Goal: Task Accomplishment & Management: Manage account settings

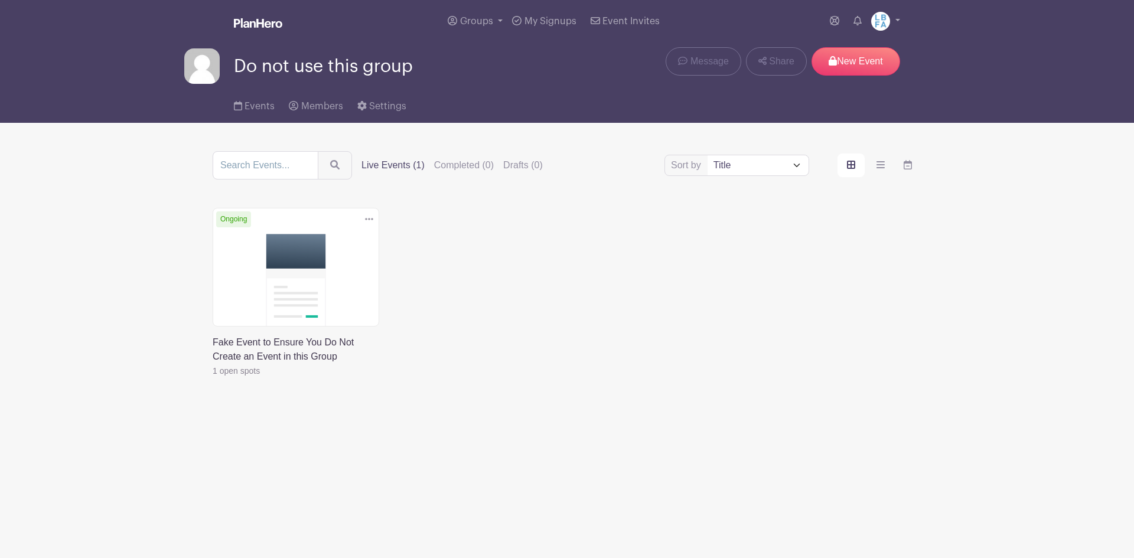
click at [460, 18] on link "Groups" at bounding box center [475, 21] width 64 height 43
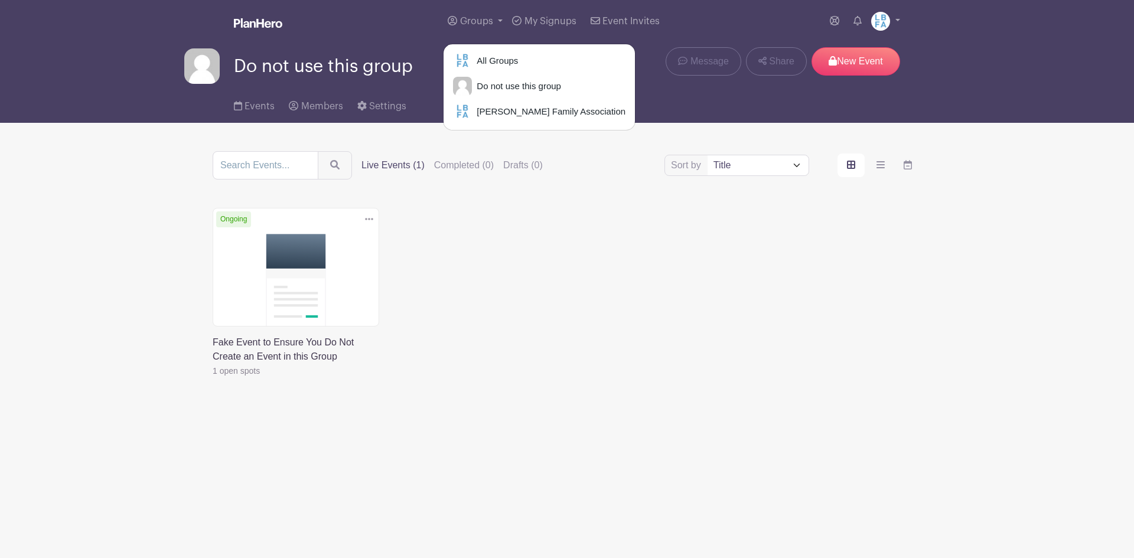
click at [504, 99] on div "All Groups Do not use this group [PERSON_NAME] Family Association" at bounding box center [539, 87] width 193 height 87
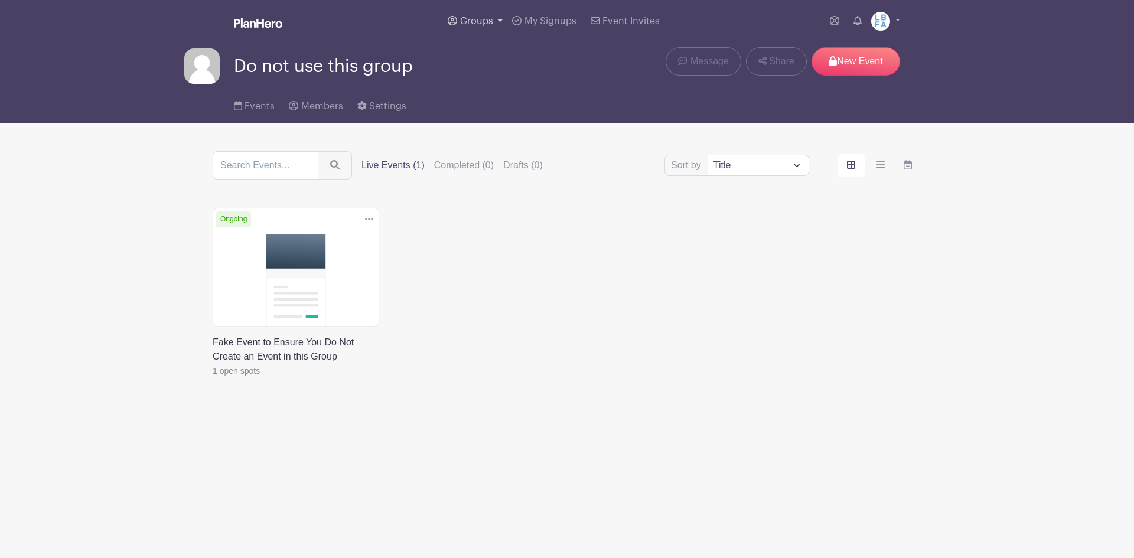
click at [486, 26] on link "Groups" at bounding box center [475, 21] width 64 height 43
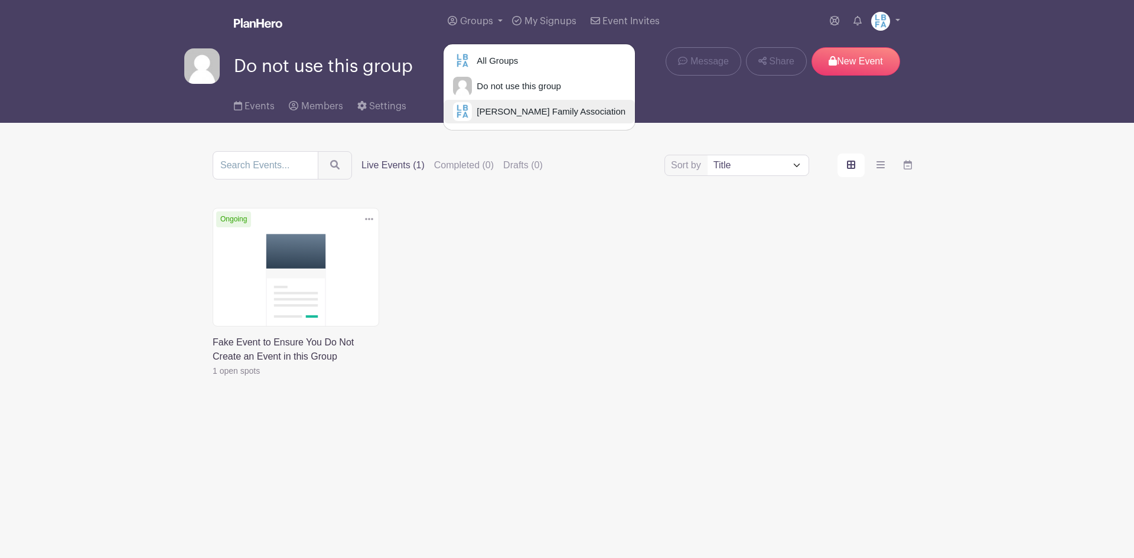
click at [499, 107] on span "[PERSON_NAME] Family Association" at bounding box center [549, 112] width 154 height 14
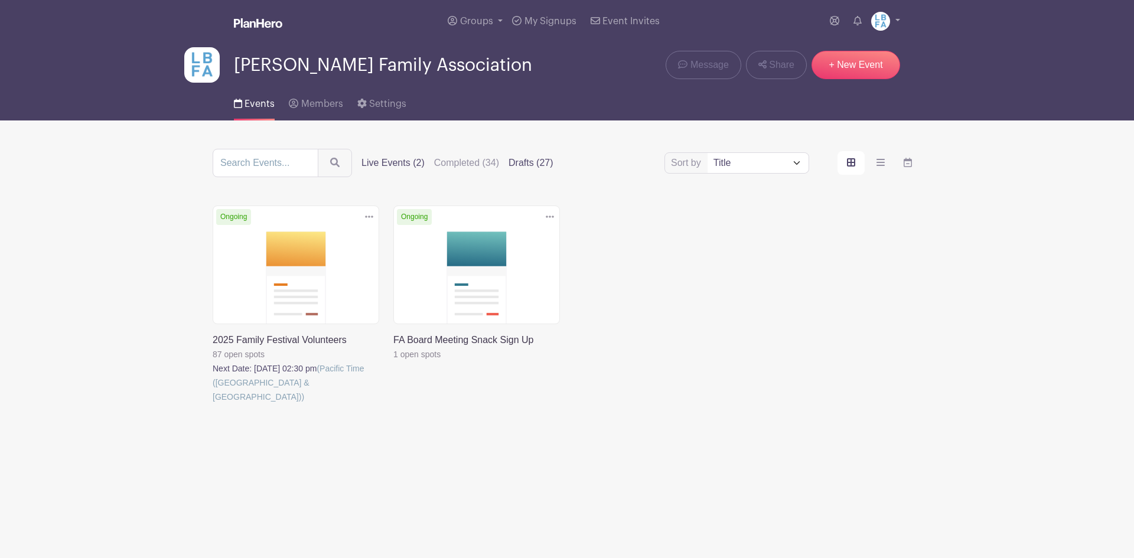
click at [517, 161] on label "Drafts (27)" at bounding box center [530, 163] width 45 height 14
click at [0, 0] on input "Drafts (27)" at bounding box center [0, 0] width 0 height 0
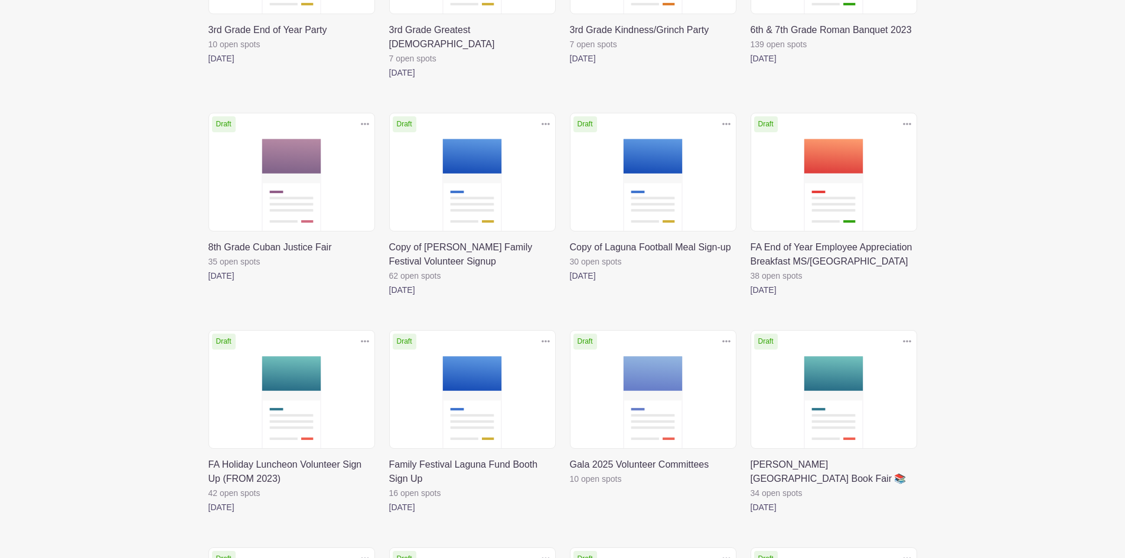
scroll to position [472, 0]
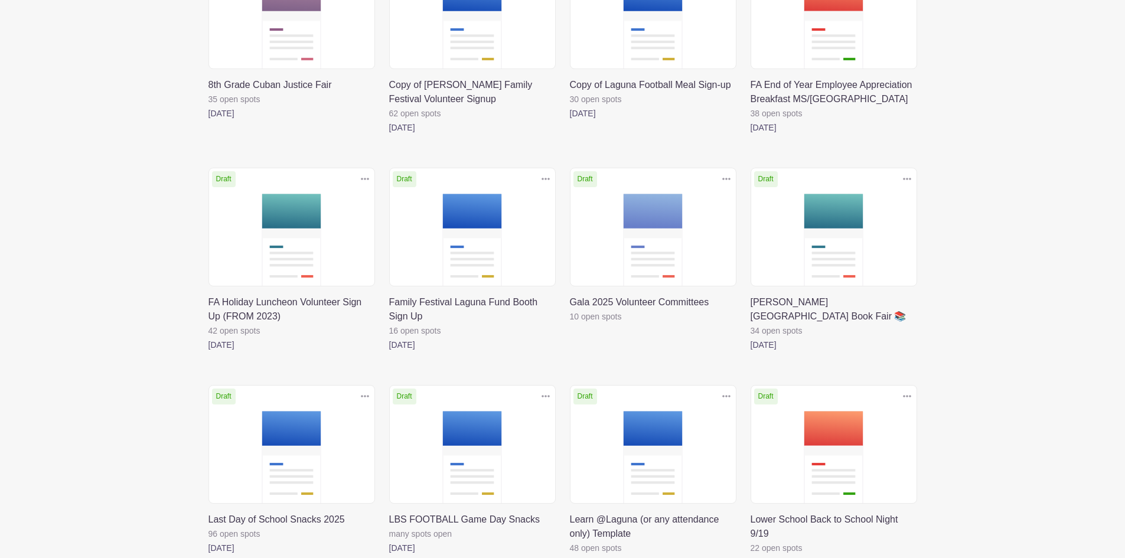
click at [547, 169] on link at bounding box center [546, 178] width 18 height 19
click at [389, 352] on link at bounding box center [389, 352] width 0 height 0
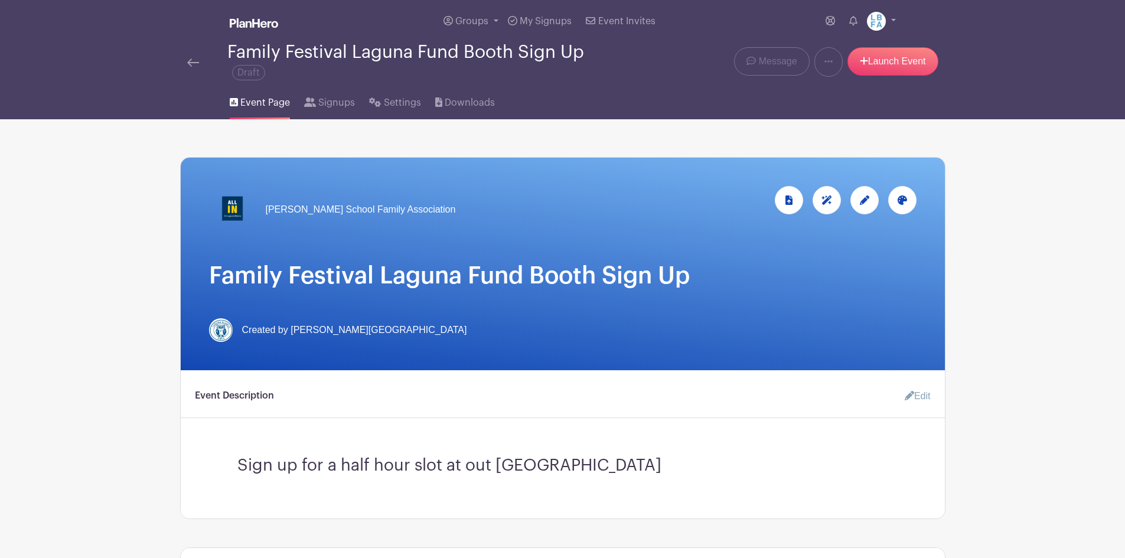
click at [190, 63] on img at bounding box center [193, 62] width 12 height 8
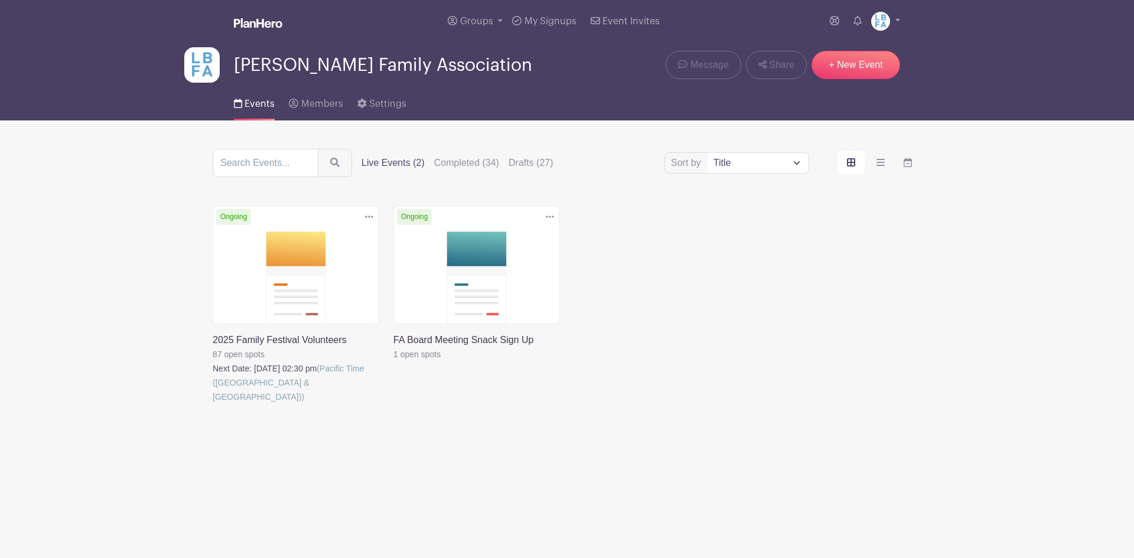
click at [213, 404] on link at bounding box center [213, 404] width 0 height 0
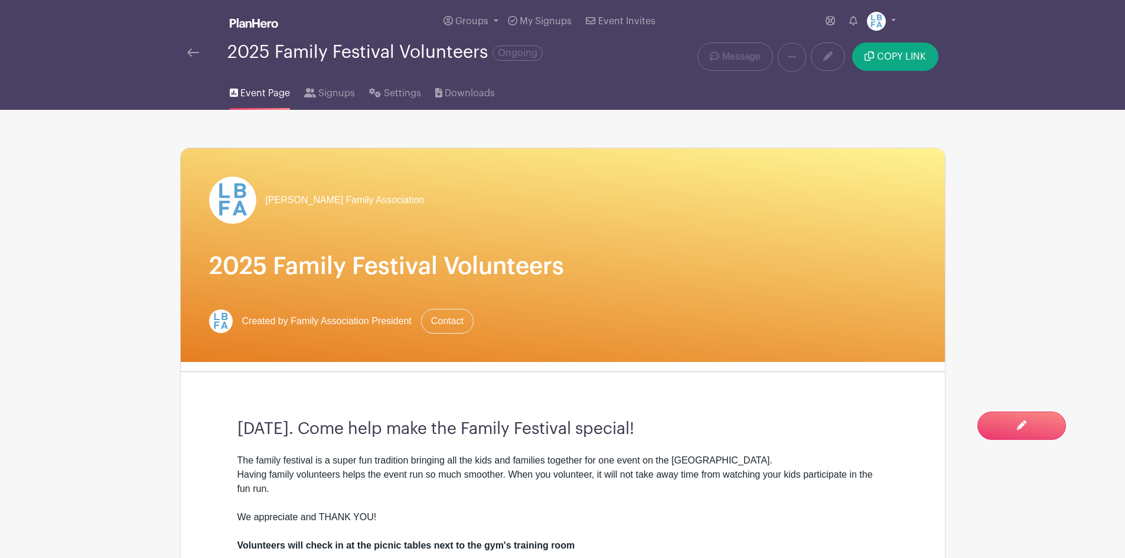
click at [192, 51] on img at bounding box center [193, 52] width 12 height 8
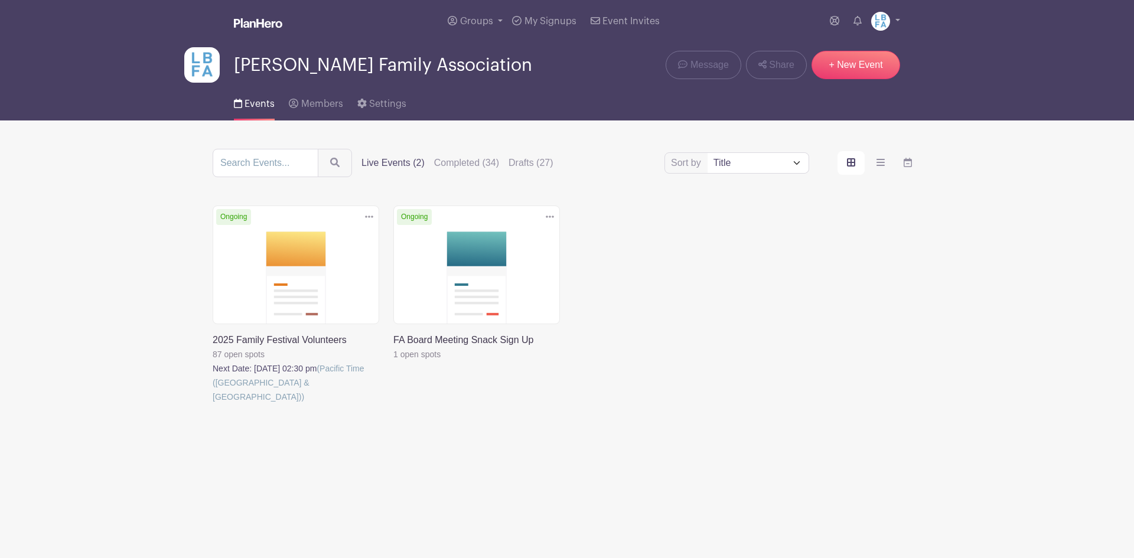
click at [213, 404] on link at bounding box center [213, 404] width 0 height 0
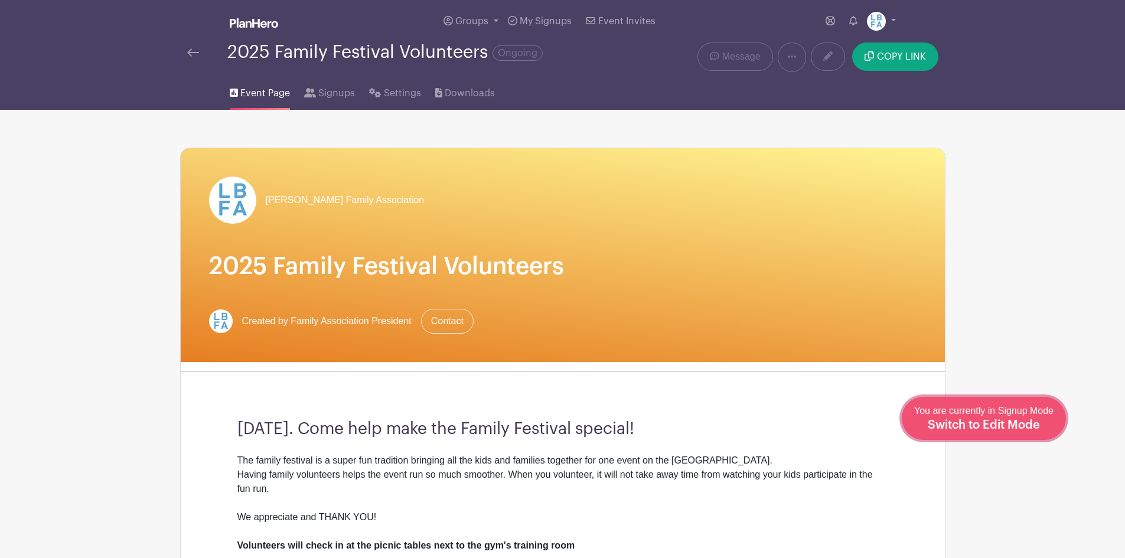
click at [1015, 420] on span "Switch to Edit Mode" at bounding box center [984, 425] width 112 height 12
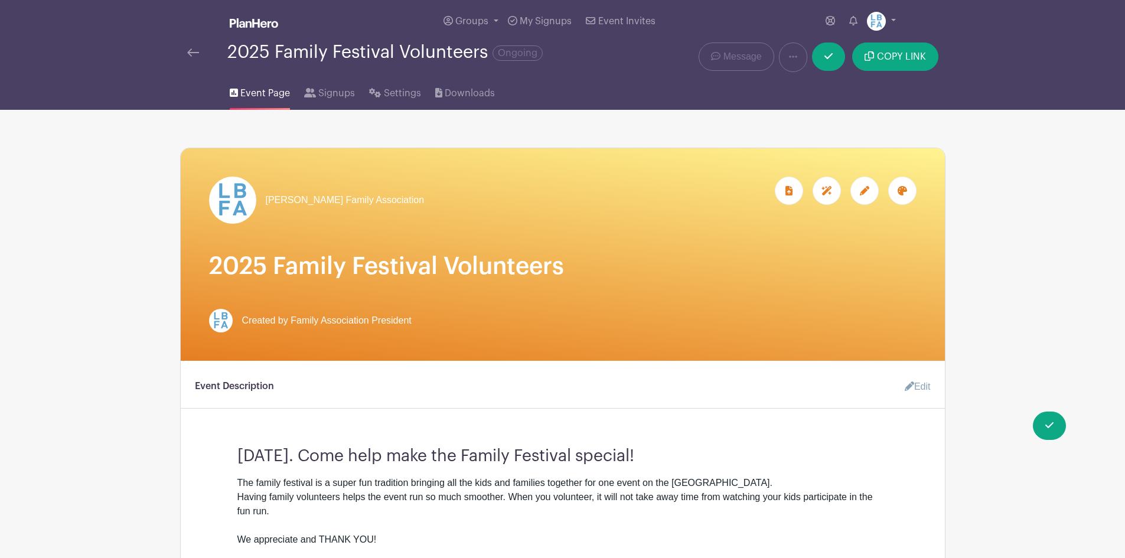
click at [919, 386] on link "Edit" at bounding box center [912, 387] width 35 height 24
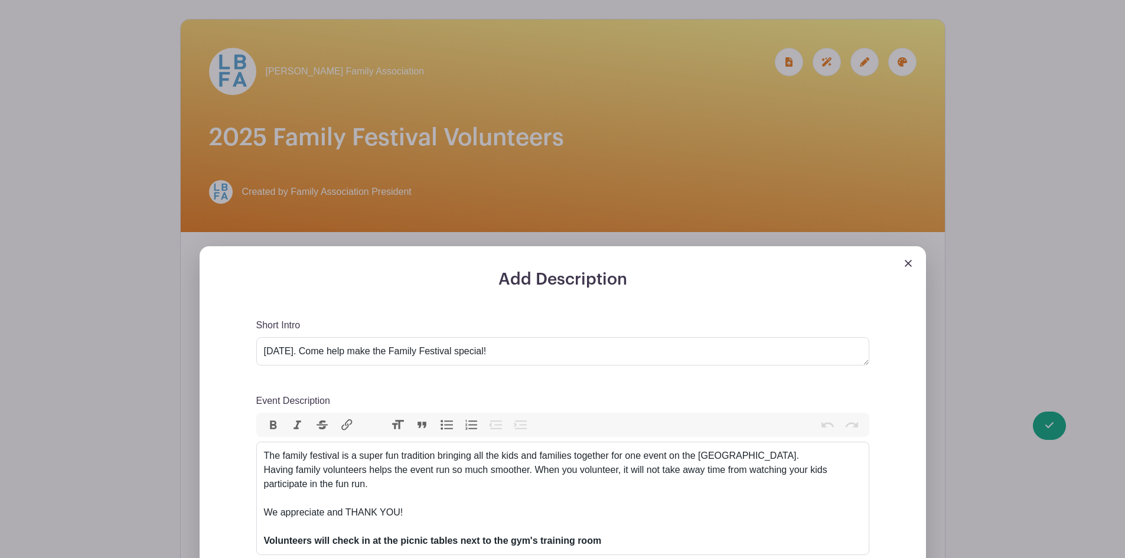
scroll to position [236, 0]
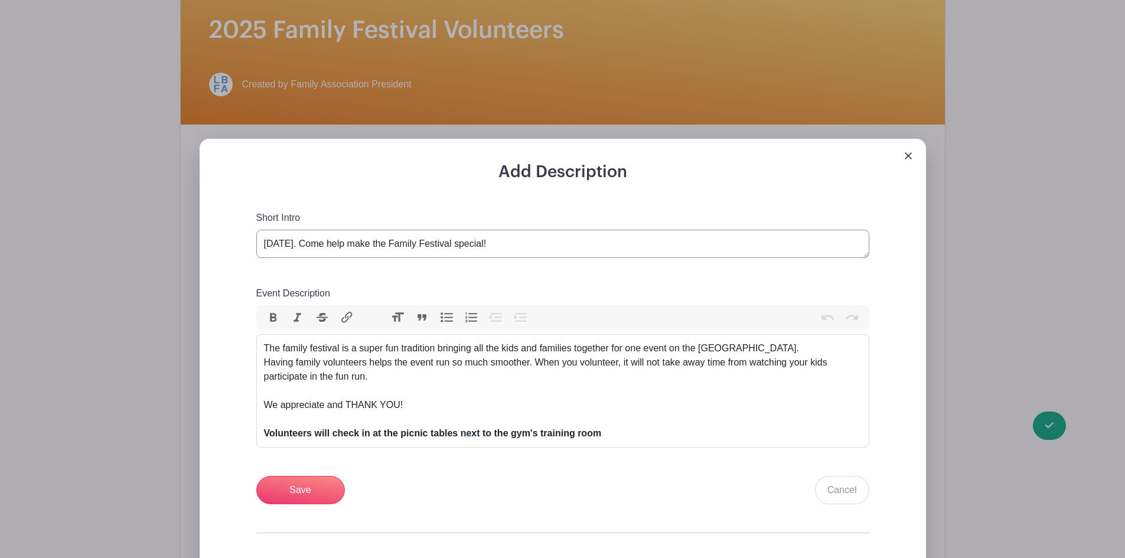
click at [334, 244] on textarea "[DATE]. Come help make the Family Festival special!" at bounding box center [562, 244] width 613 height 28
type textarea "[DATE]. Come help make the Family Festival special!"
click at [487, 371] on div "The family festival is a super fun tradition bringing all the kids and families…" at bounding box center [563, 390] width 598 height 99
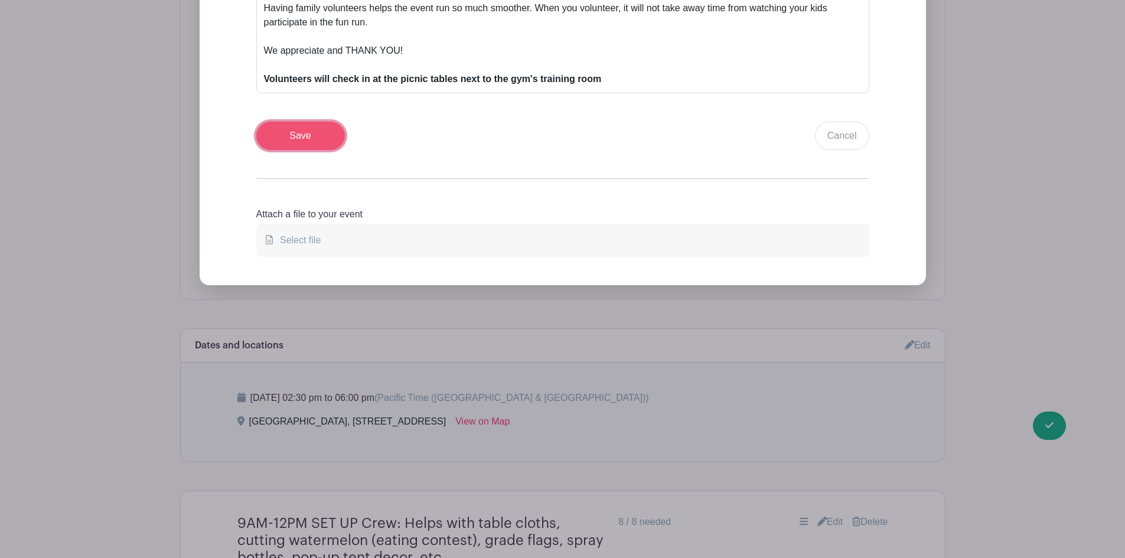
click at [305, 131] on input "Save" at bounding box center [300, 136] width 89 height 28
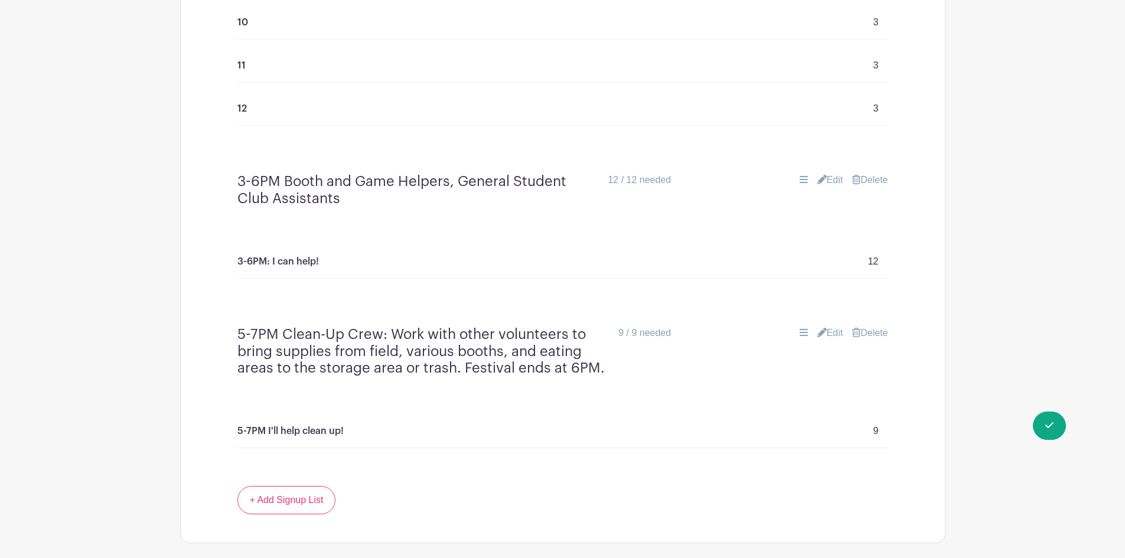
scroll to position [2598, 0]
click at [831, 177] on link "Edit" at bounding box center [830, 179] width 26 height 14
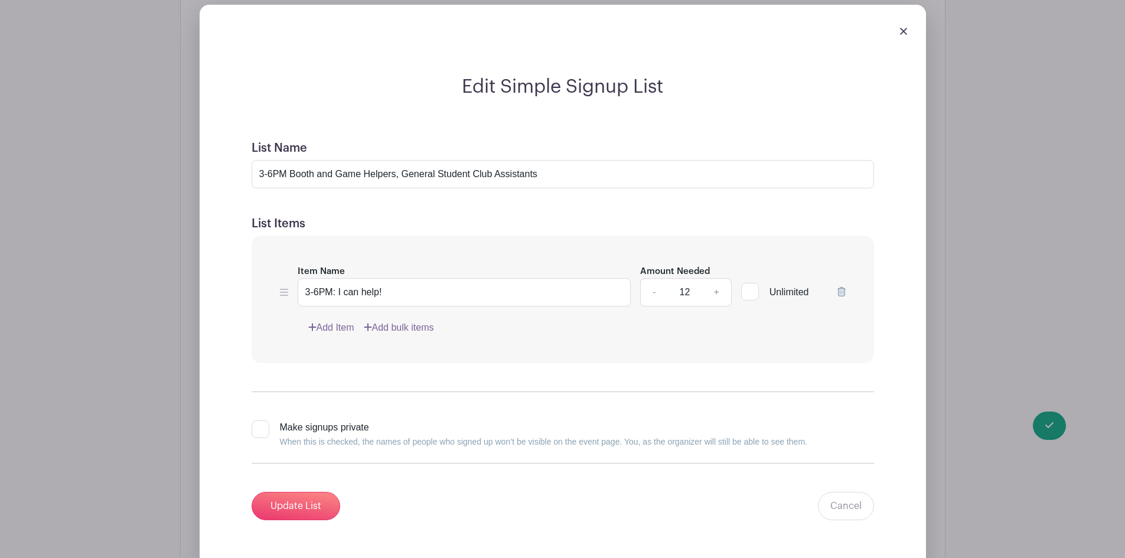
scroll to position [2776, 0]
click at [426, 198] on form "List Name 3-6PM Booth and Game Helpers, General Student Club Assistants List It…" at bounding box center [562, 330] width 651 height 408
click at [329, 171] on input "3-6PM Booth and Game Helpers, General Student Club Assistants" at bounding box center [563, 173] width 622 height 28
click at [438, 175] on input "3-6PM Booth, Game & Inflatables Helpers, General Student Club Assistants" at bounding box center [563, 173] width 622 height 28
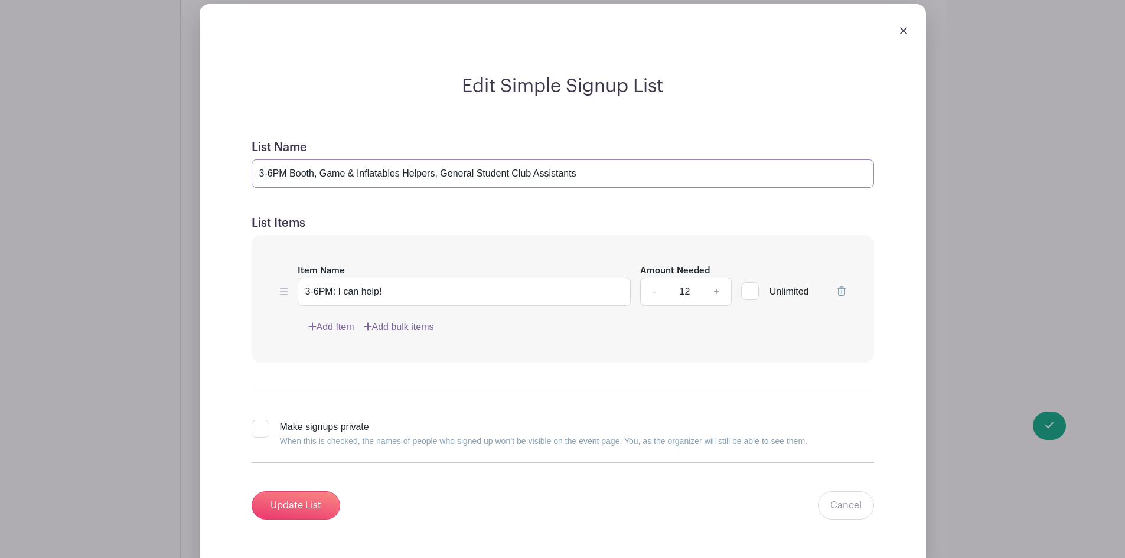
drag, startPoint x: 435, startPoint y: 175, endPoint x: 690, endPoint y: 169, distance: 254.6
click at [690, 169] on input "3-6PM Booth, Game & Inflatables Helpers, General Student Club Assistants" at bounding box center [563, 173] width 622 height 28
type input "3-6PM Booth, Game & Inflatables Helpers"
click at [500, 236] on div "Item Name 3-6PM: I can help! Amount Needed - 12 + Unlimited Add Item Add bulk i…" at bounding box center [563, 299] width 622 height 128
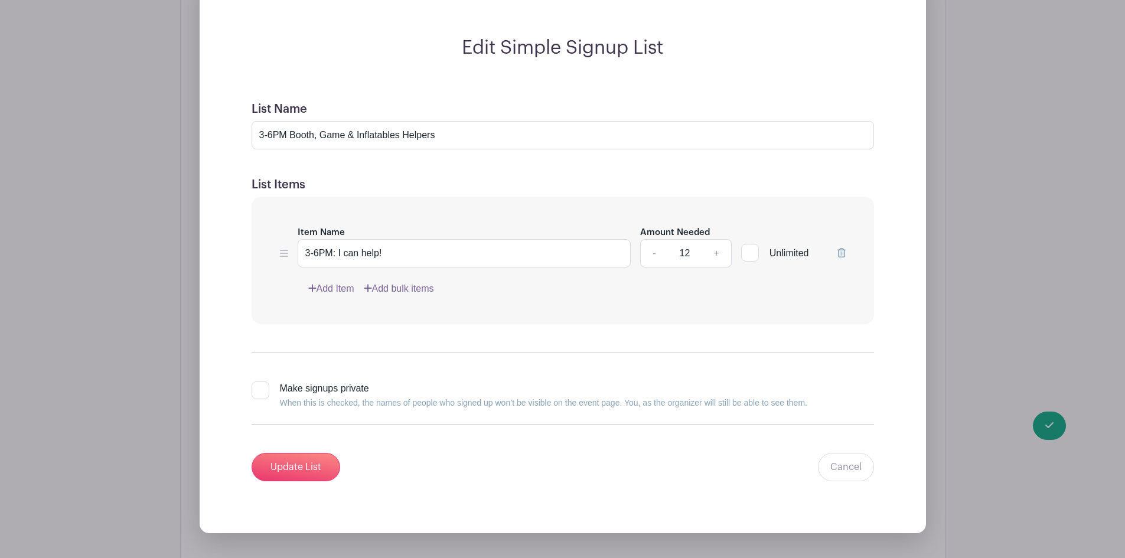
scroll to position [2835, 0]
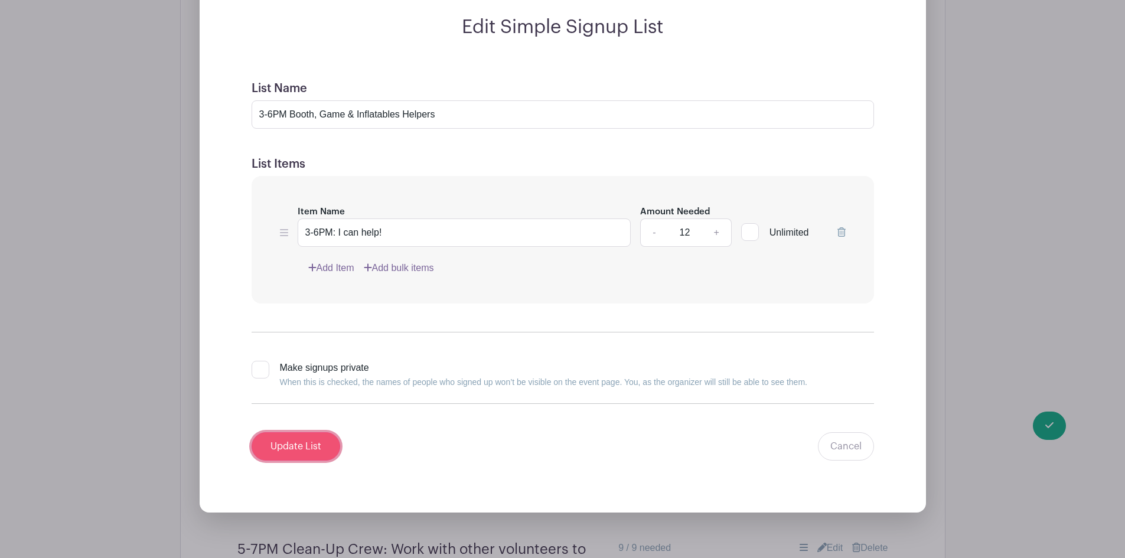
click at [299, 445] on input "Update List" at bounding box center [296, 446] width 89 height 28
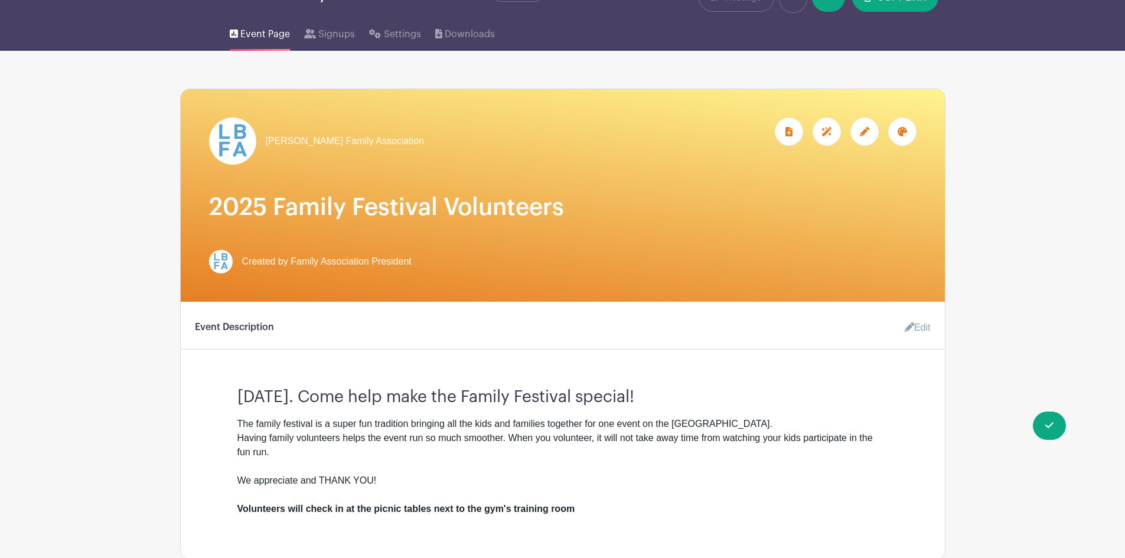
scroll to position [0, 0]
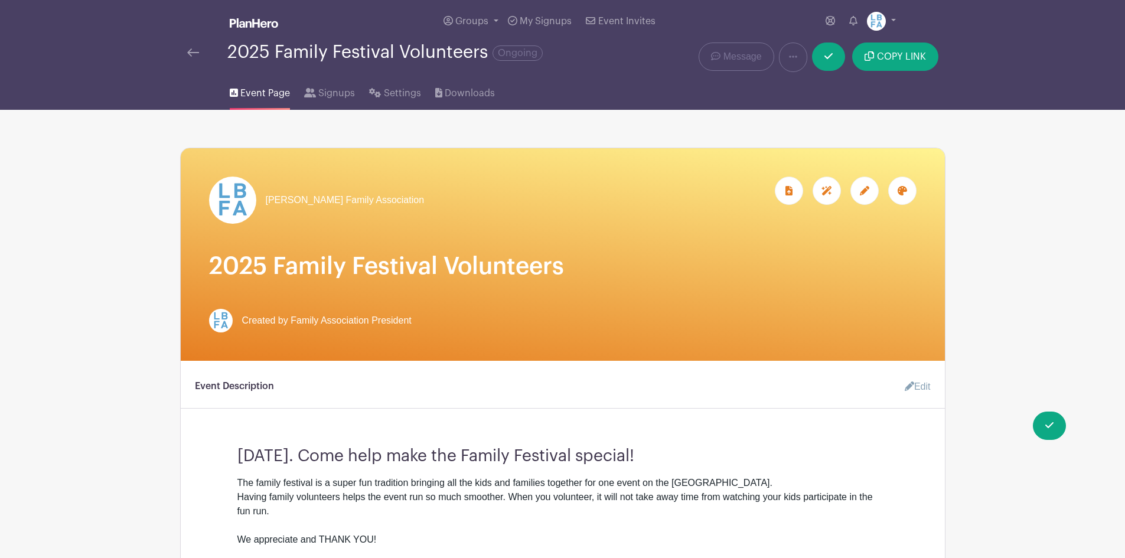
click at [195, 48] on img at bounding box center [193, 52] width 12 height 8
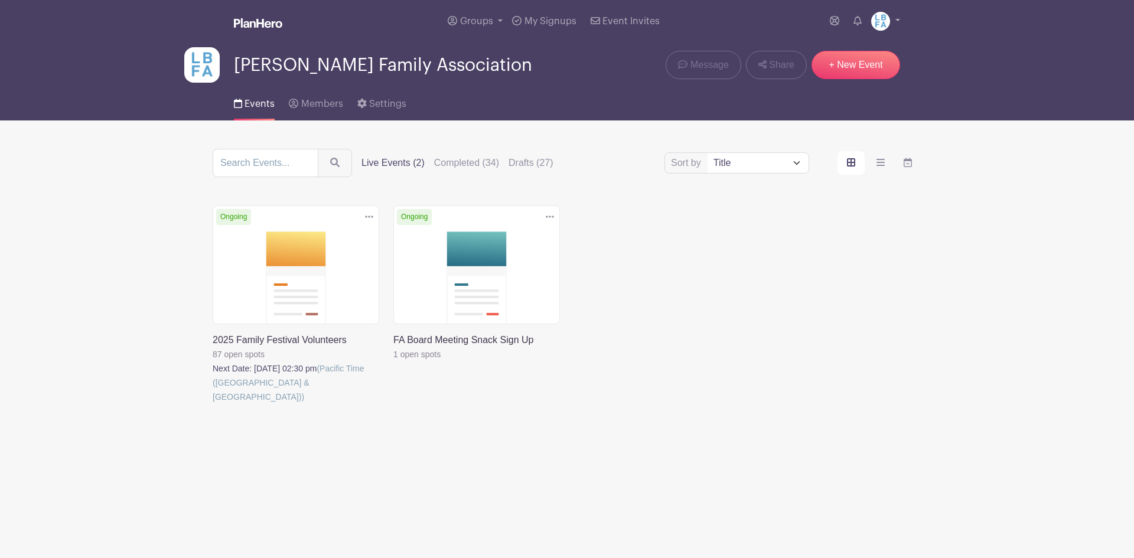
click at [684, 275] on div "Delete Event Are you sure you want to delete this Event? Yes, Delete No, Cancel…" at bounding box center [567, 321] width 723 height 231
click at [213, 404] on link at bounding box center [213, 404] width 0 height 0
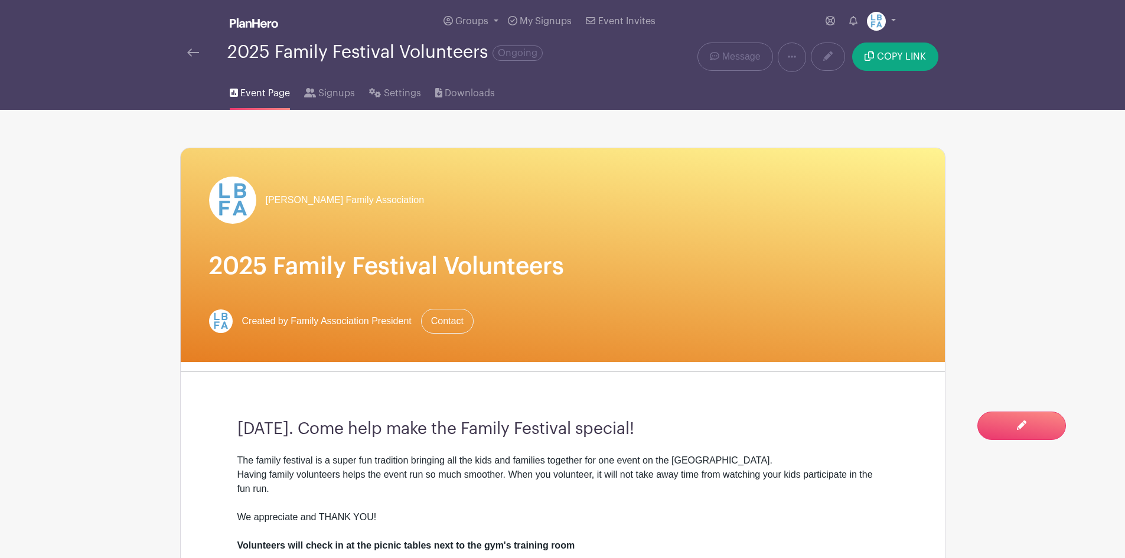
scroll to position [177, 0]
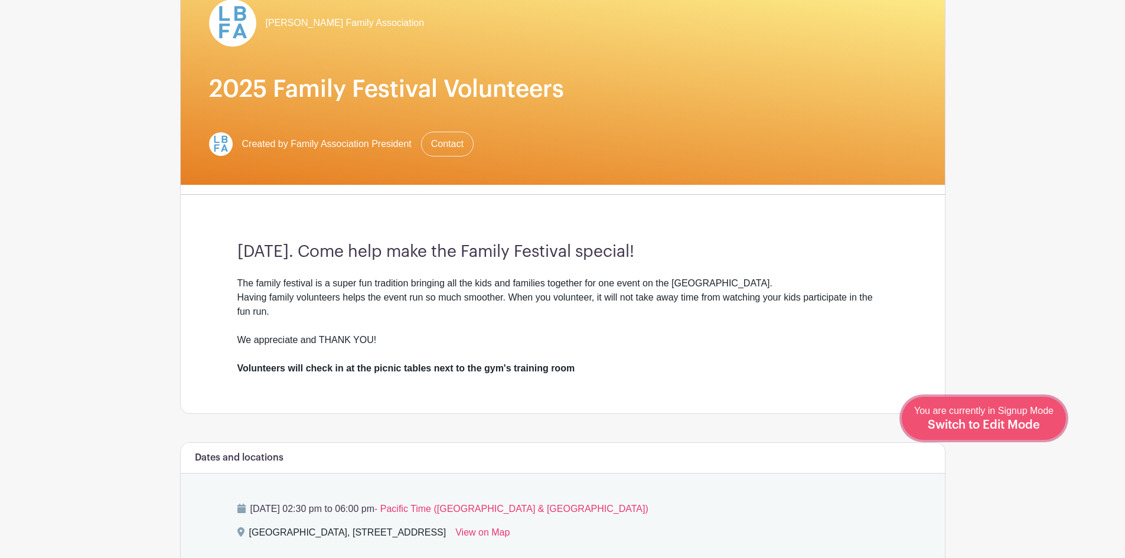
click at [1041, 411] on span "You are currently in Signup Mode Switch to Edit Mode" at bounding box center [983, 418] width 139 height 25
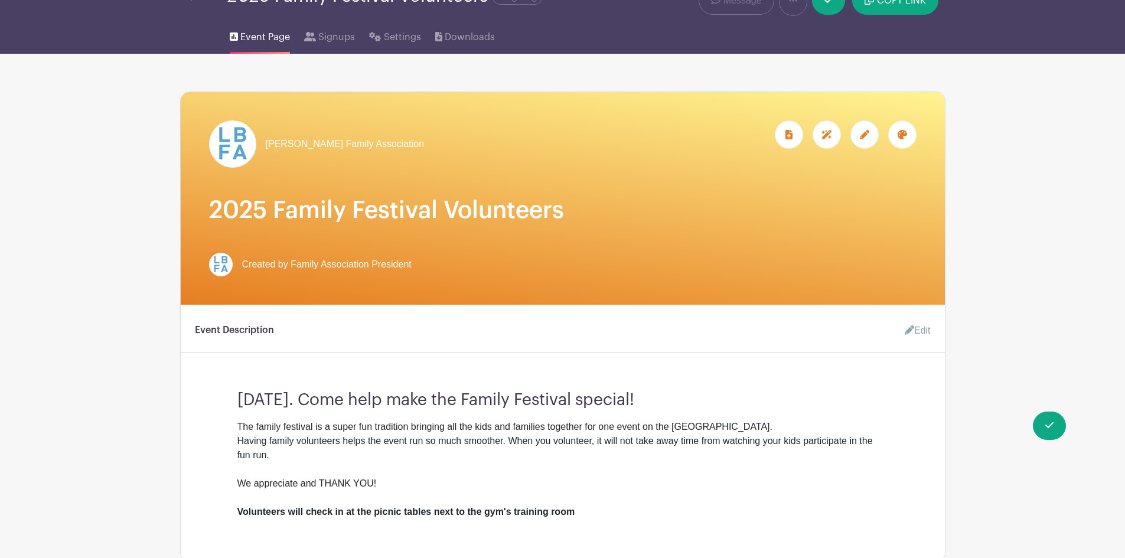
scroll to position [295, 0]
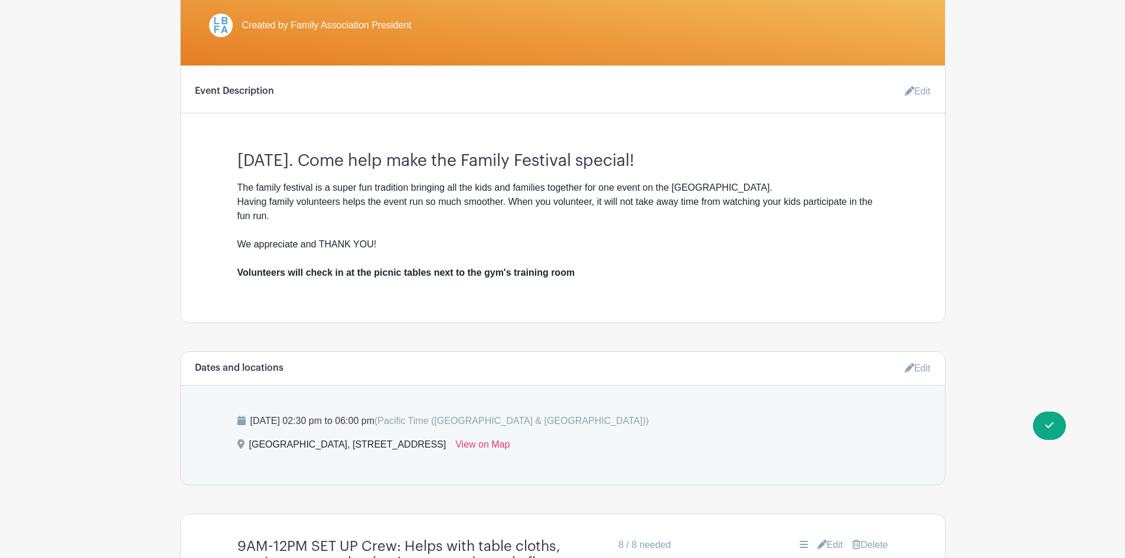
click at [607, 210] on div "The family festival is a super fun tradition bringing all the kids and families…" at bounding box center [562, 230] width 651 height 99
click at [911, 90] on icon at bounding box center [909, 90] width 9 height 9
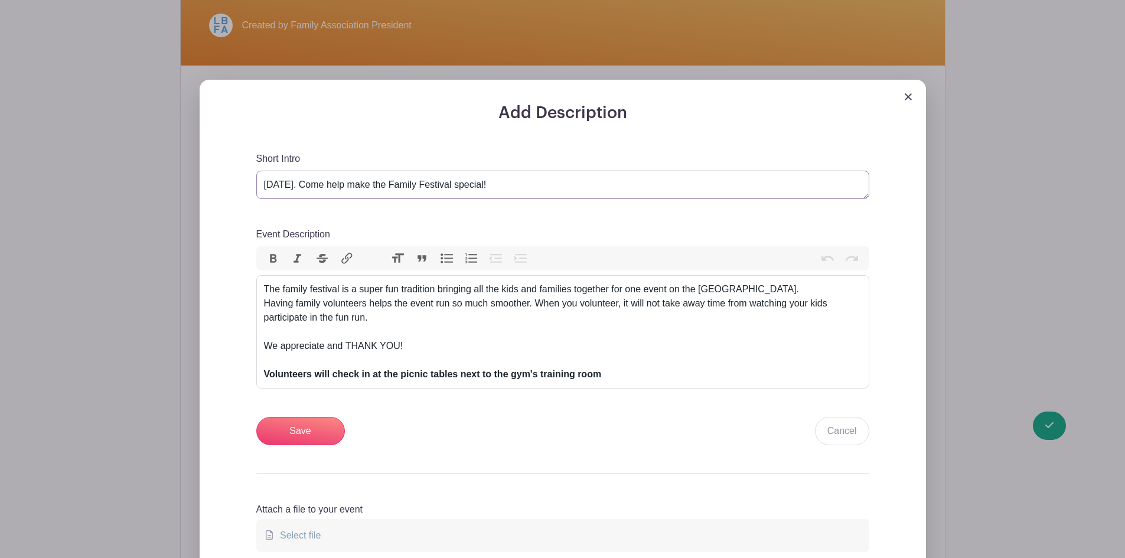
drag, startPoint x: 341, startPoint y: 185, endPoint x: 596, endPoint y: 193, distance: 255.2
click at [596, 193] on textarea "[DATE]. Come help make the Family Festival special!" at bounding box center [562, 185] width 613 height 28
click at [397, 188] on textarea "[DATE]. Come help make the Family Festival special!" at bounding box center [562, 185] width 613 height 28
drag, startPoint x: 342, startPoint y: 183, endPoint x: 356, endPoint y: 175, distance: 15.9
click at [345, 181] on textarea "[DATE]. Come help make the Family Festival special!" at bounding box center [562, 185] width 613 height 28
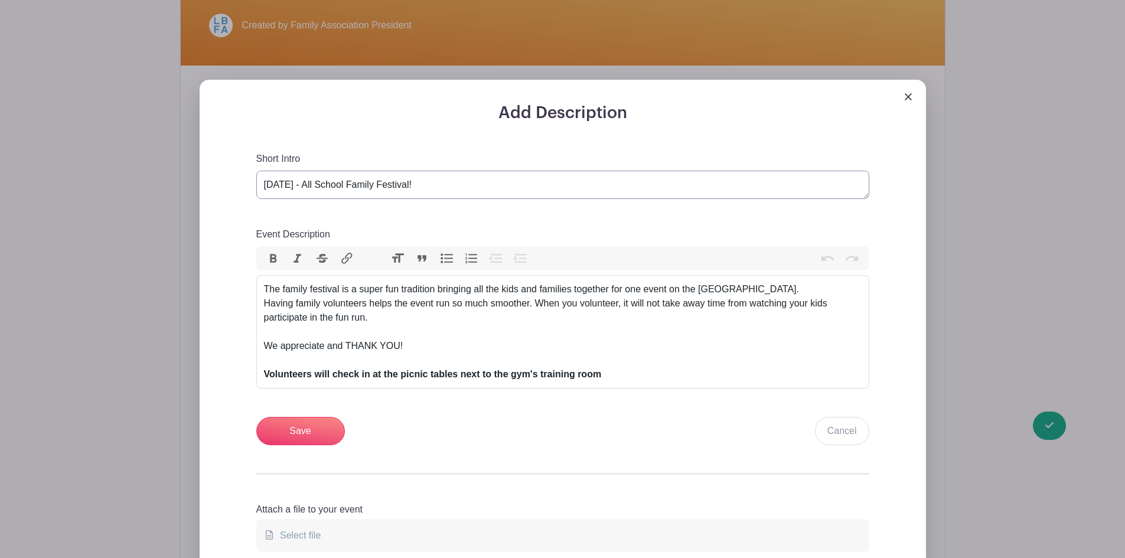
click at [357, 185] on textarea "[DATE]. Come help make the Family Festival special!" at bounding box center [562, 185] width 613 height 28
type textarea "[DATE] - EK - 12 Family Festival"
click at [489, 322] on div "The family festival is a super fun tradition bringing all the kids and families…" at bounding box center [563, 331] width 598 height 99
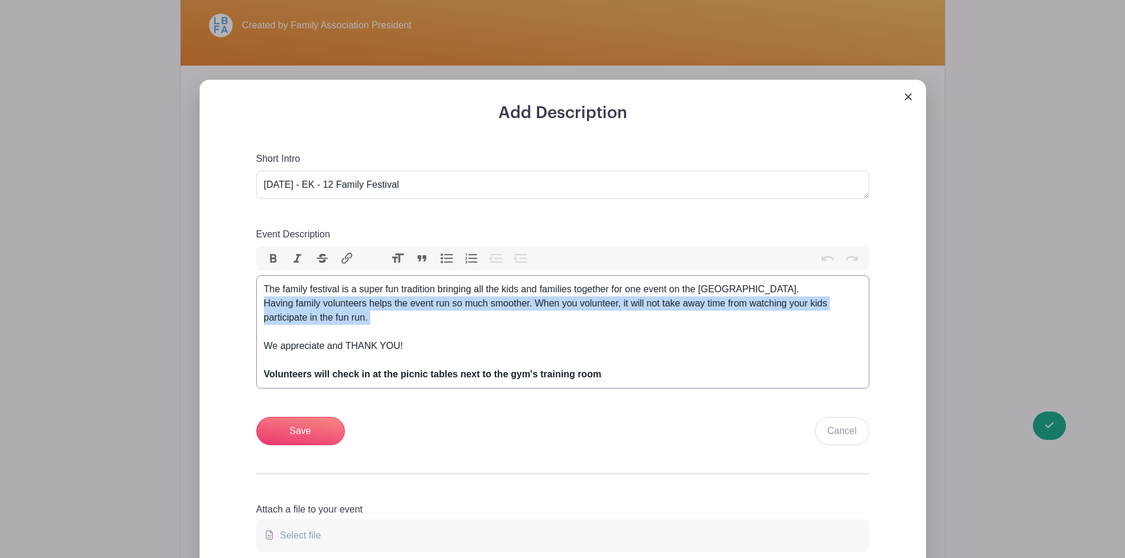
click at [388, 315] on div "The family festival is a super fun tradition bringing all the kids and families…" at bounding box center [563, 331] width 598 height 99
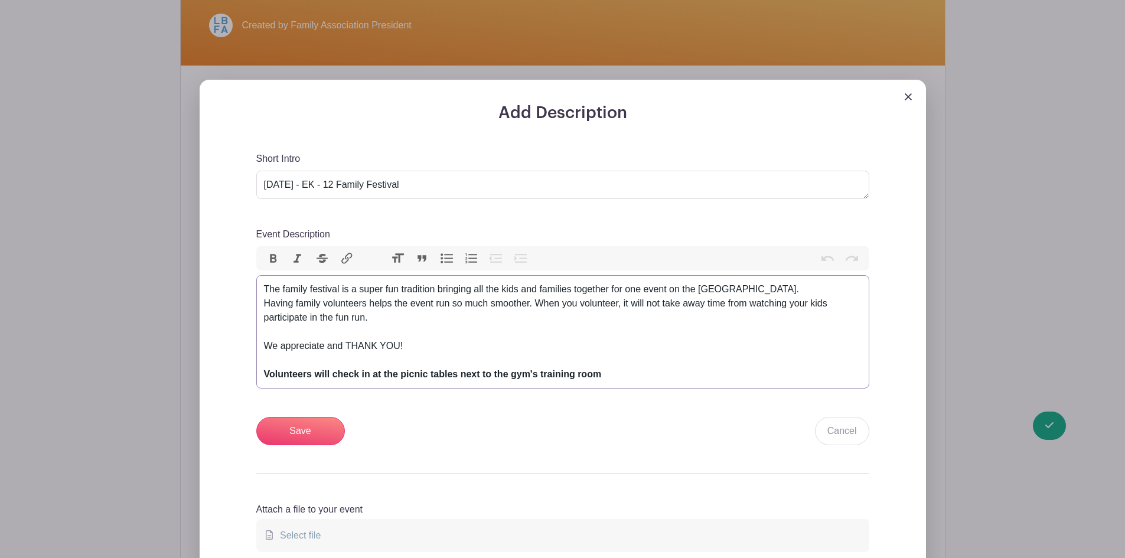
click at [527, 320] on div "The family festival is a super fun tradition bringing all the kids and families…" at bounding box center [563, 331] width 598 height 99
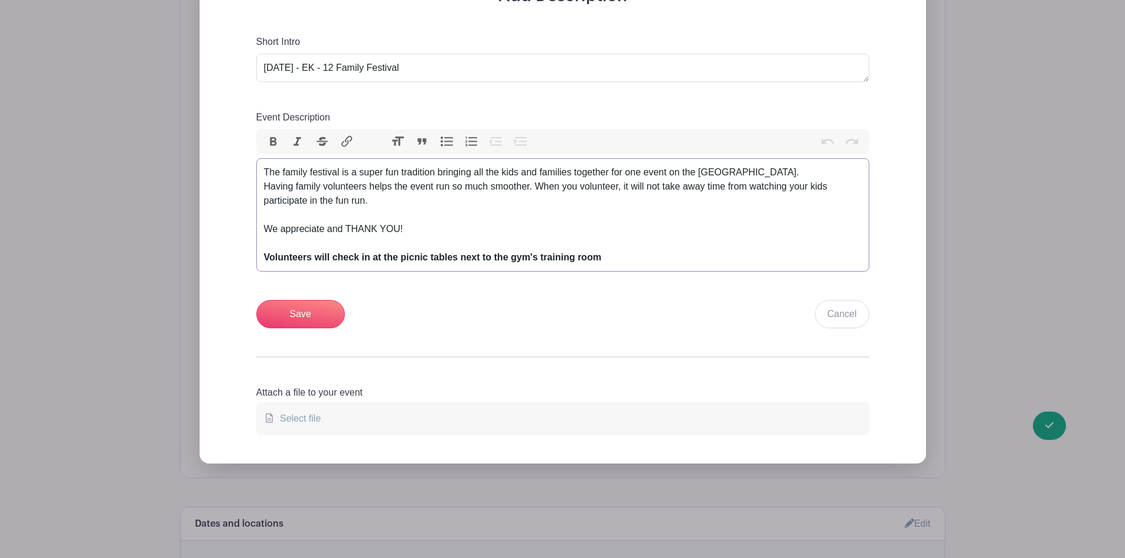
scroll to position [413, 0]
click at [298, 303] on input "Save" at bounding box center [300, 313] width 89 height 28
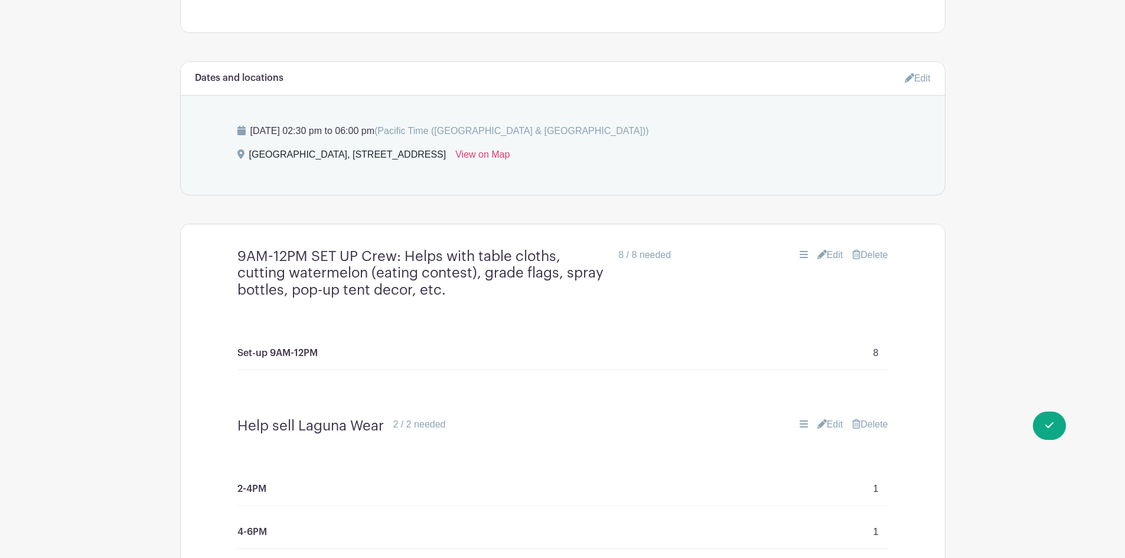
scroll to position [709, 0]
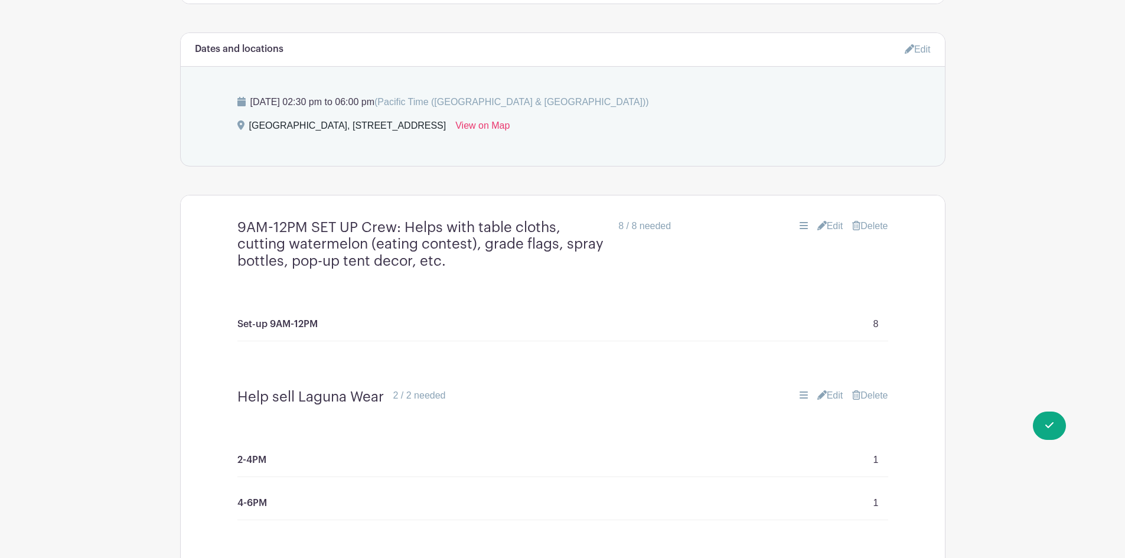
click at [828, 227] on link "Edit" at bounding box center [830, 226] width 26 height 14
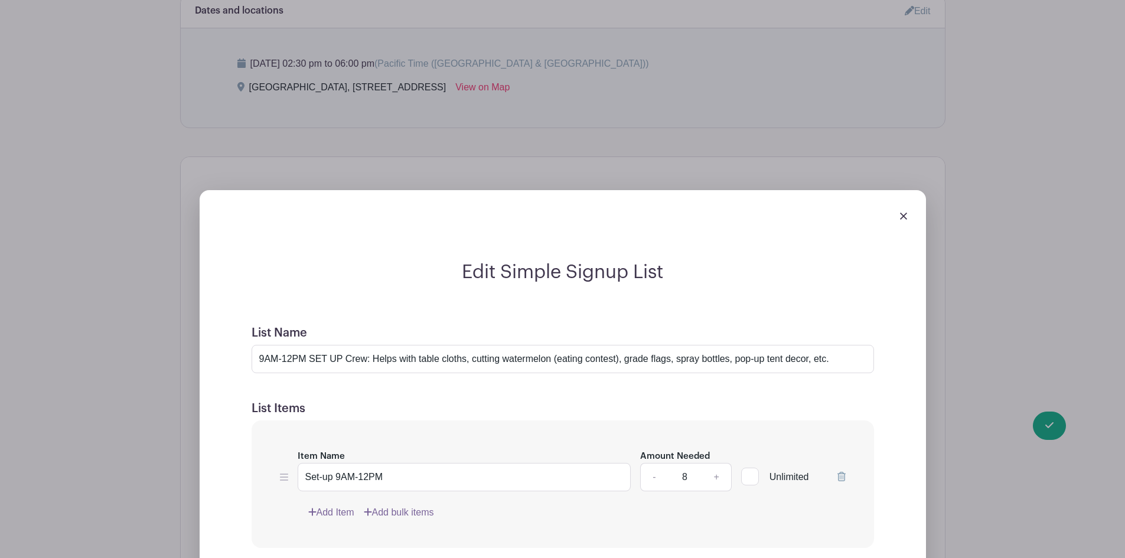
scroll to position [768, 0]
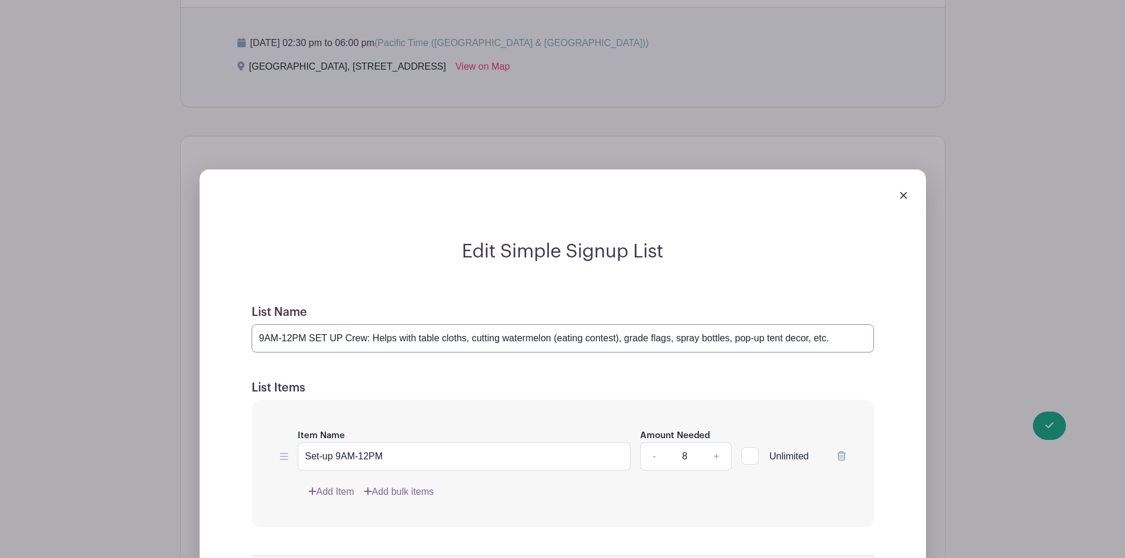
click at [417, 337] on input "9AM-12PM SET UP Crew: Helps with table cloths, cutting watermelon (eating conte…" at bounding box center [563, 338] width 622 height 28
drag, startPoint x: 439, startPoint y: 338, endPoint x: 497, endPoint y: 295, distance: 72.6
click at [439, 338] on input "9AM-12PM SET UP Crew: Helps with table cloths, cutting watermelon (eating conte…" at bounding box center [563, 338] width 622 height 28
type input "9AM-12PM SET UP Crew: Helps with tablecloths, centerpieces, cutting watermelon …"
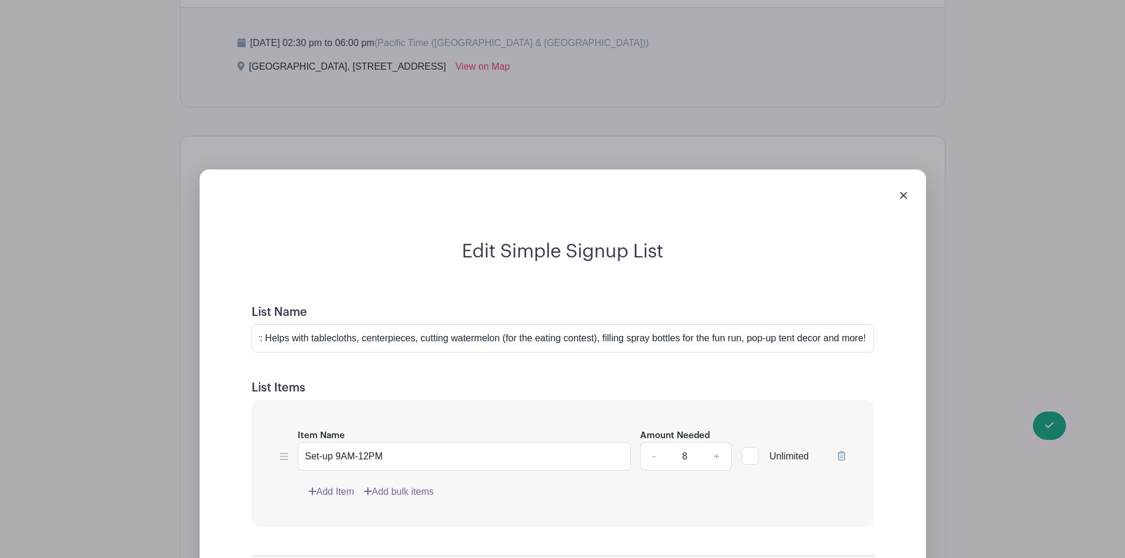
click at [501, 376] on form "List Name 9AM-12PM SET UP Crew: Helps with tablecloths, centerpieces, cutting w…" at bounding box center [562, 495] width 651 height 408
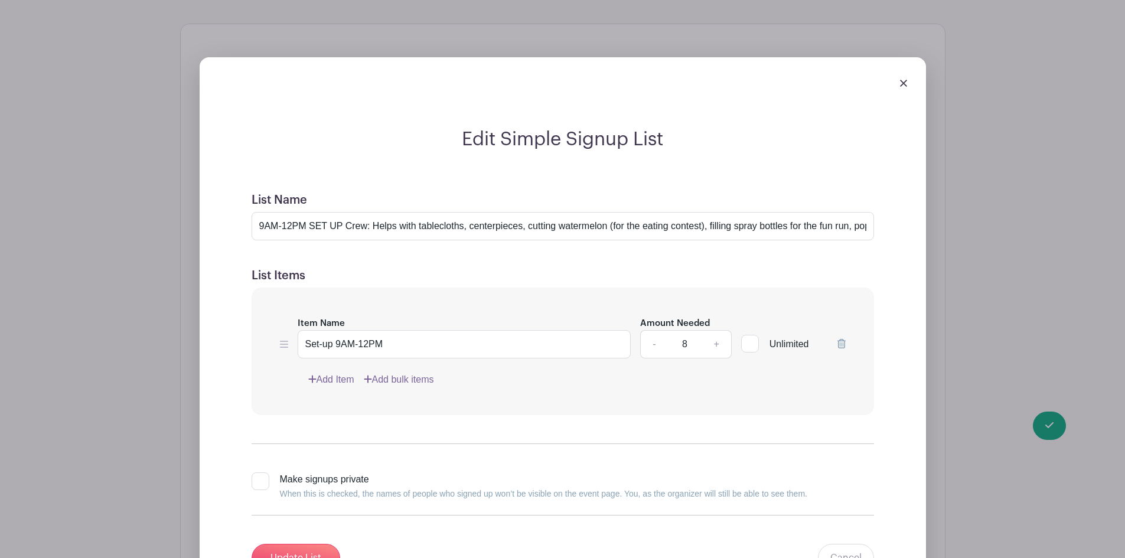
scroll to position [1004, 0]
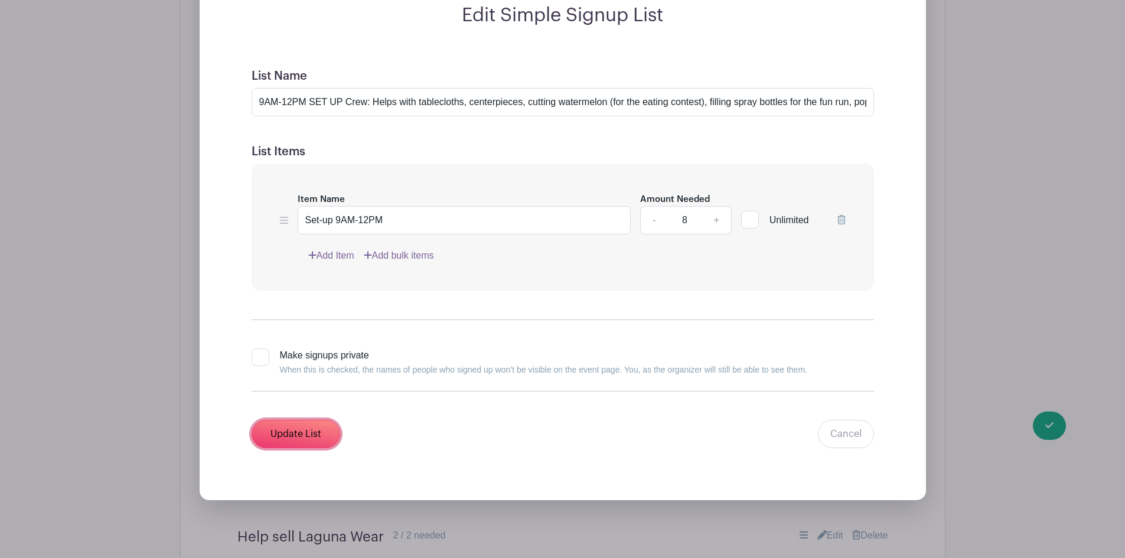
drag, startPoint x: 294, startPoint y: 437, endPoint x: 324, endPoint y: 433, distance: 30.3
click at [294, 436] on input "Update List" at bounding box center [296, 434] width 89 height 28
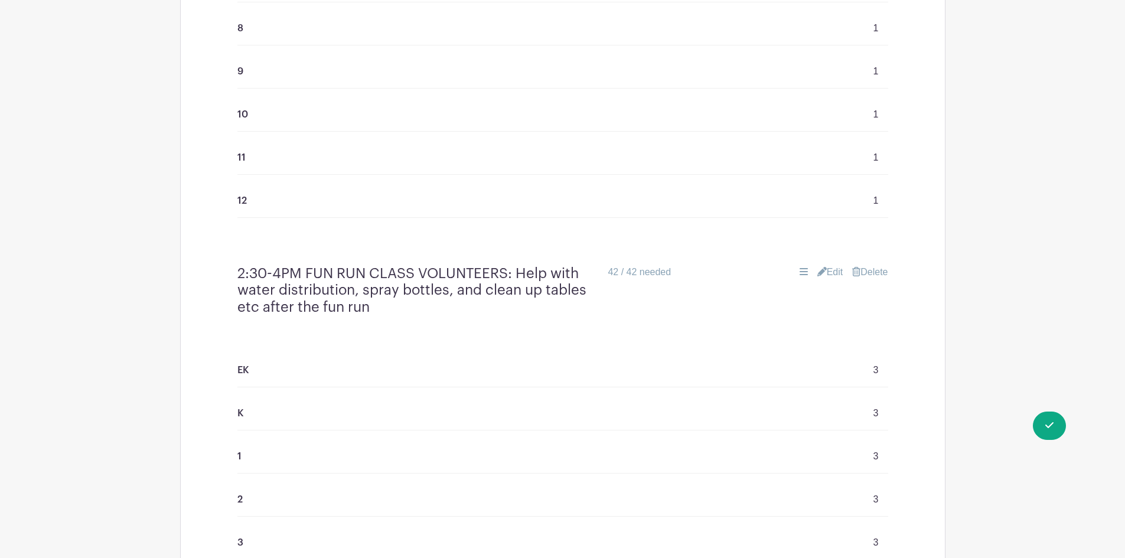
scroll to position [1854, 0]
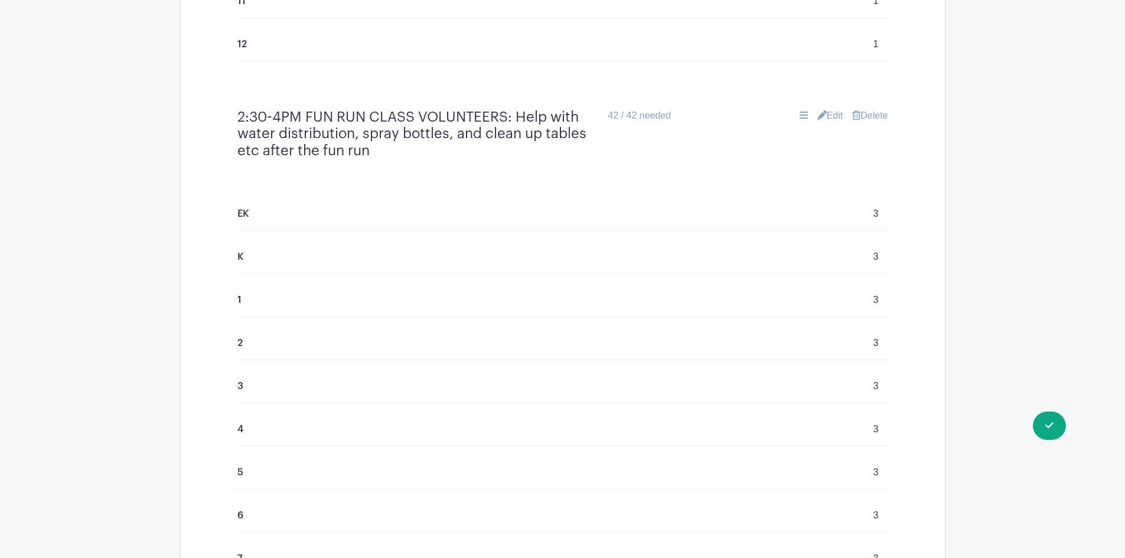
click at [396, 137] on h4 "2:30-4PM FUN RUN CLASS VOLUNTEERS: Help with water distribution, spray bottles,…" at bounding box center [417, 134] width 361 height 51
click at [819, 116] on icon at bounding box center [821, 114] width 9 height 9
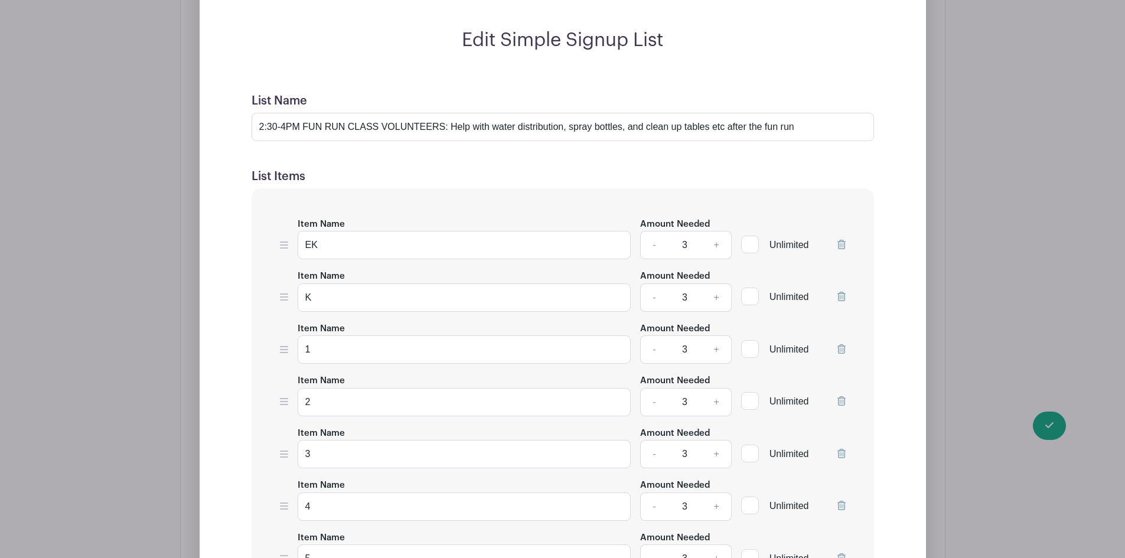
scroll to position [1913, 0]
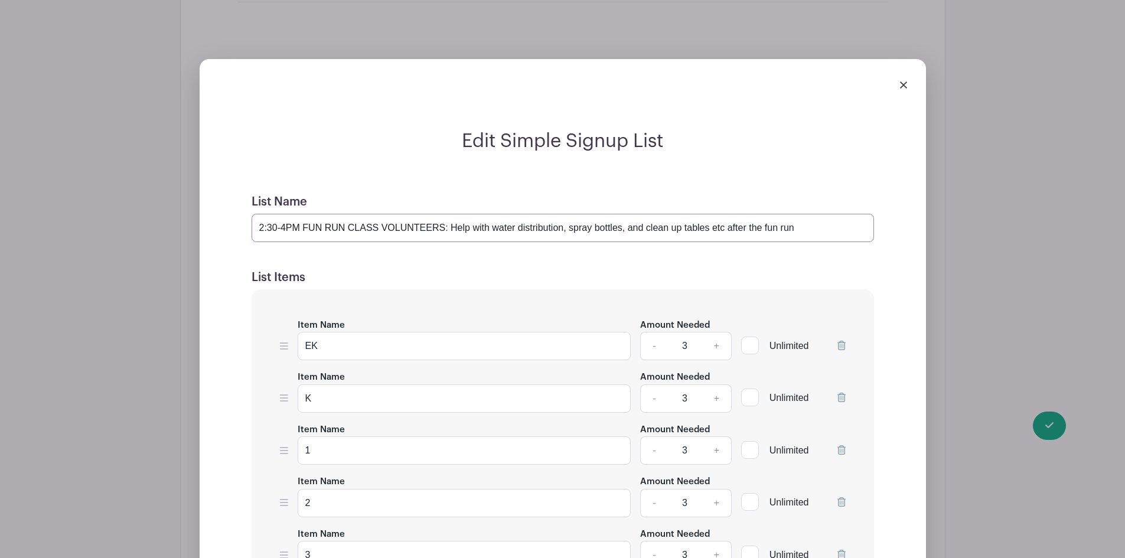
click at [627, 226] on input "2:30-4PM FUN RUN CLASS VOLUNTEERS: Help with water distribution, spray bottles,…" at bounding box center [563, 228] width 622 height 28
type input "2:30-4PM FUN RUN CLASS VOLUNTEERS: Help with water distribution, spray bottles,…"
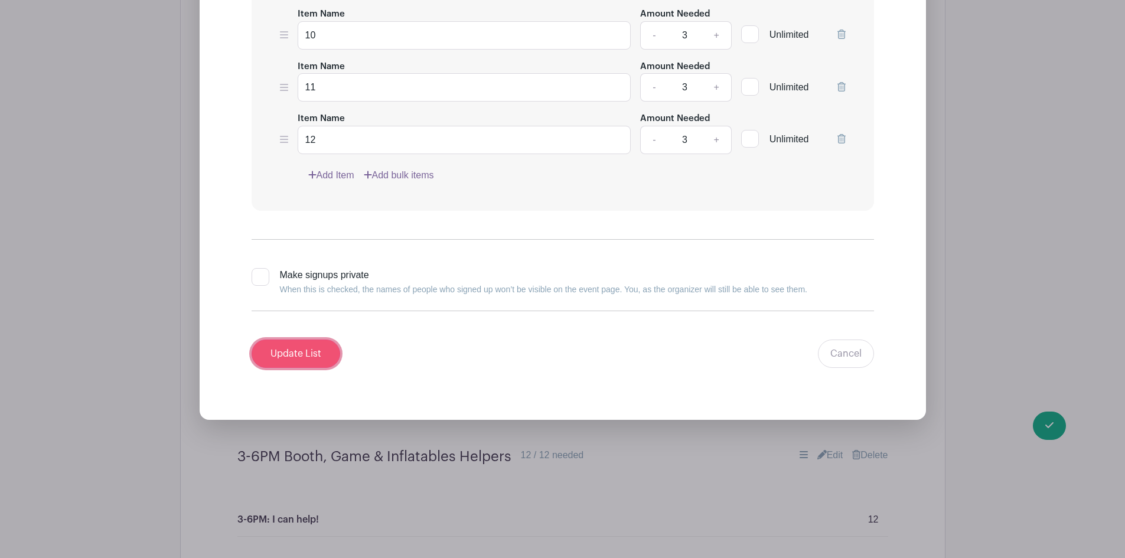
click at [305, 354] on input "Update List" at bounding box center [296, 354] width 89 height 28
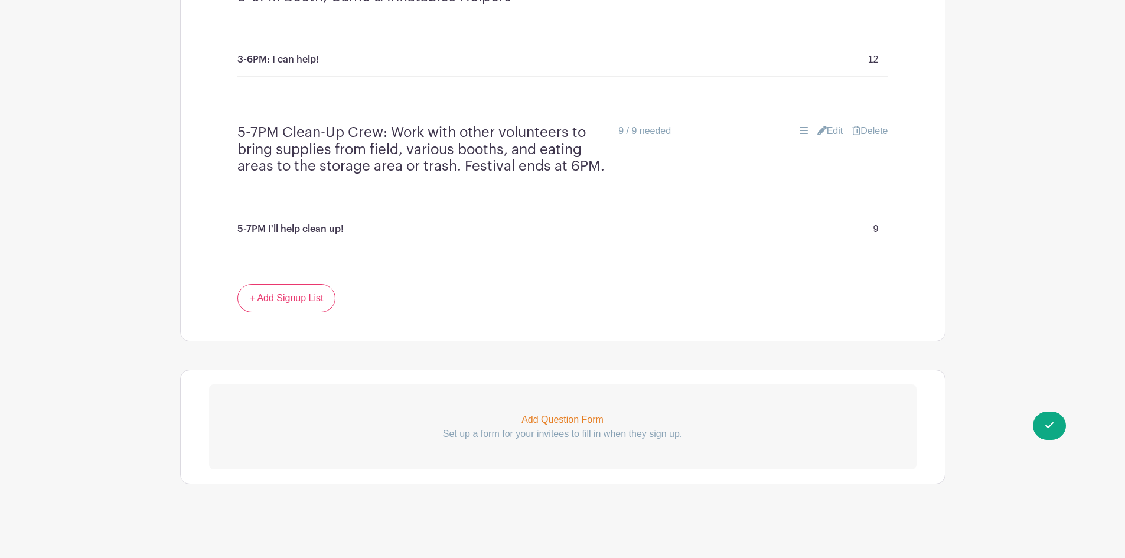
scroll to position [2528, 0]
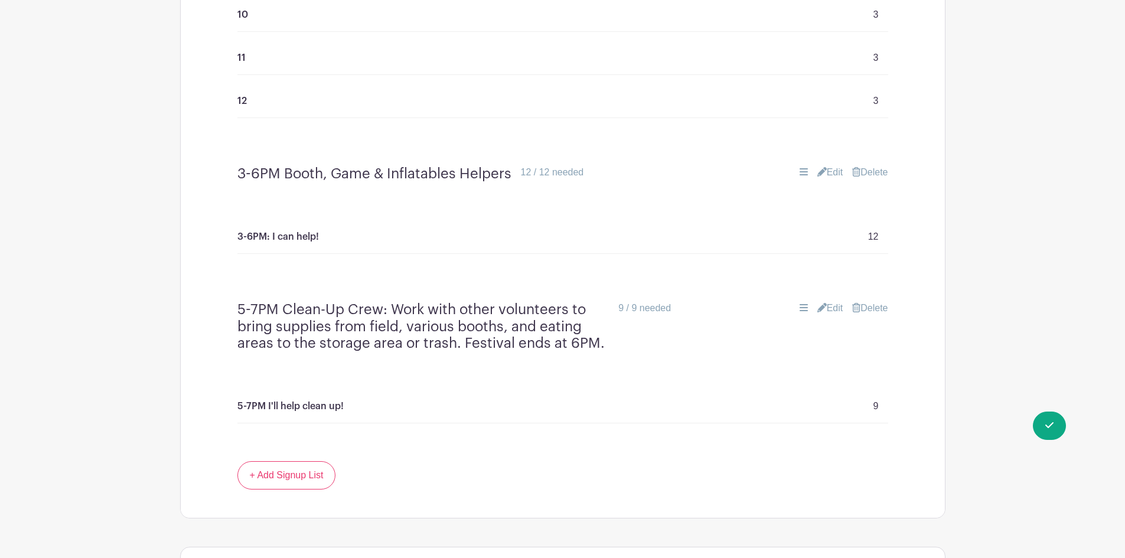
click at [824, 171] on link "Edit" at bounding box center [830, 172] width 26 height 14
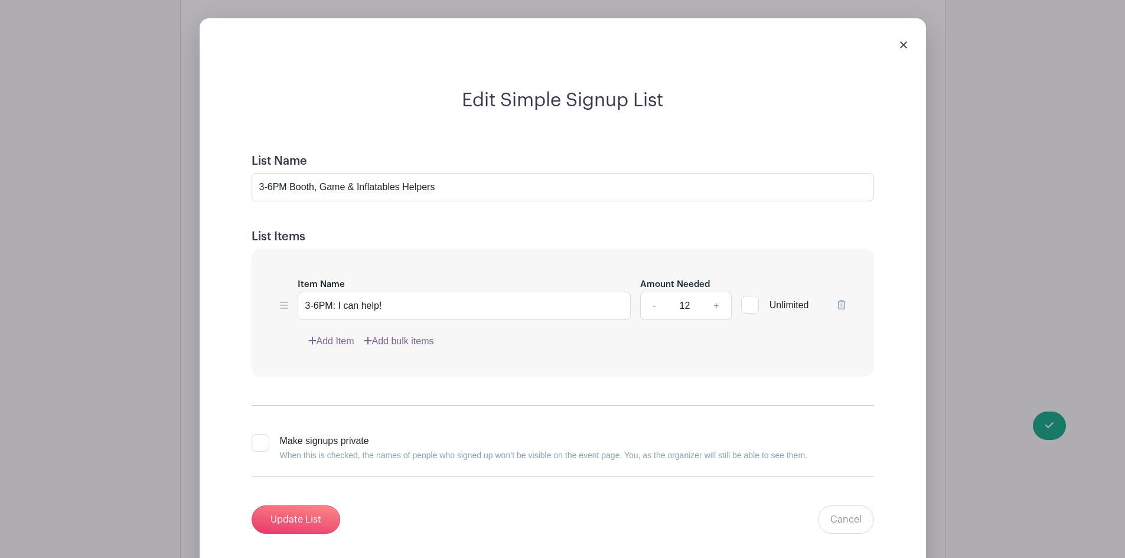
scroll to position [2705, 0]
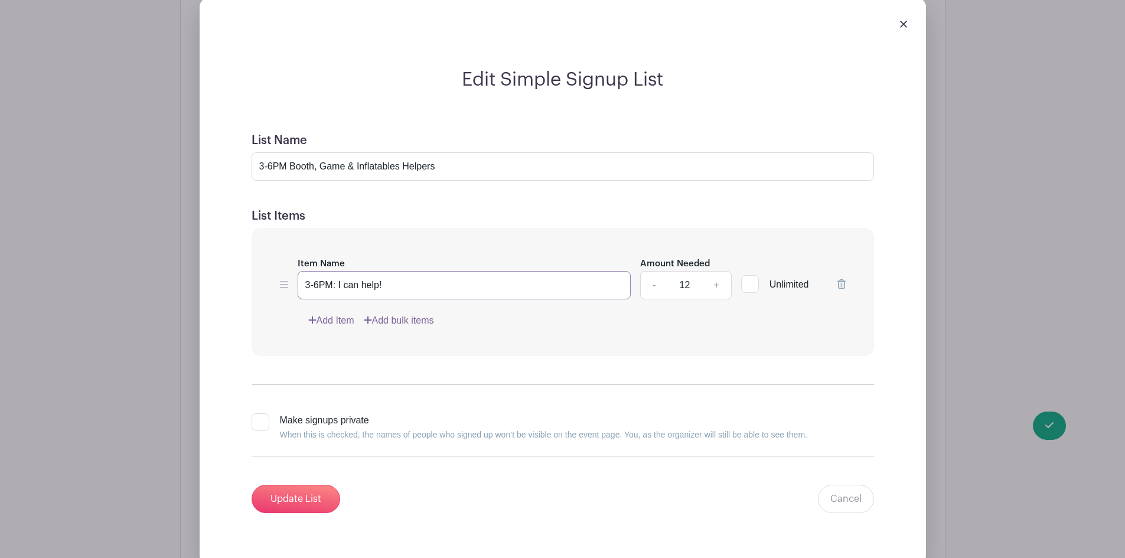
click at [314, 286] on input "3-6PM: I can help!" at bounding box center [465, 285] width 334 height 28
drag, startPoint x: 416, startPoint y: 273, endPoint x: 410, endPoint y: 286, distance: 14.5
click at [416, 274] on input "3-4PM: I can help!" at bounding box center [465, 285] width 334 height 28
drag, startPoint x: 339, startPoint y: 283, endPoint x: 415, endPoint y: 292, distance: 76.1
click at [415, 292] on input "3-4PM: I can help!" at bounding box center [465, 285] width 334 height 28
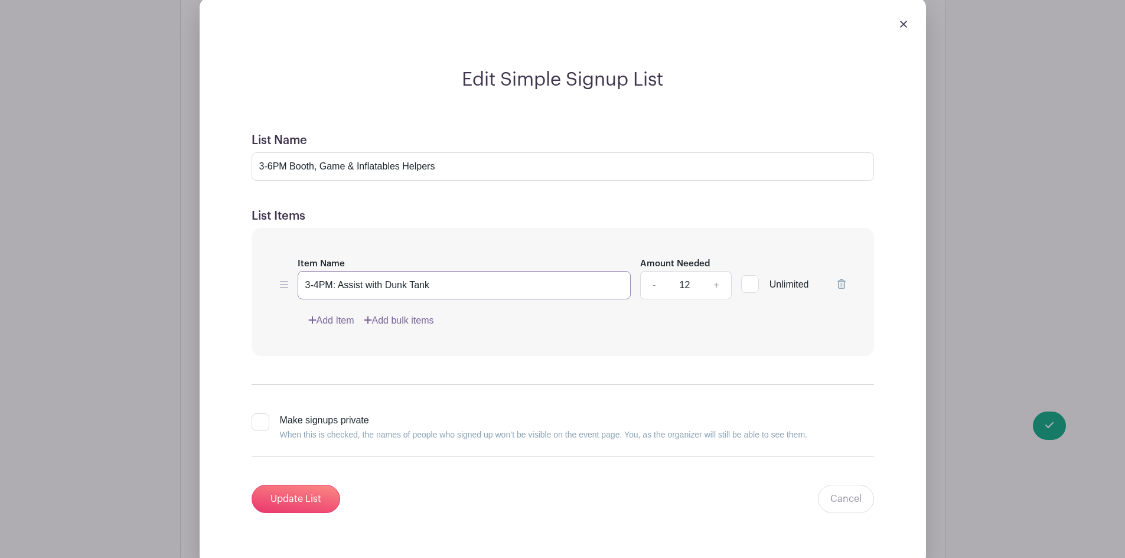
type input "3-4PM: Assist with Dunk Tank"
click at [653, 283] on link "-" at bounding box center [653, 285] width 27 height 28
click at [653, 284] on link "-" at bounding box center [653, 285] width 27 height 28
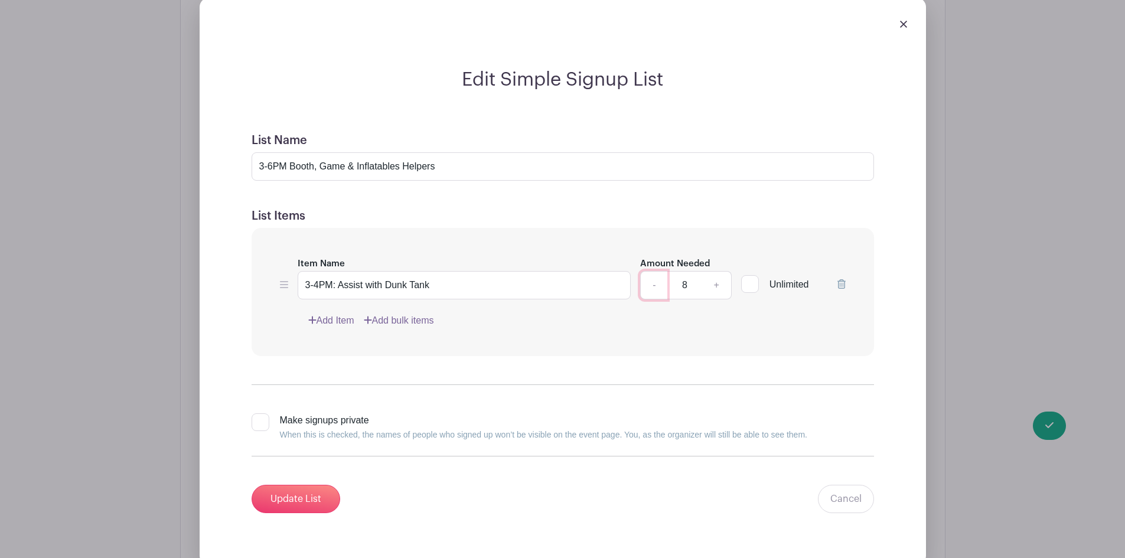
click at [654, 283] on link "-" at bounding box center [653, 285] width 27 height 28
click at [655, 283] on link "-" at bounding box center [653, 285] width 27 height 28
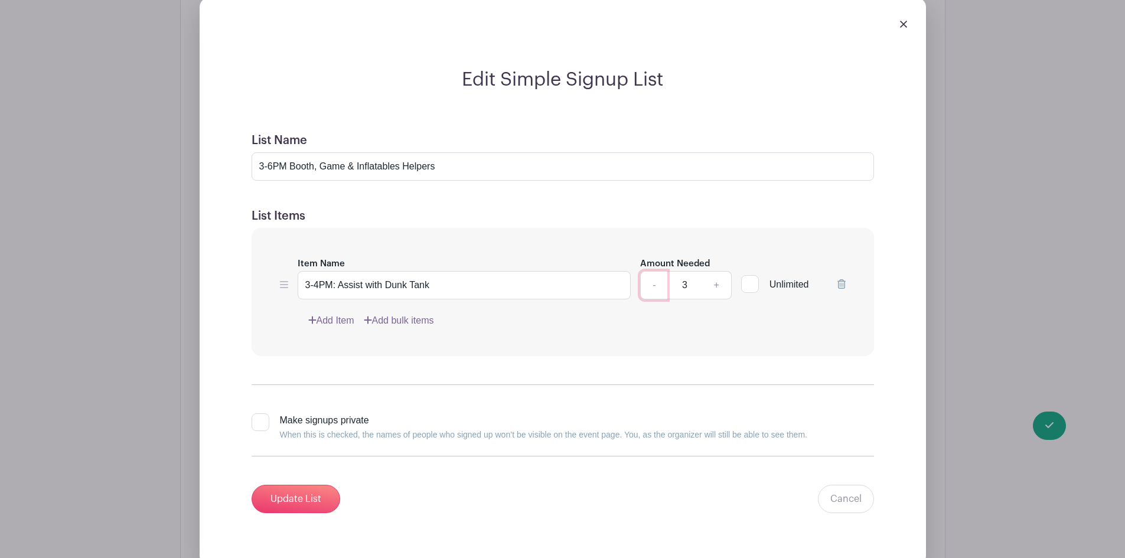
click at [655, 283] on link "-" at bounding box center [653, 285] width 27 height 28
type input "1"
click at [328, 321] on link "Add Item" at bounding box center [331, 321] width 46 height 14
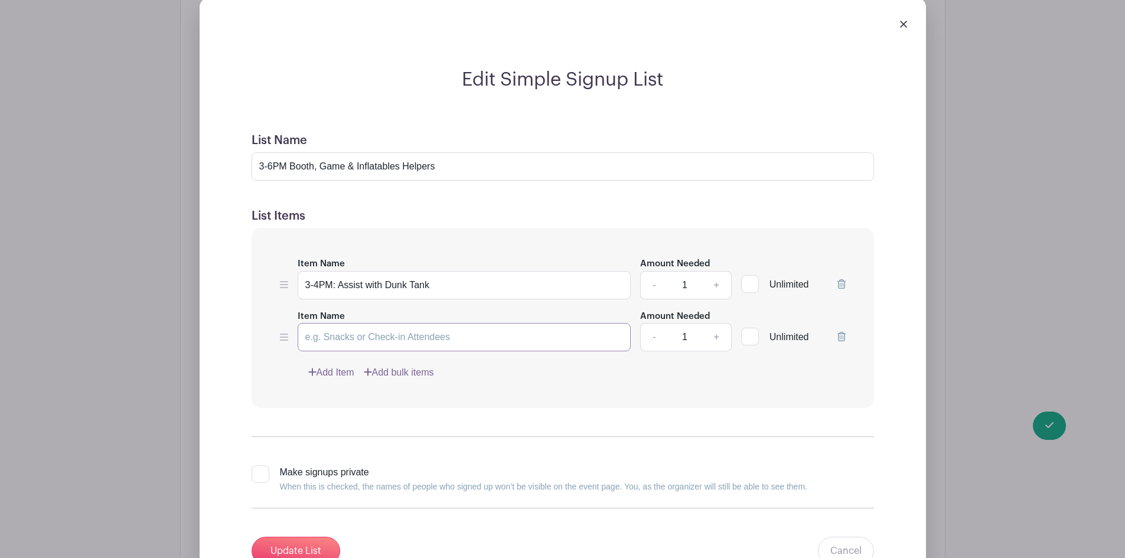
click at [343, 331] on input "Item Name" at bounding box center [465, 337] width 334 height 28
type input "4-5PM: Assist with Dunk Tank"
click at [510, 296] on input "3-4PM: Assist with Dunk Tank" at bounding box center [465, 285] width 334 height 28
type input "3-4PM: Assist with Dunk Tank (getting people in and out, fetching and handing b…"
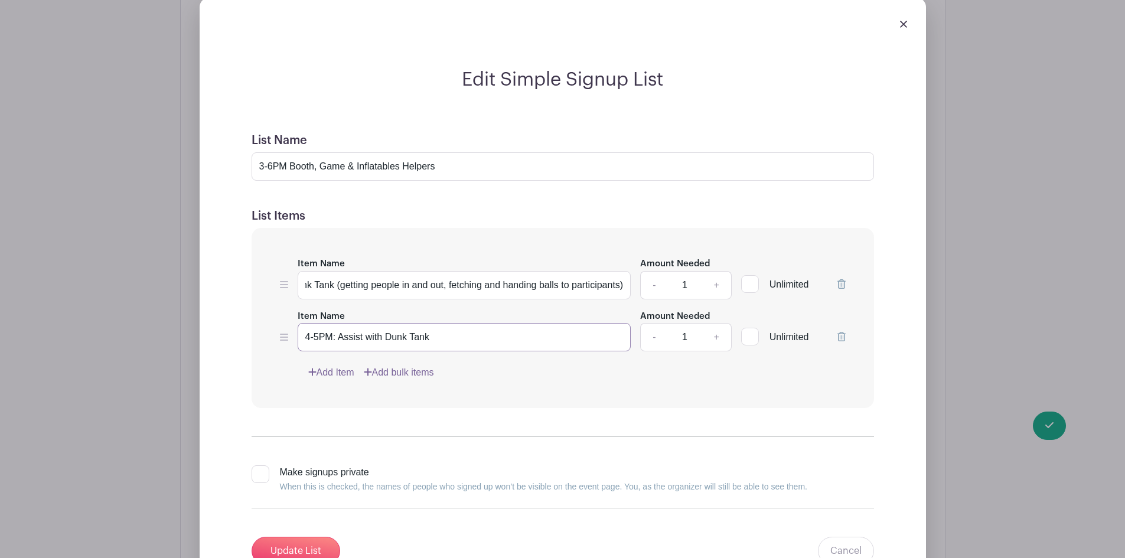
drag, startPoint x: 467, startPoint y: 337, endPoint x: 476, endPoint y: 326, distance: 14.2
click at [475, 327] on input "4-5PM: Assist with Dunk Tank" at bounding box center [465, 337] width 334 height 28
drag, startPoint x: 449, startPoint y: 285, endPoint x: 600, endPoint y: 285, distance: 151.2
click at [631, 285] on div "Item Name 3-4PM: Assist with Dunk Tank (getting people in and out, fetching and…" at bounding box center [563, 277] width 566 height 43
drag, startPoint x: 485, startPoint y: 332, endPoint x: 471, endPoint y: 341, distance: 16.4
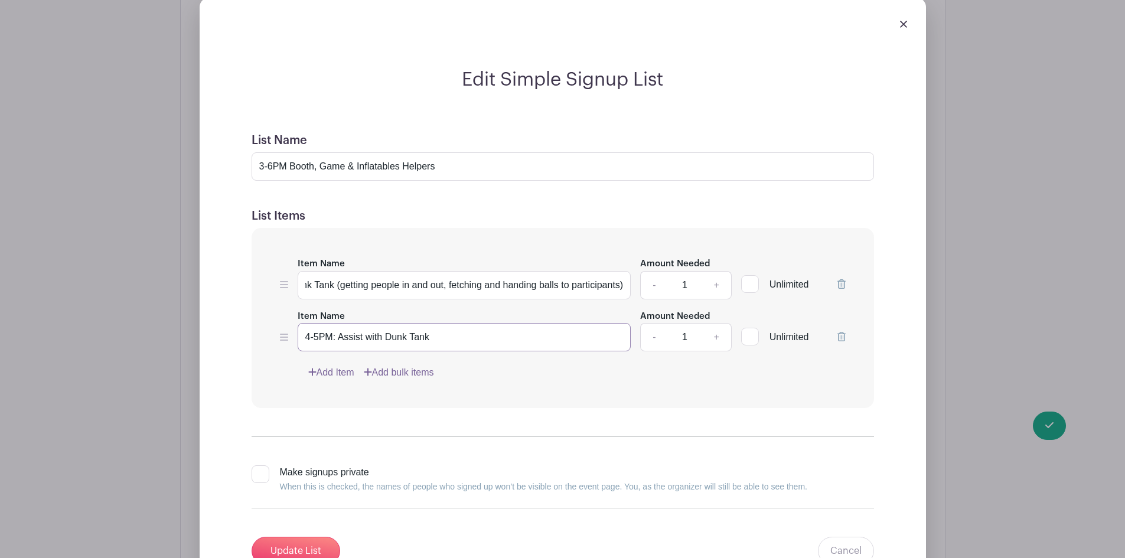
click at [484, 336] on input "4-5PM: Assist with Dunk Tank" at bounding box center [465, 337] width 334 height 28
paste input "(getting people in and out, fetching and handing balls to participants)"
type input "4-5PM: Assist with Dunk Tank (getting people in and out, fetching and handing b…"
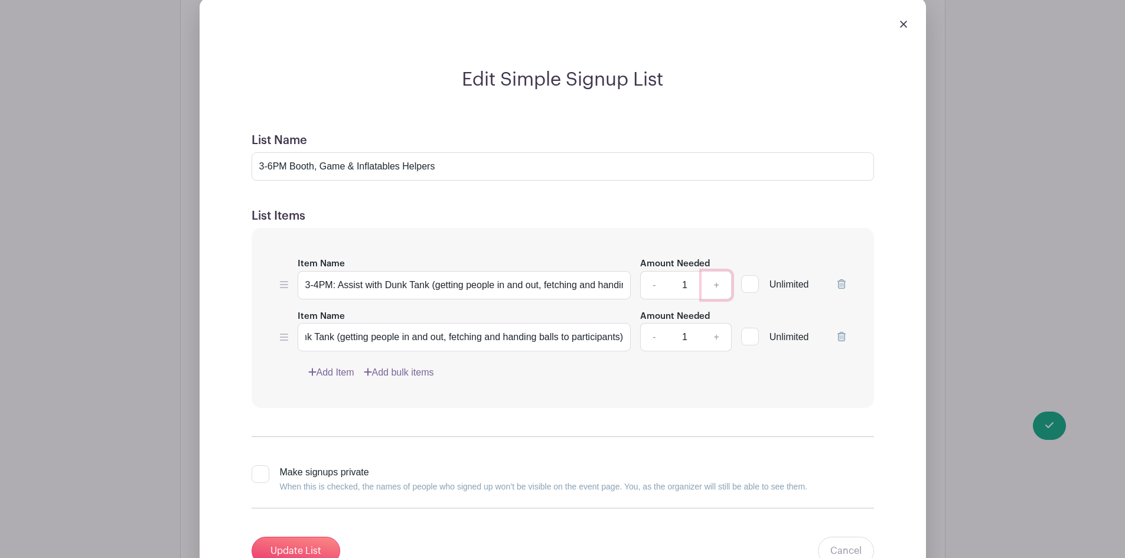
click at [712, 286] on link "+" at bounding box center [717, 285] width 30 height 28
type input "2"
click at [718, 334] on link "+" at bounding box center [717, 337] width 30 height 28
type input "2"
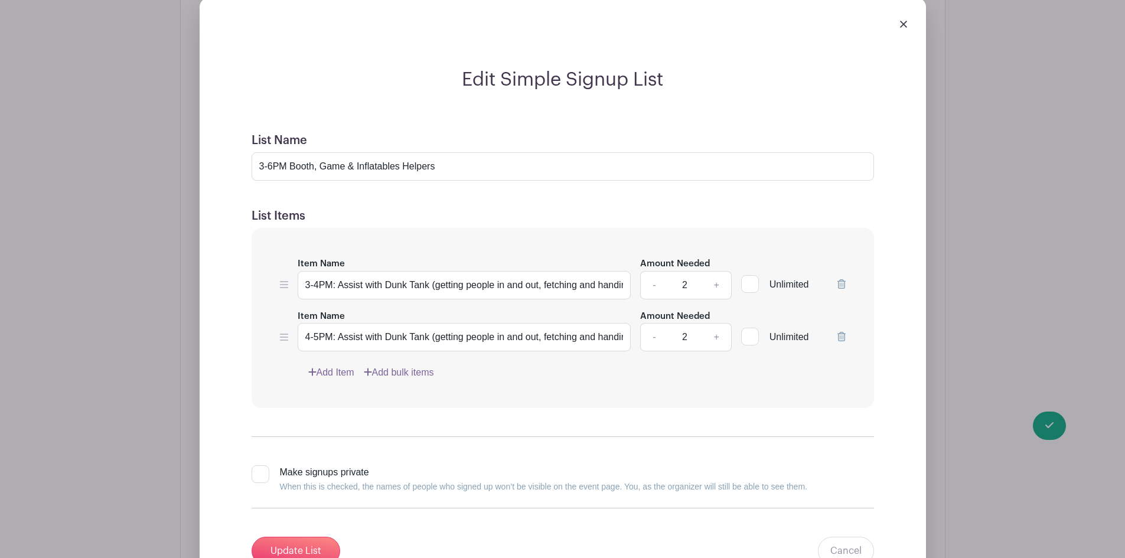
click at [498, 371] on div "Add Item Add bulk items" at bounding box center [576, 373] width 537 height 14
click at [309, 285] on input "3-4PM: Assist with Dunk Tank (getting people in and out, fetching and handing b…" at bounding box center [465, 285] width 334 height 28
click at [350, 281] on input "3:15/30 - 4PM: Assist with Dunk Tank (getting people in and out, fetching and h…" at bounding box center [465, 285] width 334 height 28
type input "3:15/30 - 4:30PM: Assist with Dunk Tank (getting people in and out, fetching an…"
click at [309, 335] on input "4-5PM: Assist with Dunk Tank (getting people in and out, fetching and handing b…" at bounding box center [465, 337] width 334 height 28
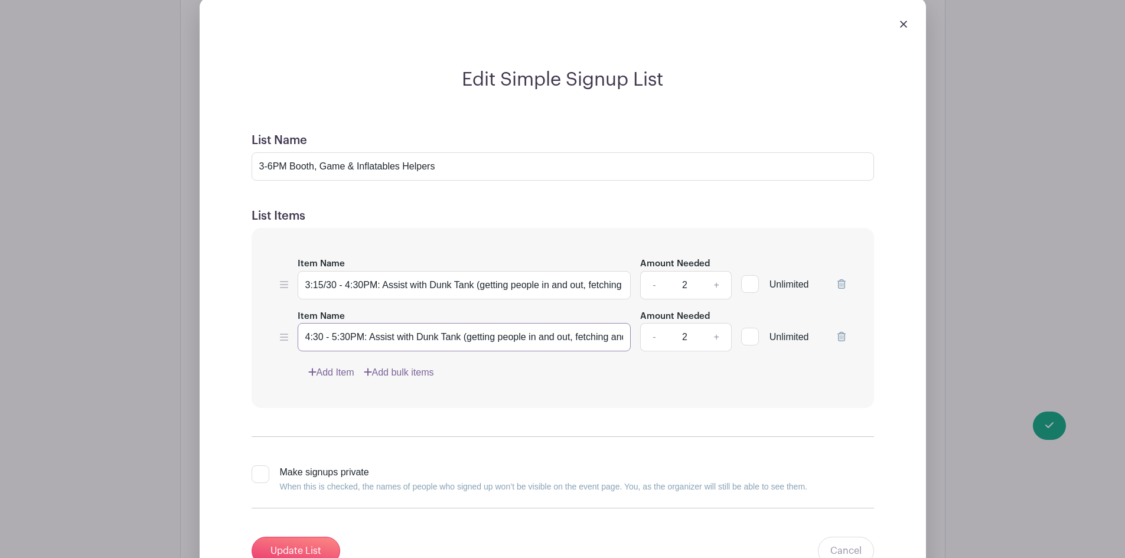
type input "4:30 - 5:30PM: Assist with Dunk Tank (getting people in and out, fetching and h…"
click at [483, 422] on form "List Name 3-6PM Booth, Game & Inflatables Helpers List Items Item Name 3:15/30 …" at bounding box center [562, 349] width 651 height 460
drag, startPoint x: 322, startPoint y: 334, endPoint x: 327, endPoint y: 330, distance: 6.7
click at [322, 334] on input "4:30 - 5:30PM: Assist with Dunk Tank (getting people in and out, fetching and h…" at bounding box center [465, 337] width 334 height 28
click at [514, 409] on form "List Name 3-6PM Booth, Game & Inflatables Helpers List Items Item Name 3:15/30 …" at bounding box center [562, 349] width 651 height 460
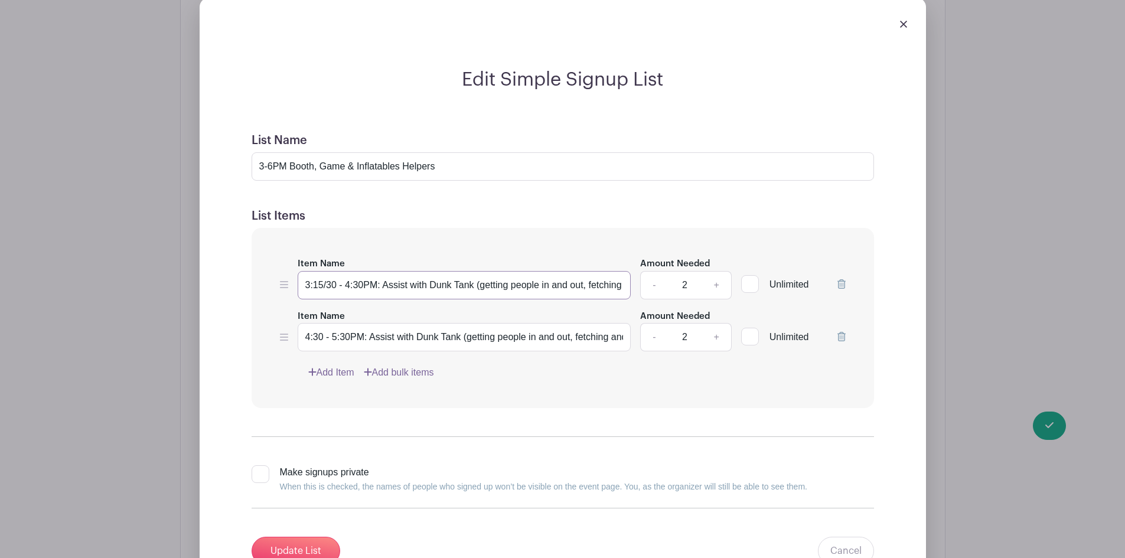
click at [478, 281] on input "3:15/30 - 4:30PM: Assist with Dunk Tank (getting people in and out, fetching an…" at bounding box center [465, 285] width 334 height 28
click at [329, 338] on input "4:30 - 5:30PM: Assist with Dunk Tank (getting people in and out, fetching and h…" at bounding box center [465, 337] width 334 height 28
click at [534, 383] on div "Item Name 3:15/30 - 4:30PM: Assist with Dunk Tank (getting people in and out, f…" at bounding box center [563, 318] width 622 height 180
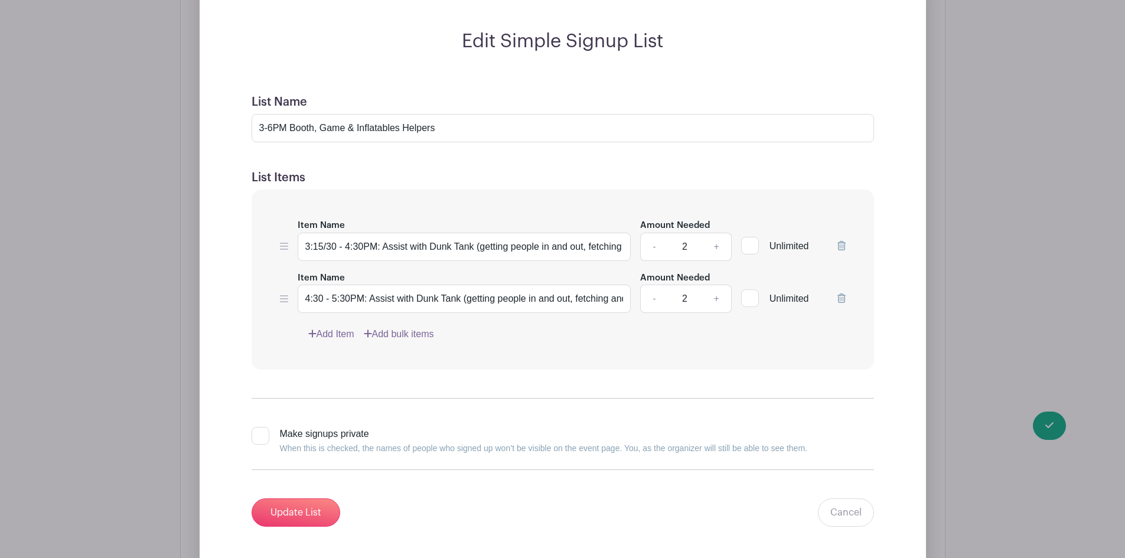
scroll to position [2764, 0]
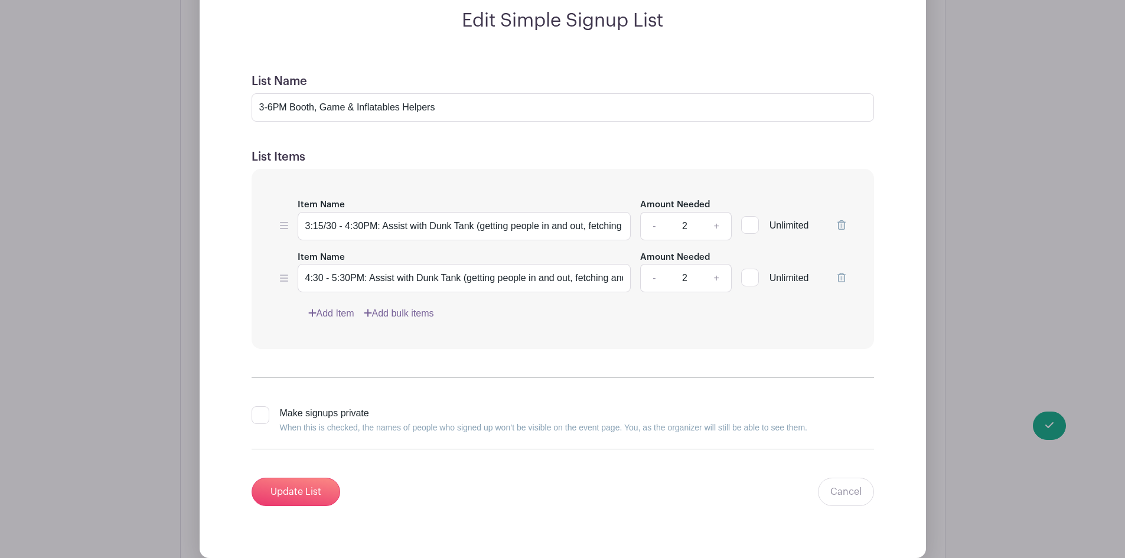
click at [332, 311] on link "Add Item" at bounding box center [331, 313] width 46 height 14
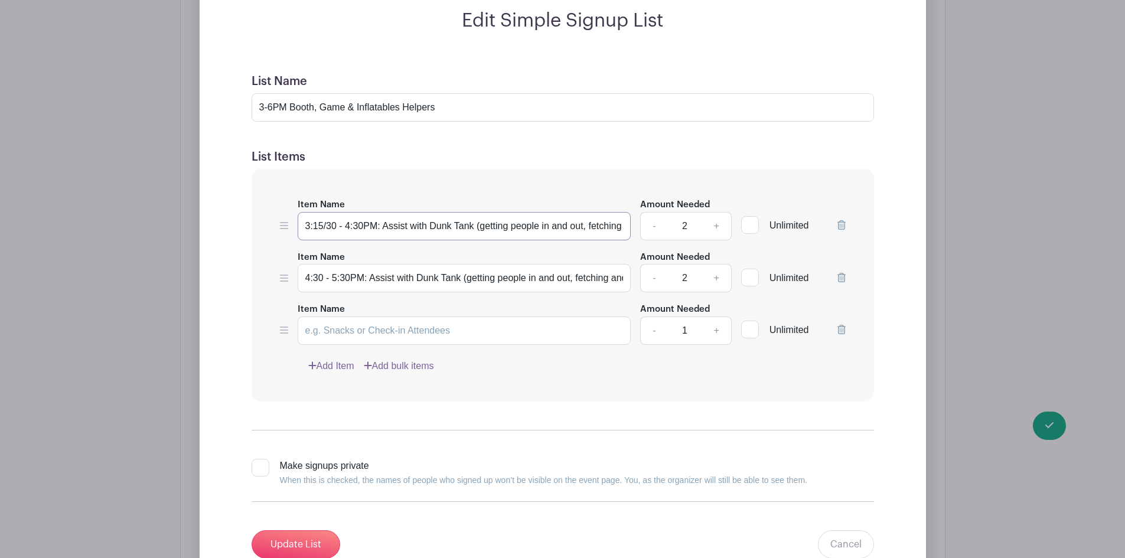
click at [356, 226] on input "3:15/30 - 4:30PM: Assist with Dunk Tank (getting people in and out, fetching an…" at bounding box center [465, 226] width 334 height 28
click at [356, 225] on input "3:15/30 - 4:30PM: Assist with Dunk Tank (getting people in and out, fetching an…" at bounding box center [465, 226] width 334 height 28
click at [338, 331] on input "Item Name" at bounding box center [465, 331] width 334 height 28
paste input "3:15/30 - 4:30PM: Assist with Dunk Tank (getting people in and out, fetching an…"
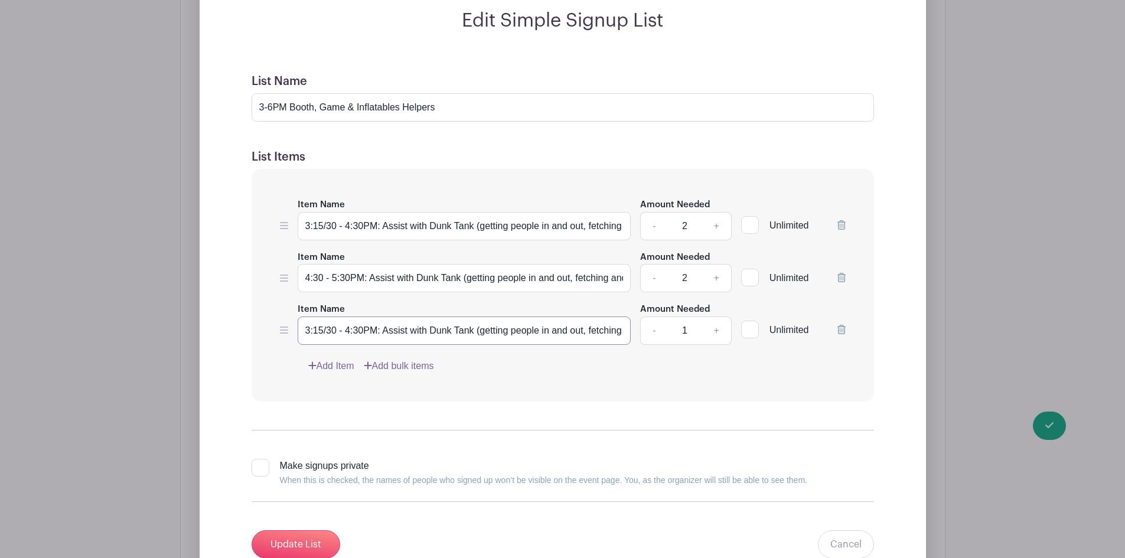
scroll to position [0, 139]
drag, startPoint x: 623, startPoint y: 332, endPoint x: 359, endPoint y: 335, distance: 264.0
click at [359, 335] on input "3:15/30 - 4:30PM: Assist with Dunk Tank (getting people in and out, fetching an…" at bounding box center [465, 331] width 334 height 28
click at [576, 327] on input "3:15/30 - 4:30PM: Assist with 75' Obstacle Course (ensure shoes off, two partic…" at bounding box center [465, 331] width 334 height 28
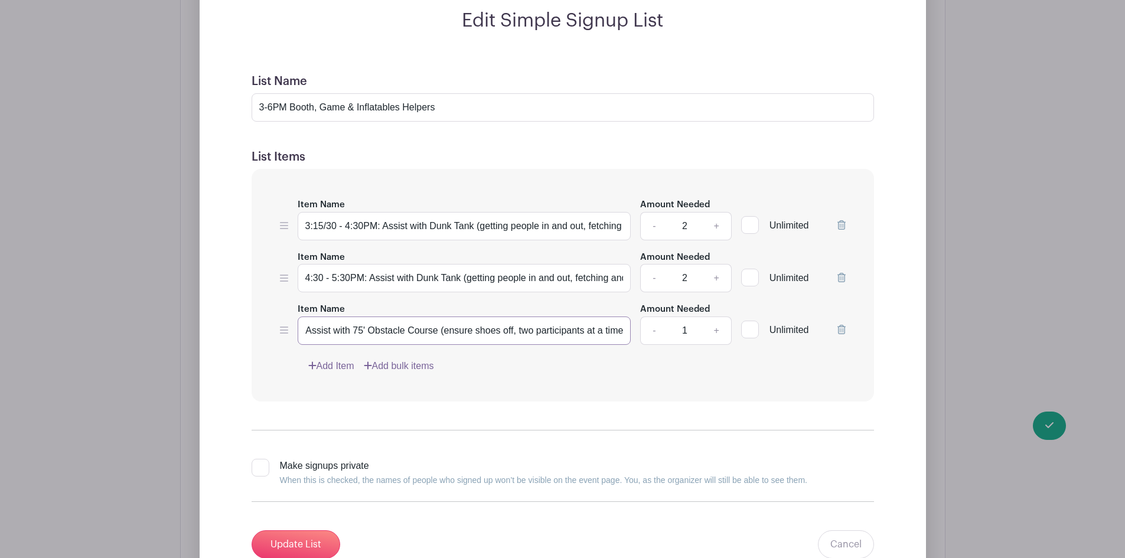
click at [576, 326] on input "3:15/30 - 4:30PM: Assist with 75' Obstacle Course (ensure shoes off, two partic…" at bounding box center [465, 331] width 334 height 28
click at [621, 332] on input "3:15/30 - 4:30PM: Assist with 75' Obstacle Course (ensure shoes off, two partic…" at bounding box center [465, 331] width 334 height 28
type input "3:15/30 - 4:30PM: Assist with 75' Obstacle Course (ensure shoes off, two partic…"
click at [573, 378] on div "Item Name 3:15/30 - 4:30PM: Assist with Dunk Tank (getting people in and out, f…" at bounding box center [563, 285] width 622 height 233
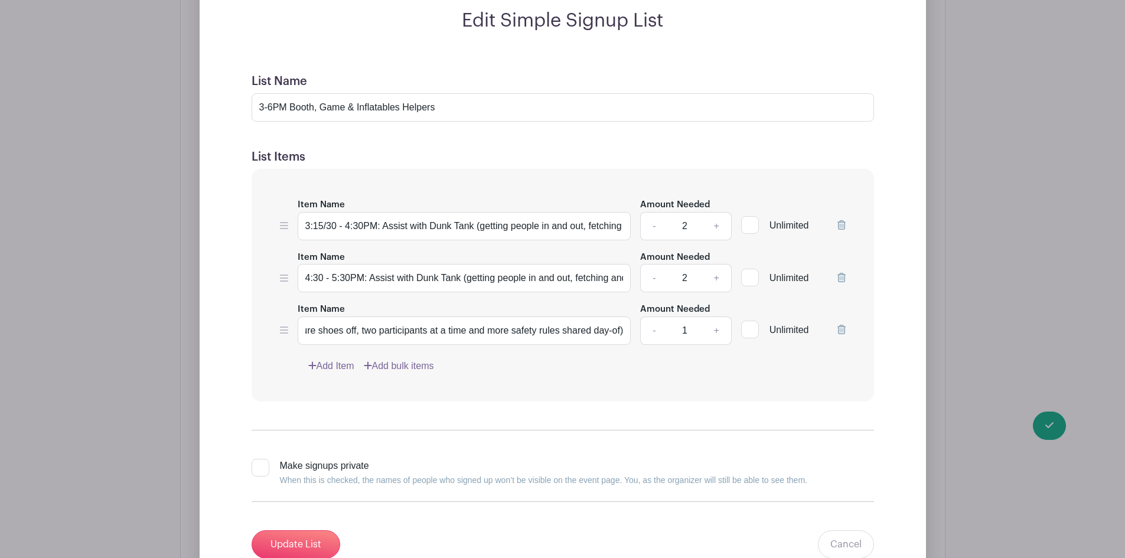
scroll to position [0, 0]
click at [454, 333] on input "3:15/30 - 4:30PM: Assist with 75' Obstacle Course (ensure shoes off, two partic…" at bounding box center [465, 331] width 334 height 28
click at [334, 361] on link "Add Item" at bounding box center [331, 366] width 46 height 14
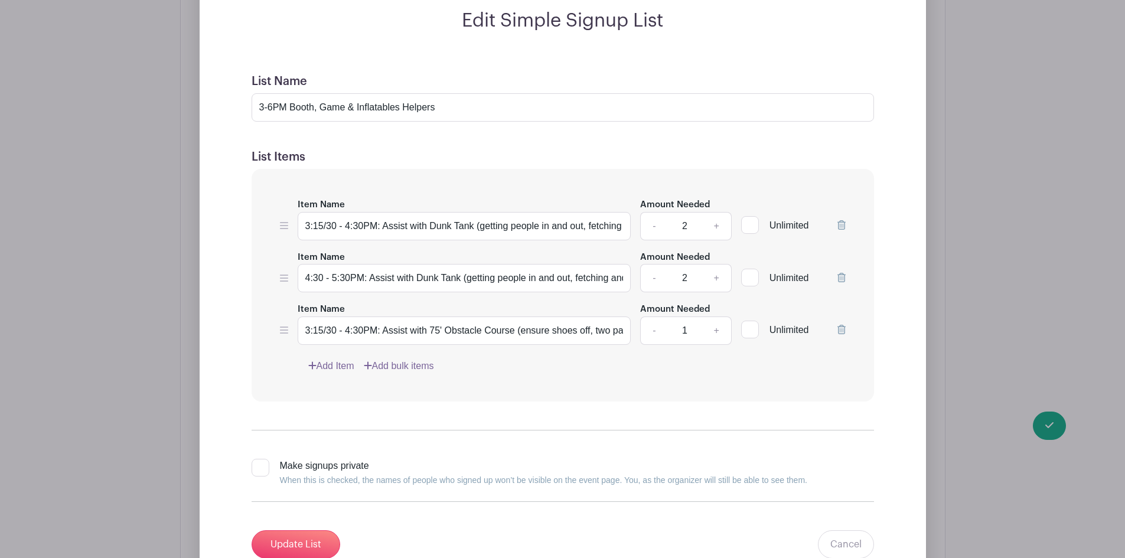
scroll to position [2764, 0]
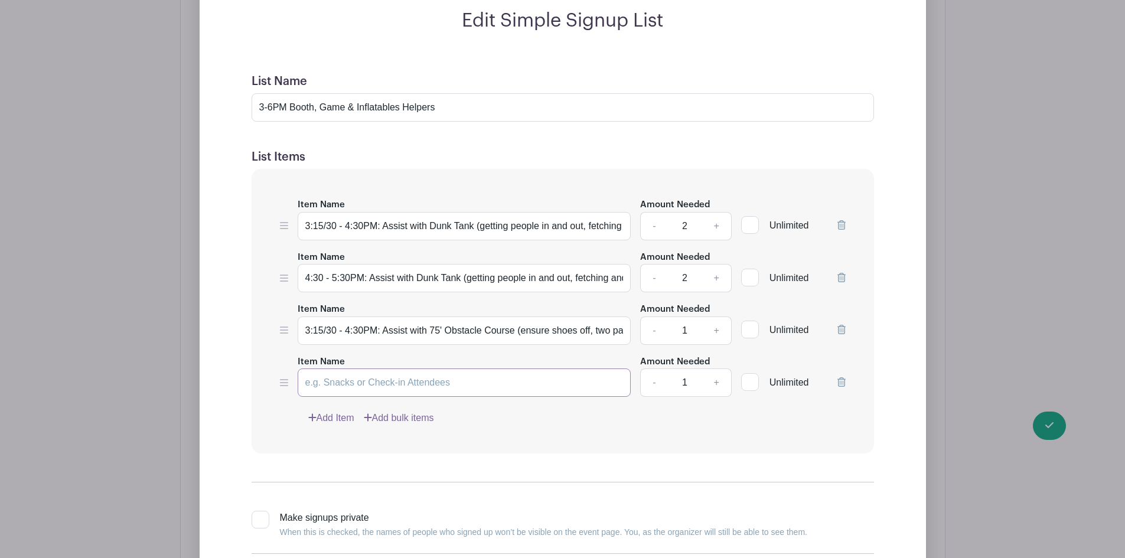
click at [334, 381] on input "Item Name" at bounding box center [465, 383] width 334 height 28
type input "5"
paste input "3:15/30 - 4:30PM: Assist with 75' Obstacle Course (ensure shoes off, two partic…"
click at [540, 437] on div "Item Name 3:15/30 - 4:30PM: Assist with Dunk Tank (getting people in and out, f…" at bounding box center [563, 311] width 622 height 285
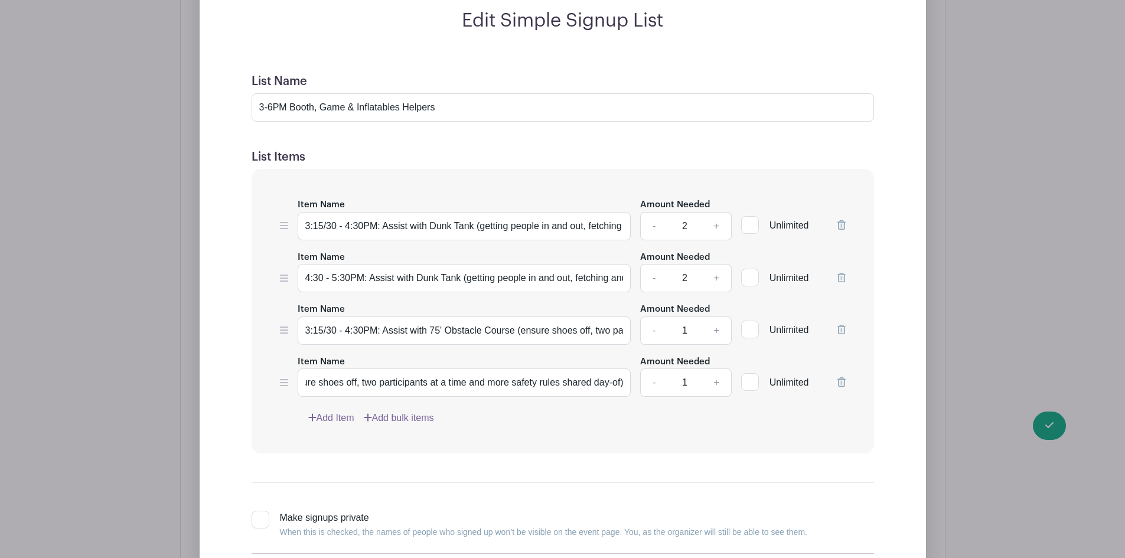
scroll to position [0, 0]
drag, startPoint x: 369, startPoint y: 379, endPoint x: 448, endPoint y: 374, distance: 79.3
click at [448, 374] on input "4:30 - 5:30PM: 3:15/30 - 4:30PM: Assist with 75' Obstacle Course (ensure shoes …" at bounding box center [465, 383] width 334 height 28
type input "4:30 - 5:30PM: Assist with 75' Obstacle Course (ensure shoes off, two participa…"
click at [508, 425] on div "Add Item Add bulk items" at bounding box center [576, 418] width 537 height 14
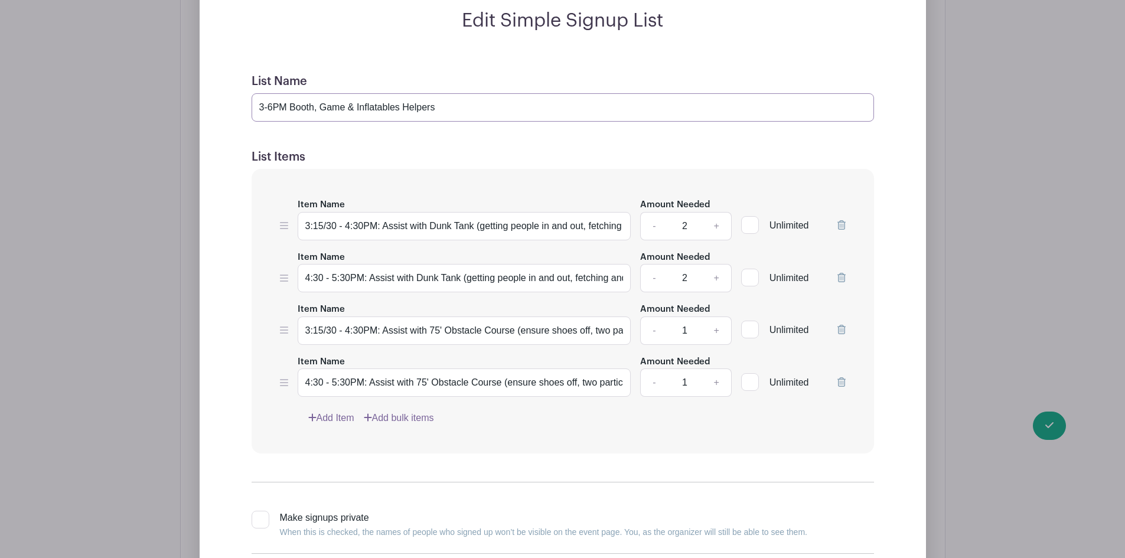
click at [262, 107] on input "3-6PM Booth, Game & Inflatables Helpers" at bounding box center [563, 107] width 622 height 28
type input "3:30PM - 5:30/6PM Student Booths, Games & Inflatables Helpers"
click at [407, 158] on h5 "List Items" at bounding box center [563, 157] width 622 height 14
click at [720, 333] on link "+" at bounding box center [717, 331] width 30 height 28
type input "2"
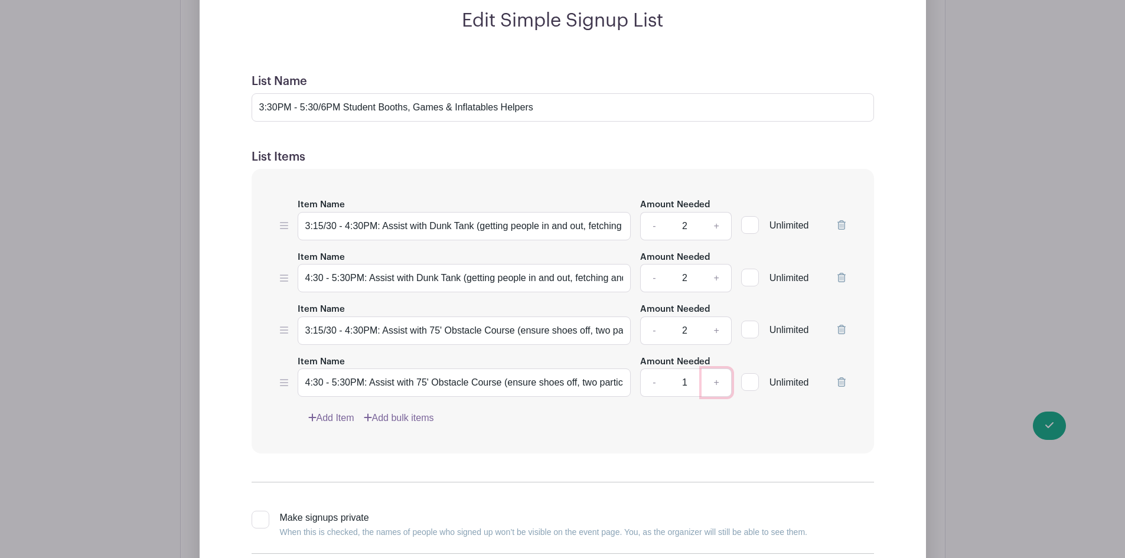
click at [720, 383] on link "+" at bounding box center [717, 383] width 30 height 28
type input "2"
click at [555, 438] on div "Item Name 3:15/30 - 4:30PM: Assist with Dunk Tank (getting people in and out, f…" at bounding box center [563, 311] width 622 height 285
click at [325, 419] on link "Add Item" at bounding box center [331, 418] width 46 height 14
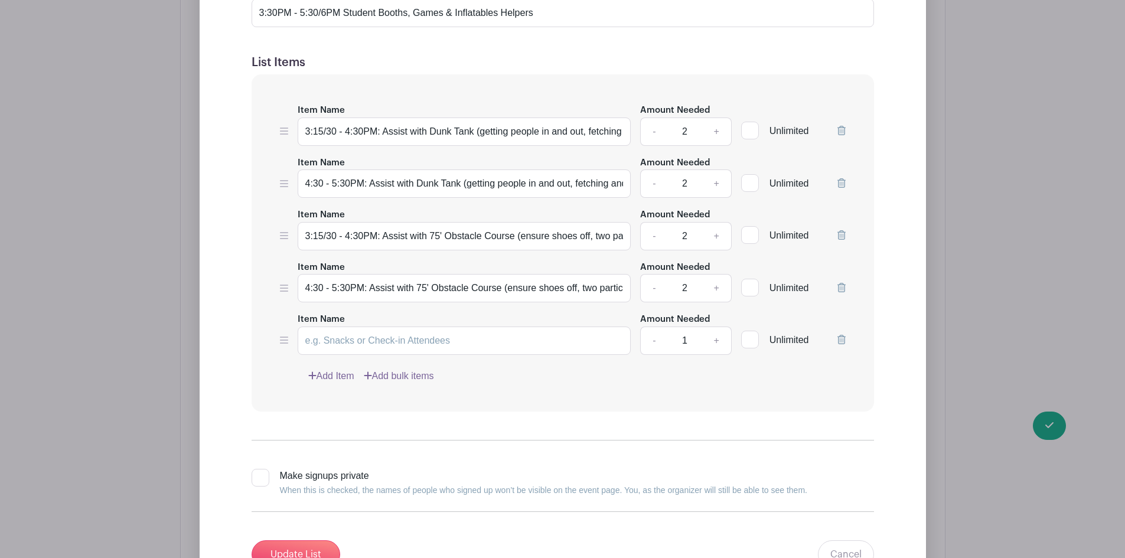
scroll to position [2764, 0]
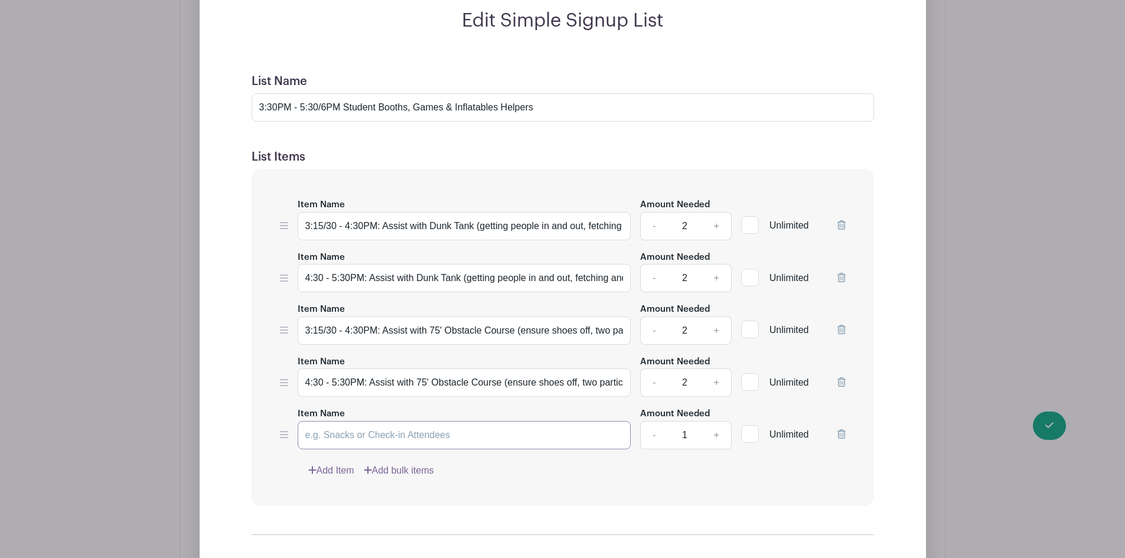
click at [341, 436] on input "Item Name" at bounding box center [465, 435] width 334 height 28
drag, startPoint x: 582, startPoint y: 475, endPoint x: 481, endPoint y: 452, distance: 103.4
click at [541, 467] on div "Add Item Add bulk items" at bounding box center [576, 471] width 537 height 14
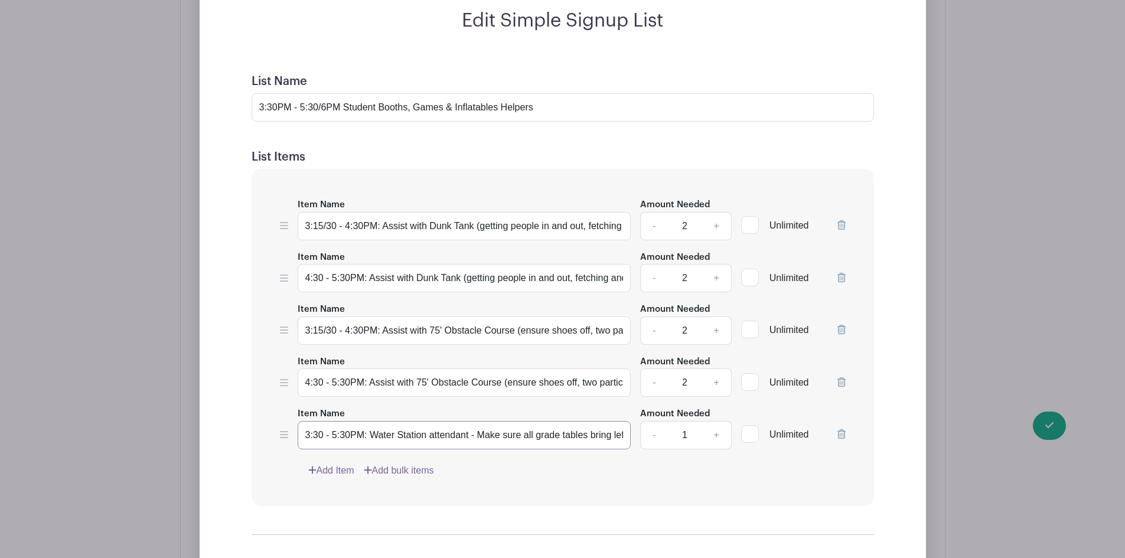
click at [429, 436] on input "3:30 - 5:30PM: Water Station attendant - Make sure all grade tables bring lefto…" at bounding box center [465, 435] width 334 height 28
drag, startPoint x: 332, startPoint y: 436, endPoint x: 341, endPoint y: 429, distance: 11.3
click at [332, 435] on input "3:30 - 5:30PM: Water Station attendant - Make sure all grade tables bring lefto…" at bounding box center [465, 435] width 334 height 28
click at [388, 434] on input "3:30 - 4:30PM: Water Station attendant - Make sure all grade tables bring lefto…" at bounding box center [465, 435] width 334 height 28
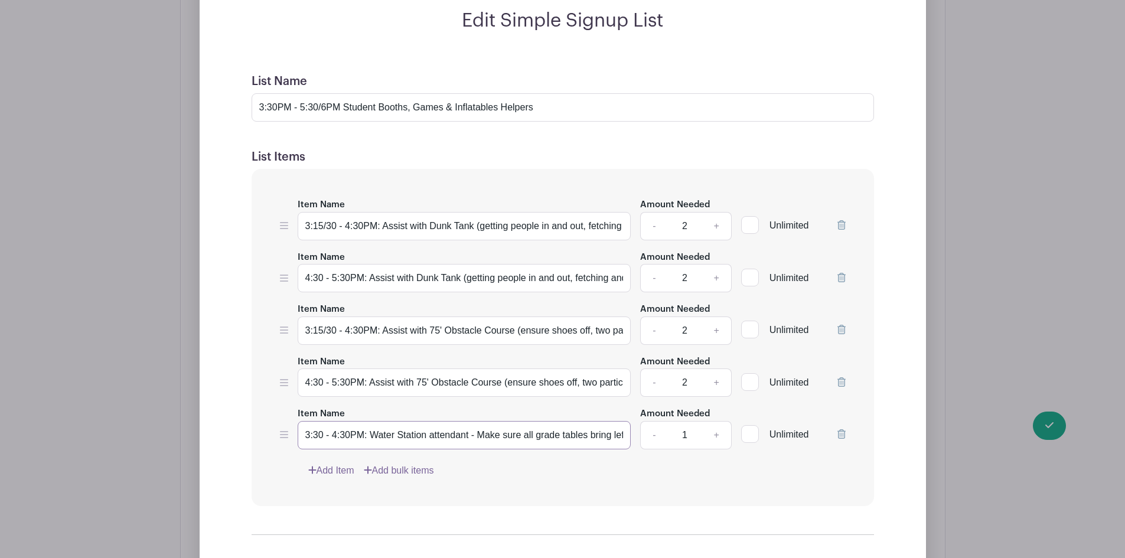
click at [388, 434] on input "3:30 - 4:30PM: Water Station attendant - Make sure all grade tables bring lefto…" at bounding box center [465, 435] width 334 height 28
type input "3:30 - 4:30PM: Water Station attendant - Make sure all grade tables bring lefto…"
click at [507, 490] on div "Item Name 3:15/30 - 4:30PM: Assist with Dunk Tank (getting people in and out, f…" at bounding box center [563, 337] width 622 height 337
click at [341, 471] on link "Add Item" at bounding box center [331, 471] width 46 height 14
click at [337, 487] on input "Item Name" at bounding box center [465, 487] width 334 height 28
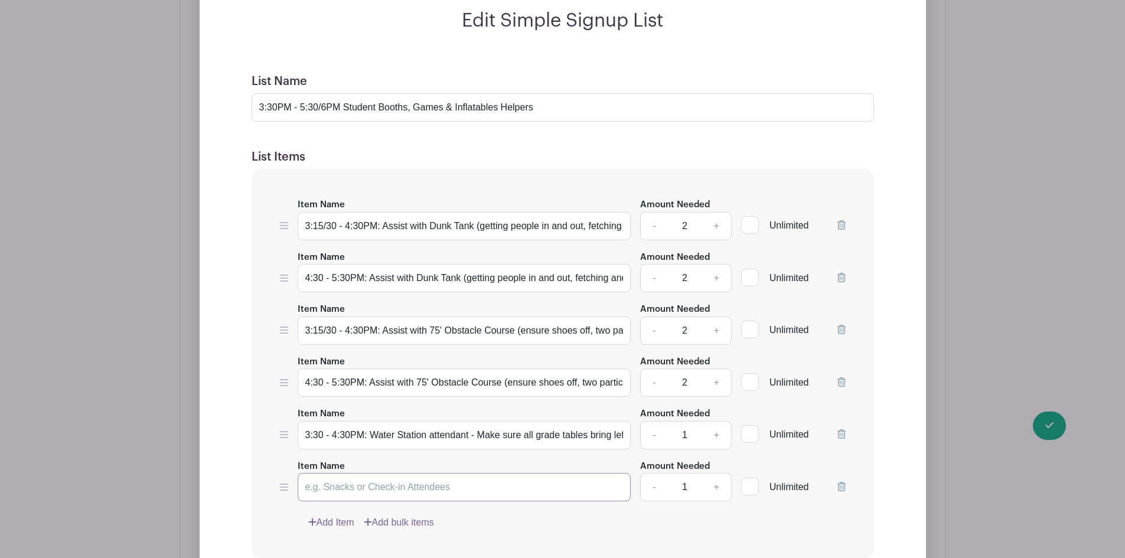
paste input "3:30 - 4:30PM: Water Station attendant - Make sure all grade tables bring lefto…"
click at [482, 520] on div "Add Item Add bulk items" at bounding box center [576, 523] width 537 height 14
click at [426, 488] on input "3:30 - 4:30PM: Water Station attendant - Make sure all grade tables bring lefto…" at bounding box center [465, 487] width 334 height 28
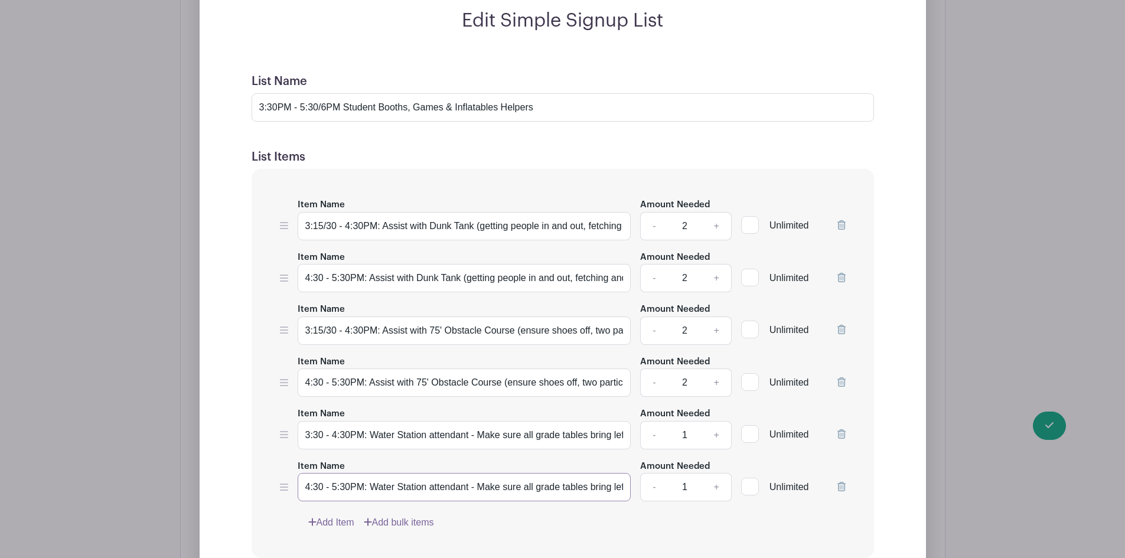
click at [474, 499] on input "4:30 - 5:30PM: Water Station attendant - Make sure all grade tables bring lefto…" at bounding box center [465, 487] width 334 height 28
click at [506, 494] on input "4:30 - 5:30PM: Water Station attendant - Make sure all grade tables bring lefto…" at bounding box center [465, 487] width 334 height 28
type input "4:30 - 5:30PM: Water Station attendant - Check on occasionally to make sure tid…"
drag, startPoint x: 530, startPoint y: 521, endPoint x: 540, endPoint y: 513, distance: 12.6
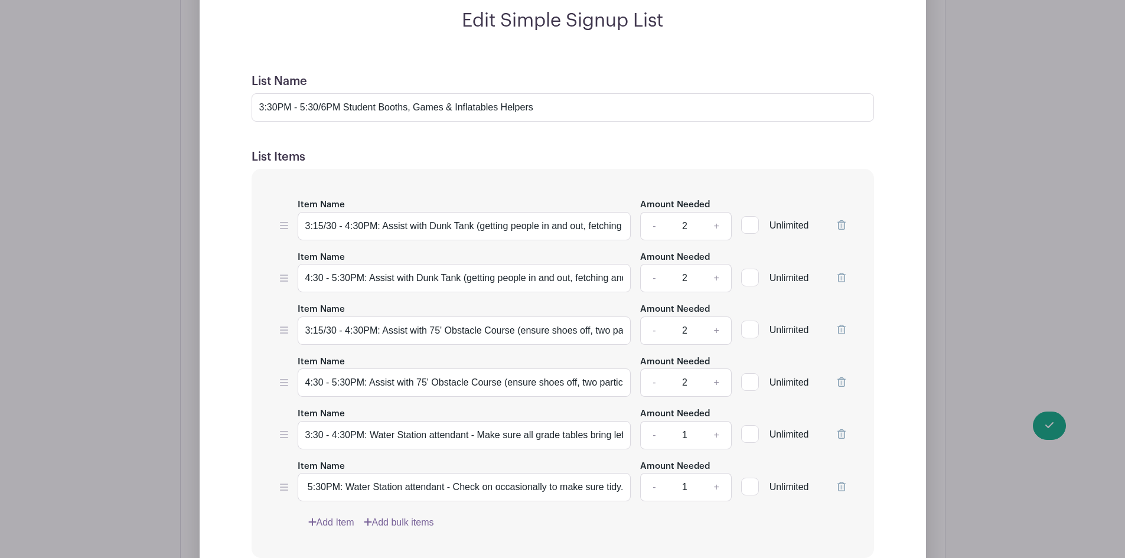
click at [540, 513] on div "Item Name 3:15/30 - 4:30PM: Assist with Dunk Tank (getting people in and out, f…" at bounding box center [563, 363] width 622 height 389
click at [494, 431] on input "3:30 - 4:30PM: Water Station attendant - Make sure all grade tables bring lefto…" at bounding box center [465, 435] width 334 height 28
click at [571, 530] on div "Item Name 3:15/30 - 4:30PM: Assist with Dunk Tank (getting people in and out, f…" at bounding box center [563, 363] width 622 height 389
click at [334, 519] on link "Add Item" at bounding box center [331, 523] width 46 height 14
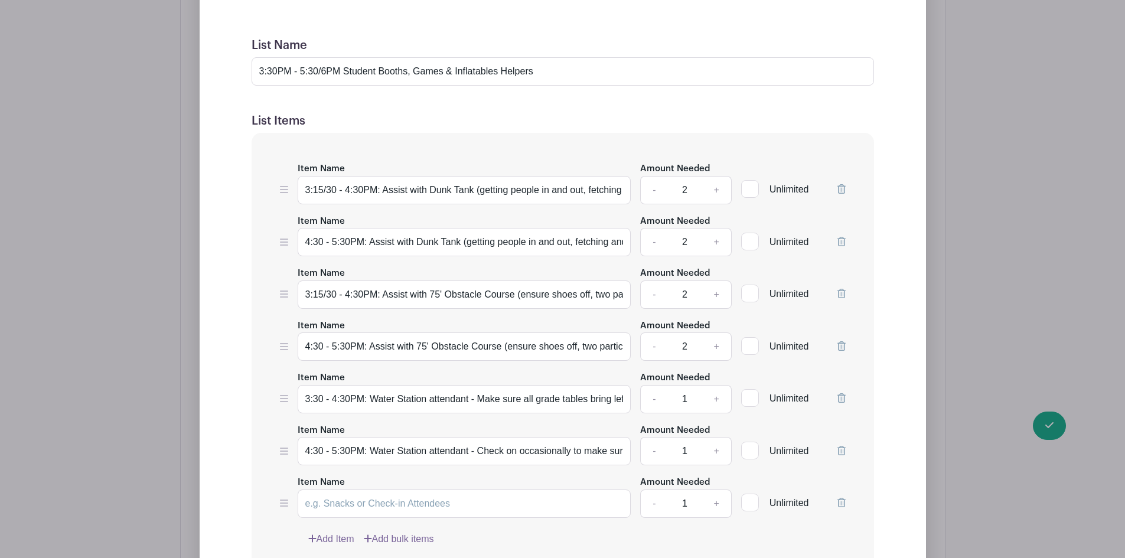
scroll to position [2882, 0]
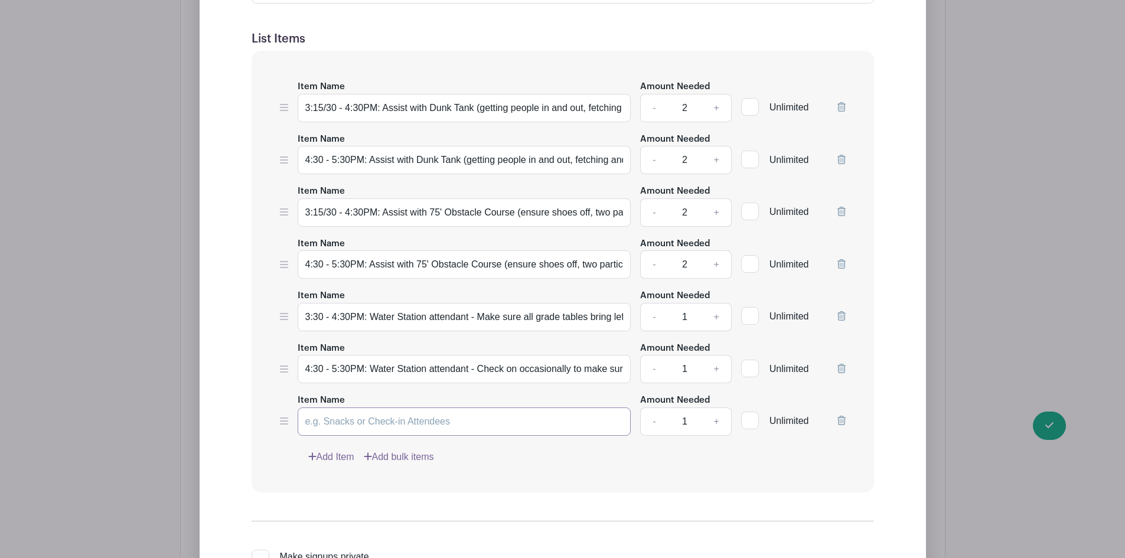
click at [347, 422] on input "Item Name" at bounding box center [465, 421] width 334 height 28
type input "4"
type input "3:30 - 4:30PM: Assist with a game - to be assigned day-of"
click at [718, 419] on link "+" at bounding box center [717, 421] width 30 height 28
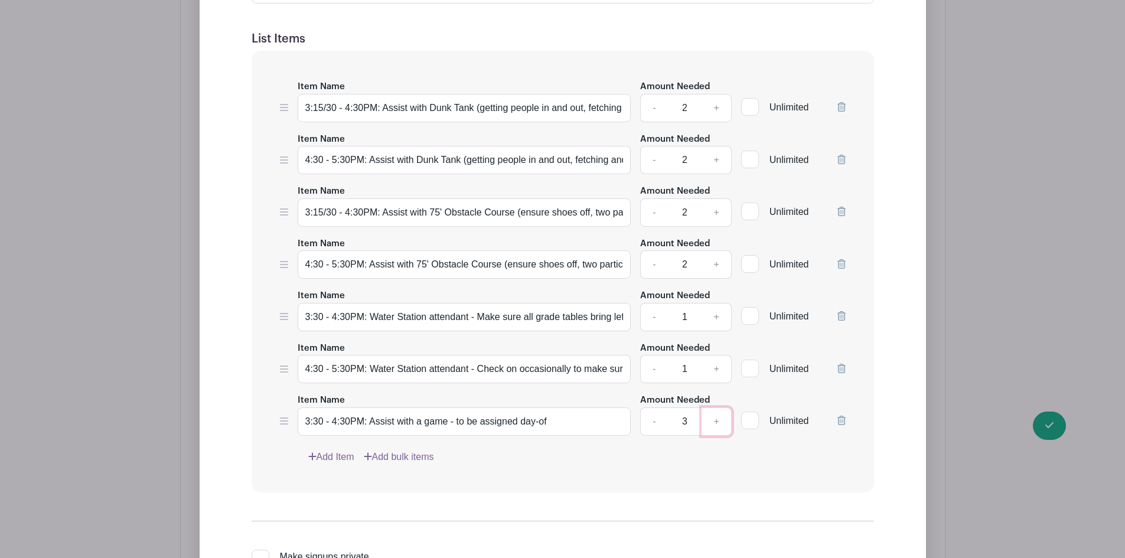
click at [716, 419] on link "+" at bounding box center [717, 421] width 30 height 28
type input "4"
drag, startPoint x: 519, startPoint y: 455, endPoint x: 308, endPoint y: 452, distance: 210.8
click at [517, 455] on div "Add Item Add bulk items" at bounding box center [576, 457] width 537 height 14
click at [326, 459] on link "Add Item" at bounding box center [331, 457] width 46 height 14
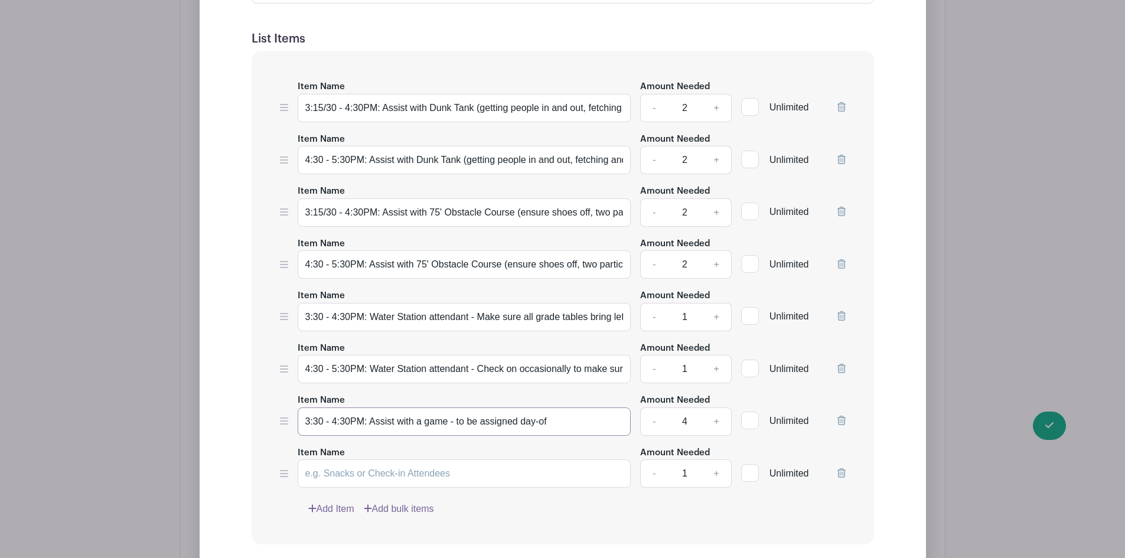
click at [337, 423] on input "3:30 - 4:30PM: Assist with a game - to be assigned day-of" at bounding box center [465, 421] width 334 height 28
click at [376, 478] on input "Item Name" at bounding box center [465, 473] width 334 height 28
paste input "3:30 - 4:30PM: Assist with a game - to be assigned day-of"
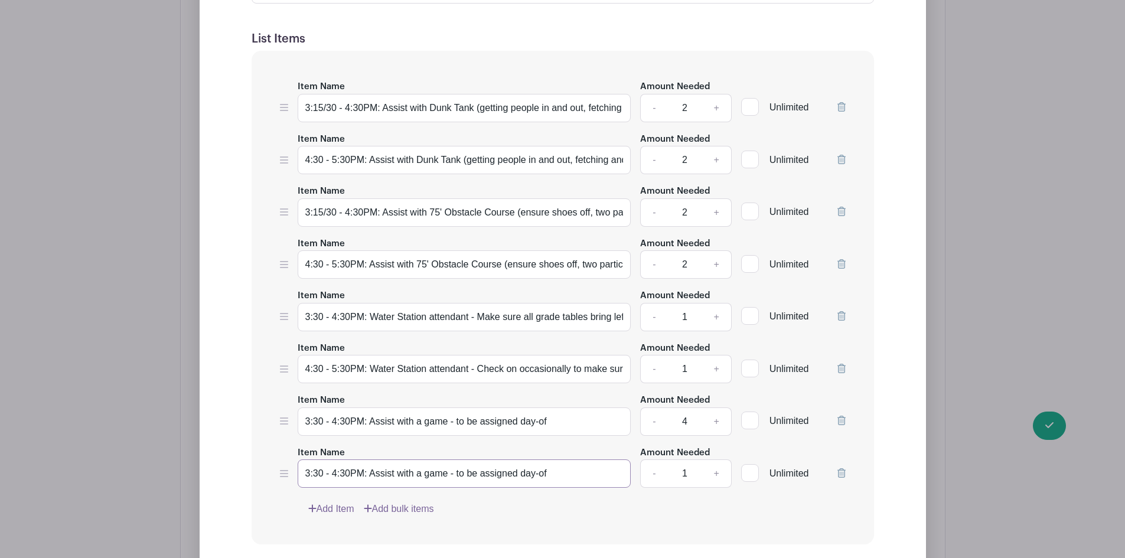
type input "3:30 - 4:30PM: Assist with a game - to be assigned day-of"
click at [444, 418] on input "3:30 - 4:30PM: Assist with a game - to be assigned day-of" at bounding box center [465, 421] width 334 height 28
click at [445, 418] on input "3:30 - 4:30PM: Assist with a game - to be assigned day-of" at bounding box center [465, 421] width 334 height 28
type input "3:30 - 4:30PM: Assist with a game or inflatable - to be assigned day-of"
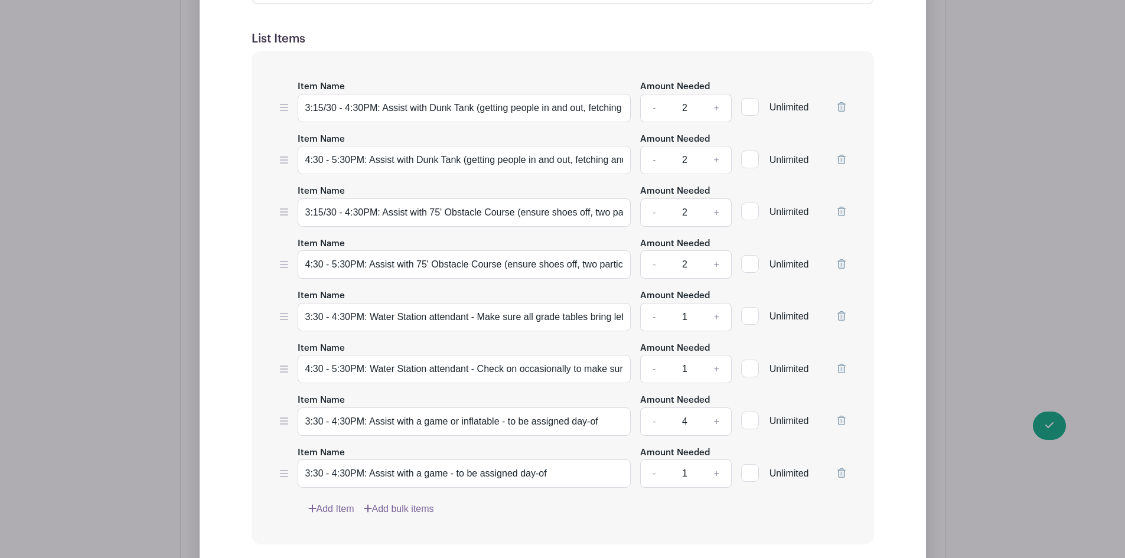
click at [460, 454] on div "Item Name 3:30 - 4:30PM: Assist with a game - to be assigned day-of" at bounding box center [465, 466] width 334 height 43
click at [497, 472] on input "3:30 - 4:30PM: Assist with a game - to be assigned day-of" at bounding box center [465, 473] width 334 height 28
click at [446, 469] on input "3:30 - 4:30PM: Assist with a game - to be assigned day-of" at bounding box center [465, 473] width 334 height 28
type input "4:30 - 5:30PM: Assist with a game or inflatable - to be assigned day-of"
click at [719, 495] on div "Item Name 3:15/30 - 4:30PM: Assist with Dunk Tank (getting people in and out, f…" at bounding box center [563, 298] width 622 height 494
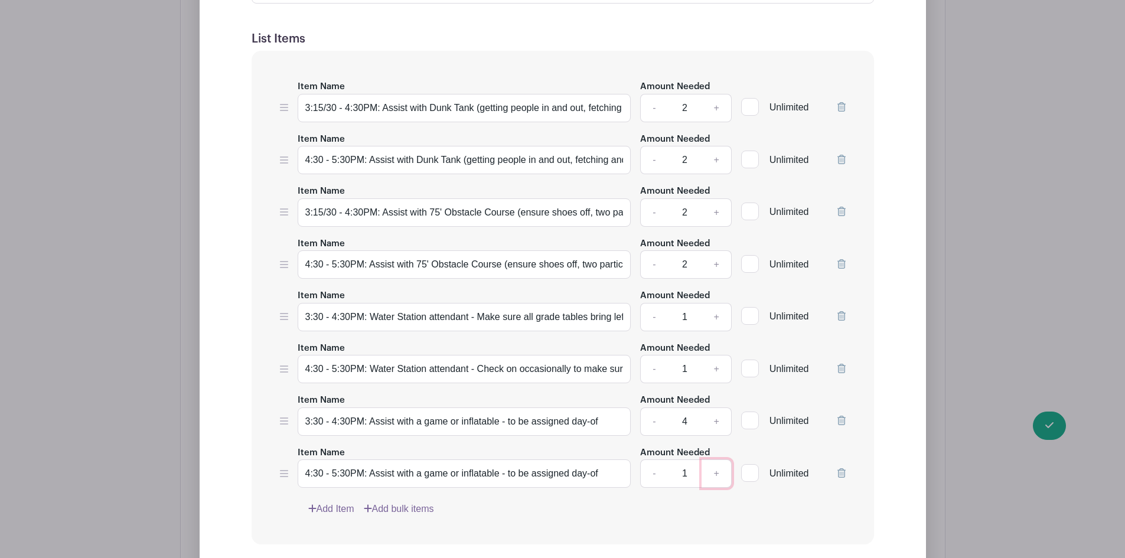
click at [717, 471] on link "+" at bounding box center [717, 473] width 30 height 28
click at [715, 471] on link "+" at bounding box center [717, 473] width 30 height 28
click at [714, 471] on link "+" at bounding box center [717, 473] width 30 height 28
click at [651, 472] on link "-" at bounding box center [653, 473] width 27 height 28
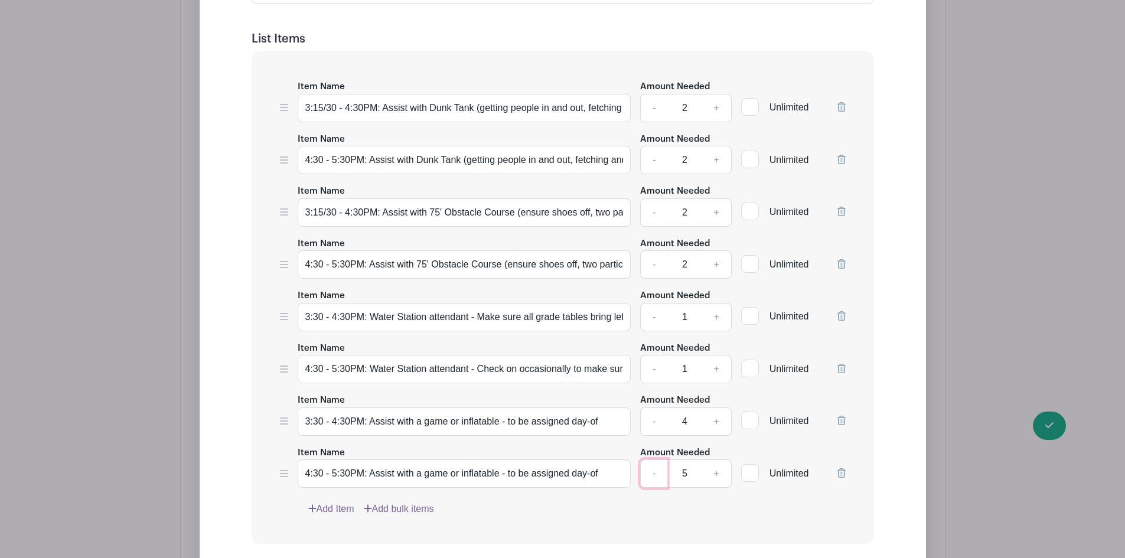
type input "4"
click at [635, 494] on div "Item Name 3:15/30 - 4:30PM: Assist with Dunk Tank (getting people in and out, f…" at bounding box center [563, 298] width 622 height 494
click at [492, 523] on div "Item Name 3:15/30 - 4:30PM: Assist with Dunk Tank (getting people in and out, f…" at bounding box center [563, 298] width 622 height 494
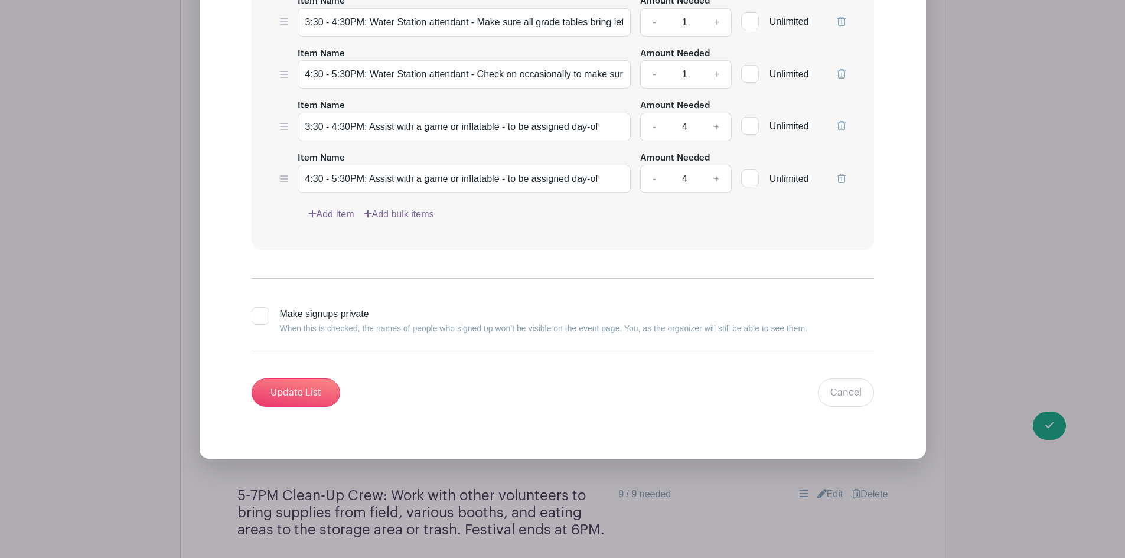
scroll to position [3177, 0]
click at [304, 392] on input "Update List" at bounding box center [296, 392] width 89 height 28
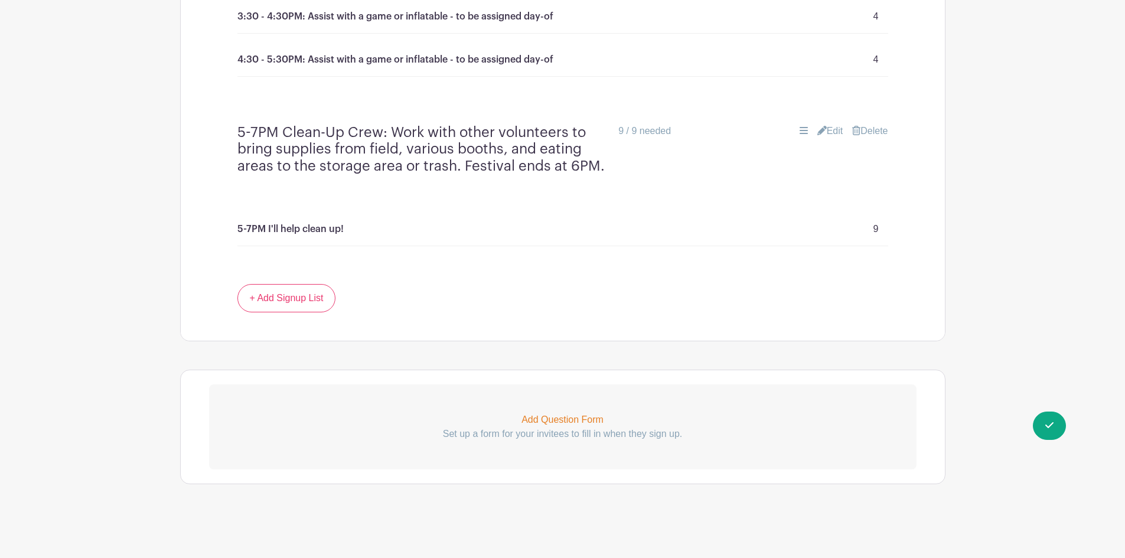
scroll to position [3038, 0]
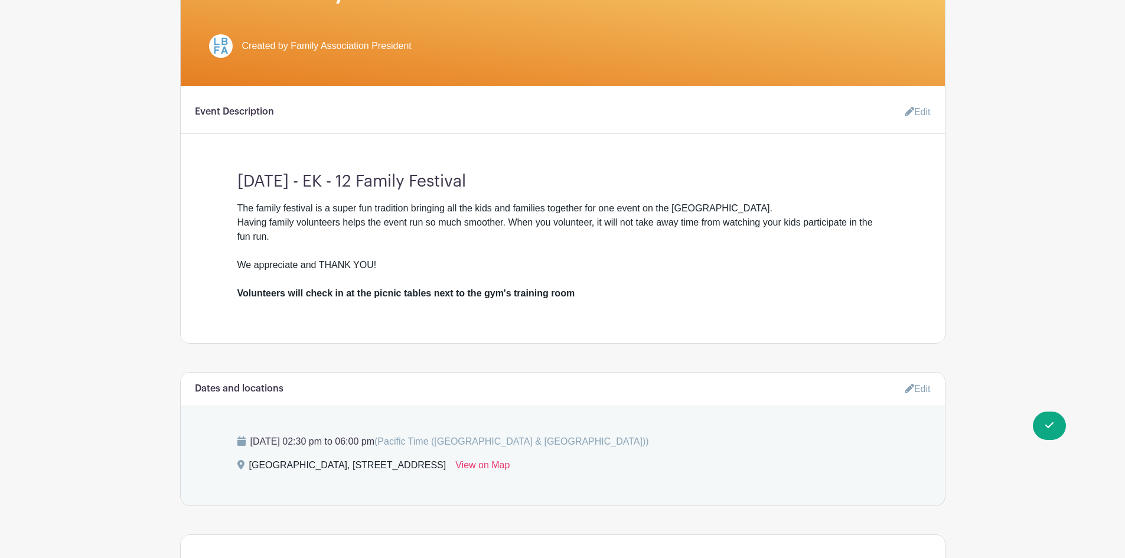
scroll to position [295, 0]
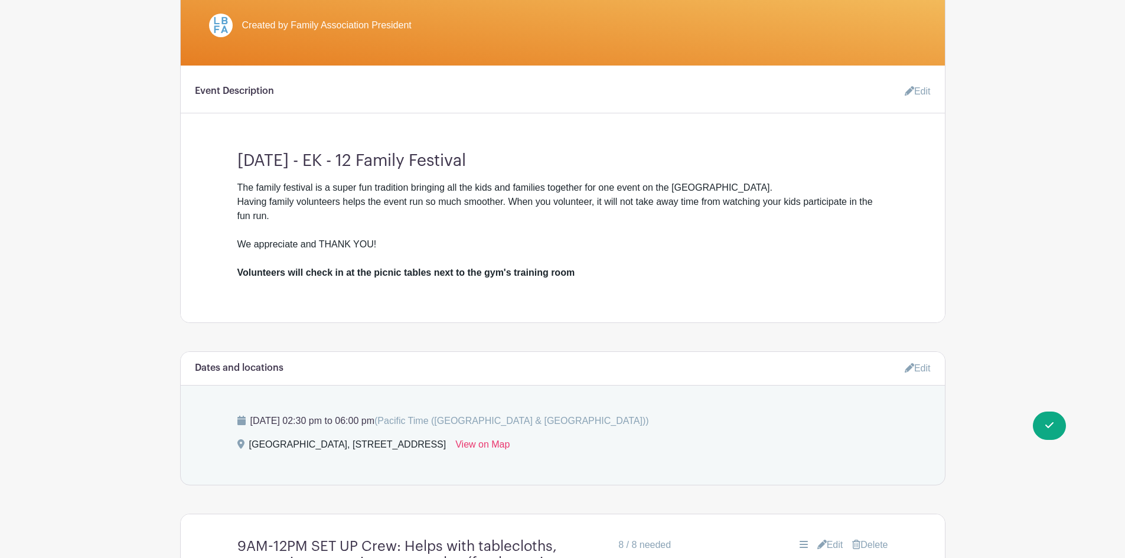
click at [912, 92] on link "Edit" at bounding box center [912, 92] width 35 height 24
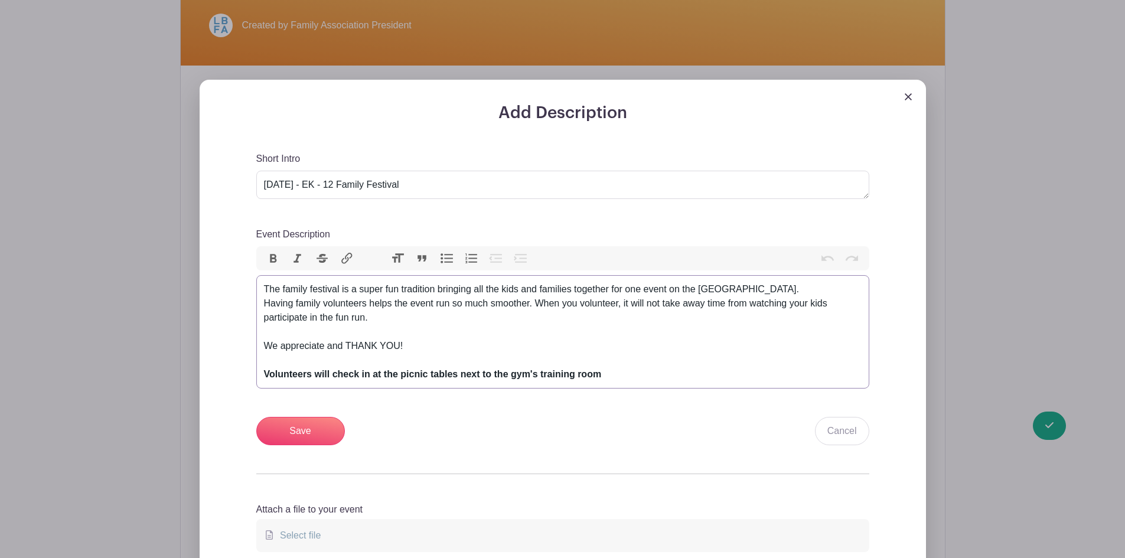
click at [318, 313] on div "The family festival is a super fun tradition bringing all the kids and families…" at bounding box center [563, 331] width 598 height 99
type trix-editor "<div>The family festival is a super fun tradition bringing all the kids and fam…"
click at [298, 425] on input "Save" at bounding box center [300, 431] width 89 height 28
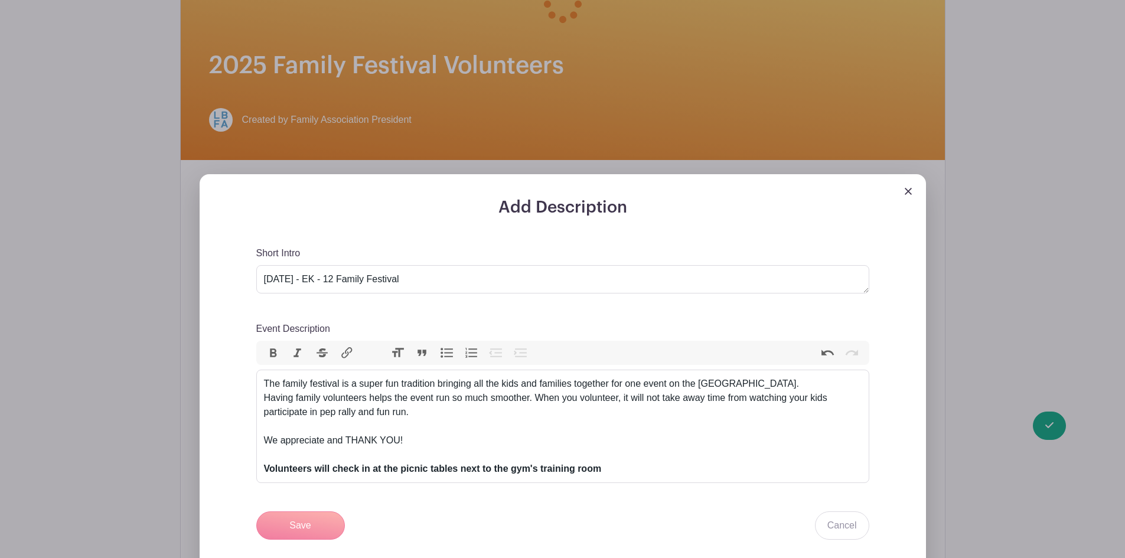
scroll to position [390, 0]
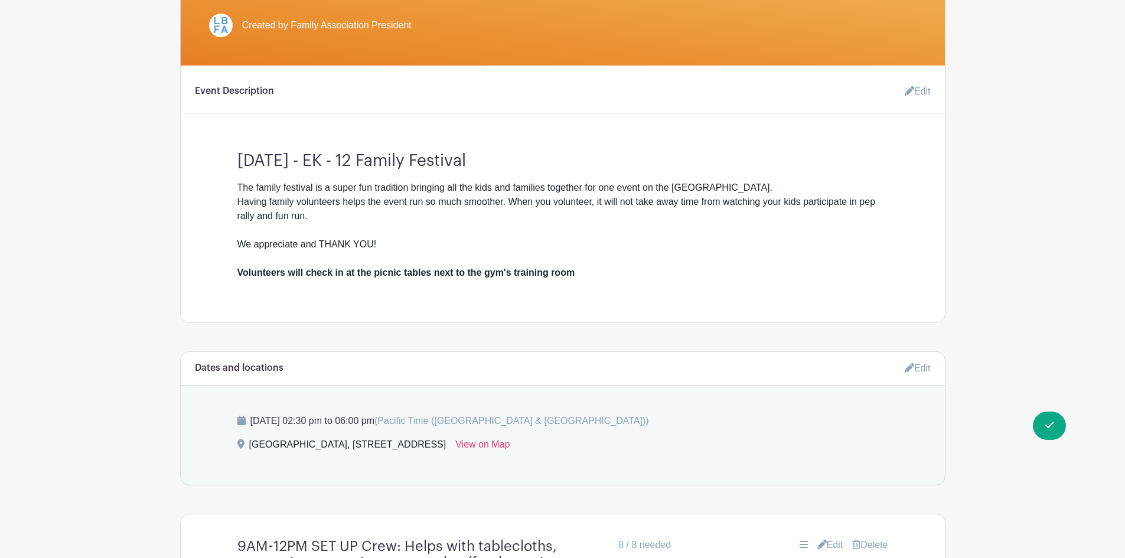
click at [416, 263] on div "The family festival is a super fun tradition bringing all the kids and families…" at bounding box center [562, 230] width 651 height 99
click at [919, 94] on link "Edit" at bounding box center [912, 92] width 35 height 24
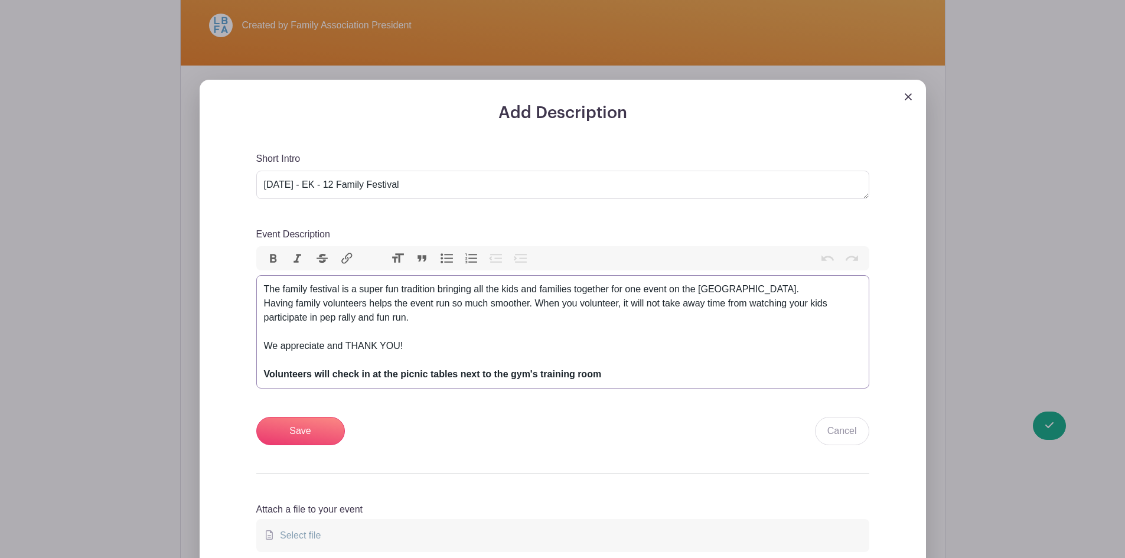
click at [265, 374] on strong "Volunteers will check in at the picnic tables next to the gym's training room" at bounding box center [433, 374] width 338 height 10
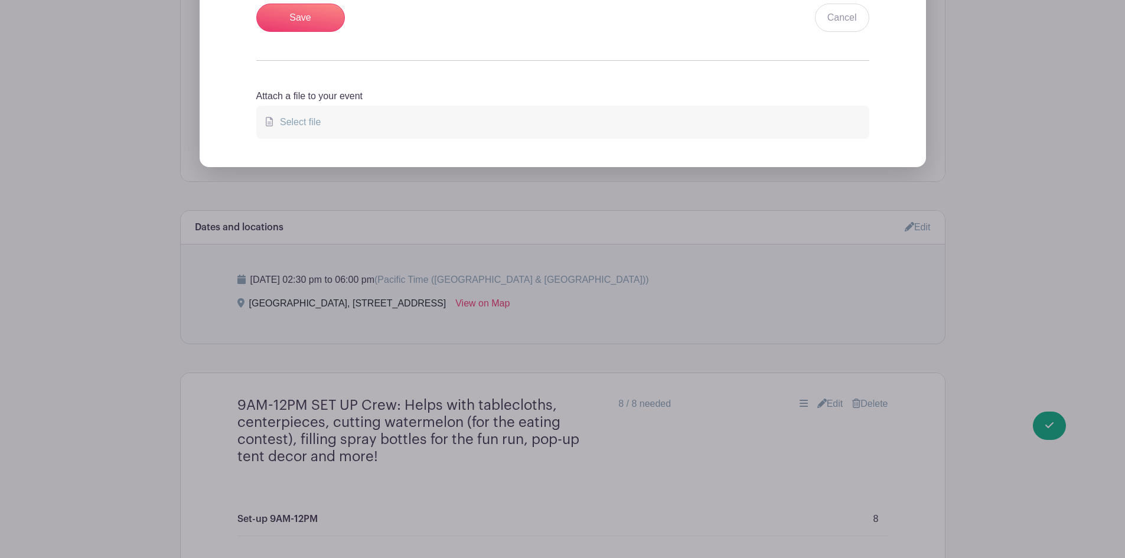
scroll to position [508, 0]
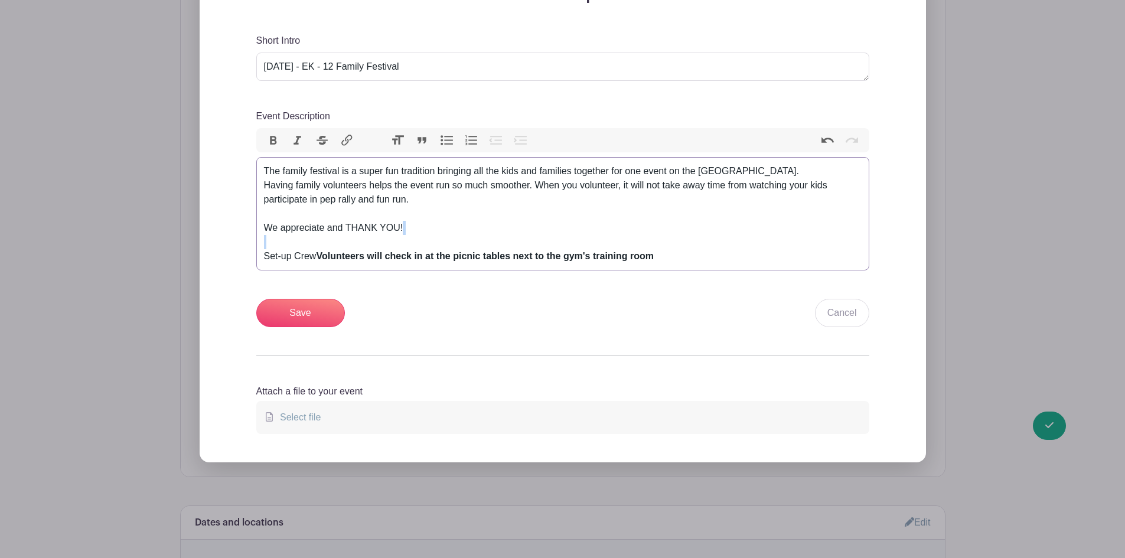
drag, startPoint x: 263, startPoint y: 252, endPoint x: 339, endPoint y: 248, distance: 76.3
click at [339, 248] on trix-editor "The family festival is a super fun tradition bringing all the kids and families…" at bounding box center [562, 213] width 613 height 113
click at [332, 257] on strong "Volunteers will check in at the picnic tables next to the gym's training room" at bounding box center [485, 256] width 338 height 10
click at [231, 256] on div "Add Description Short Intro [DATE] - EK - 12 Family Festival Event Description …" at bounding box center [563, 223] width 670 height 477
click at [452, 229] on div "The family festival is a super fun tradition bringing all the kids and families…" at bounding box center [563, 213] width 598 height 99
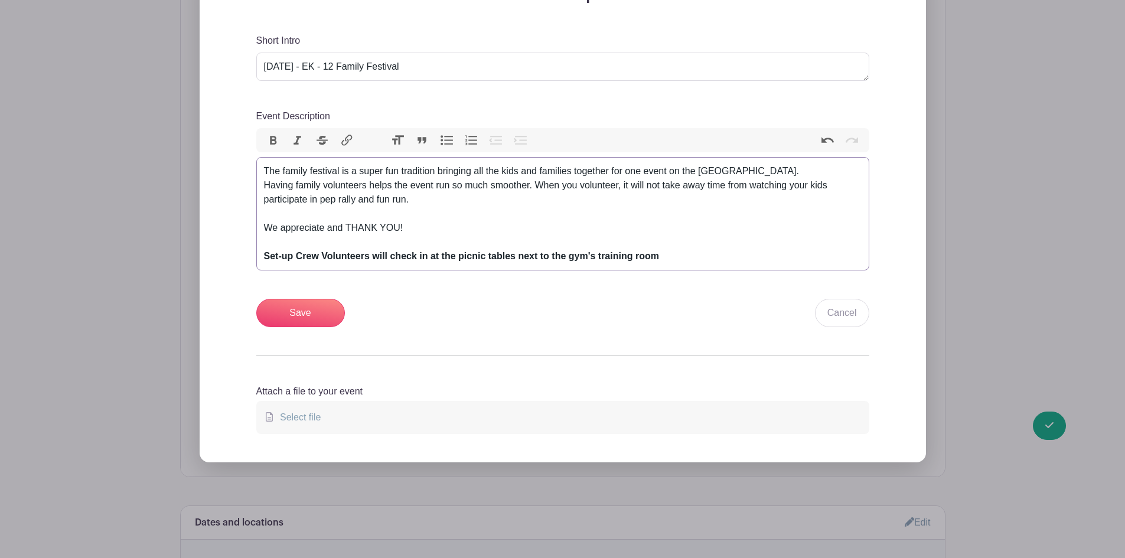
click at [683, 250] on div "The family festival is a super fun tradition bringing all the kids and families…" at bounding box center [563, 213] width 598 height 99
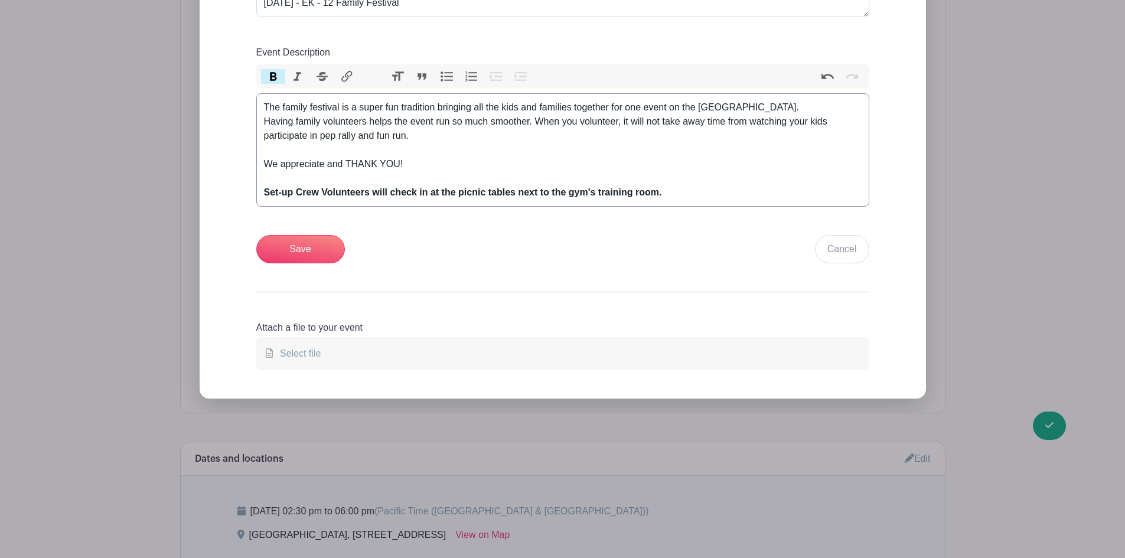
scroll to position [452, 0]
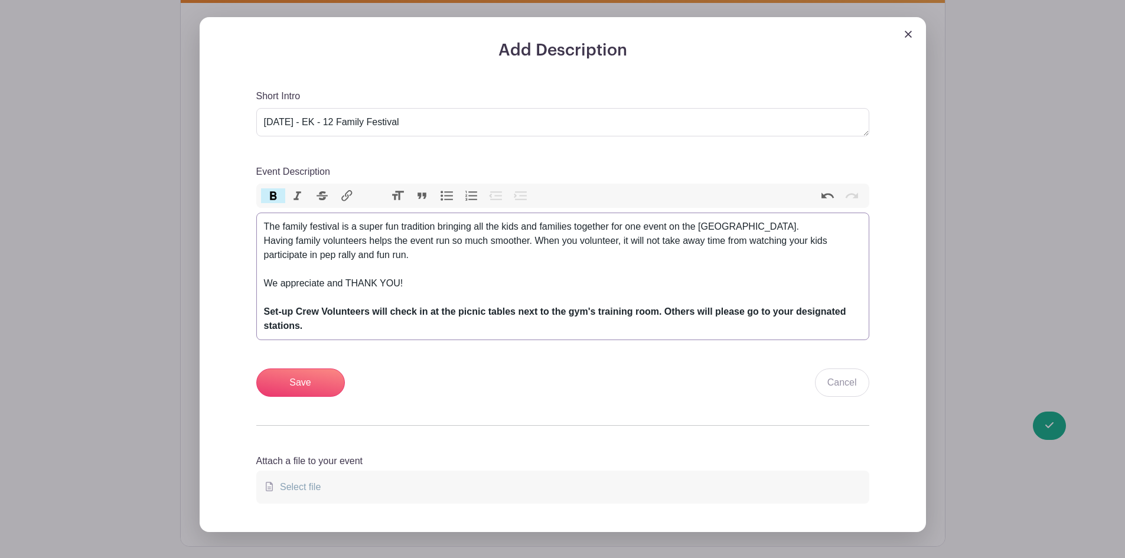
type trix-editor "<div>The family festival is a super fun tradition bringing all the kids and fam…"
click at [296, 390] on input "Save" at bounding box center [300, 383] width 89 height 28
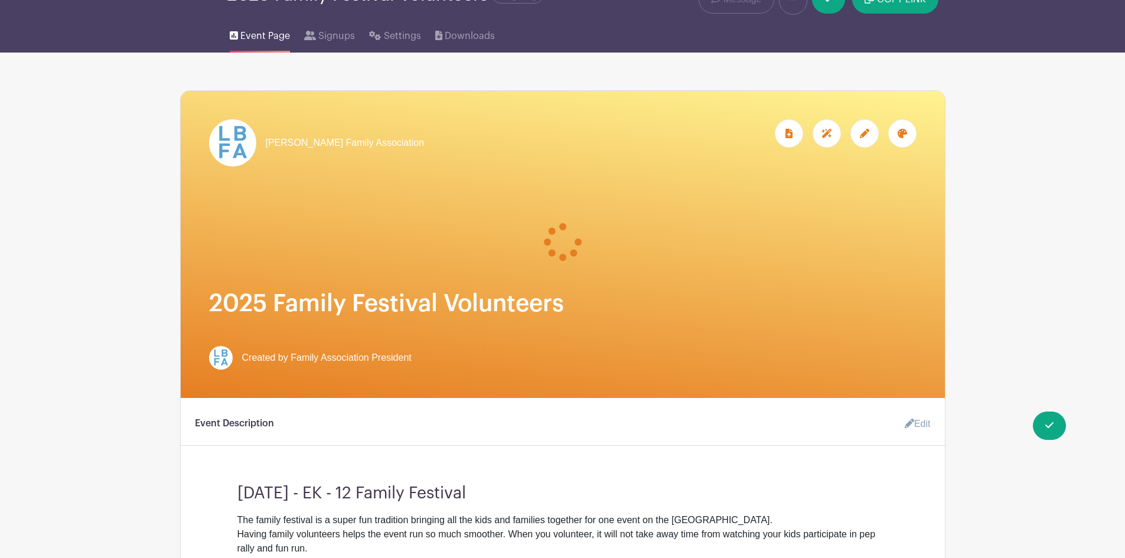
scroll to position [236, 0]
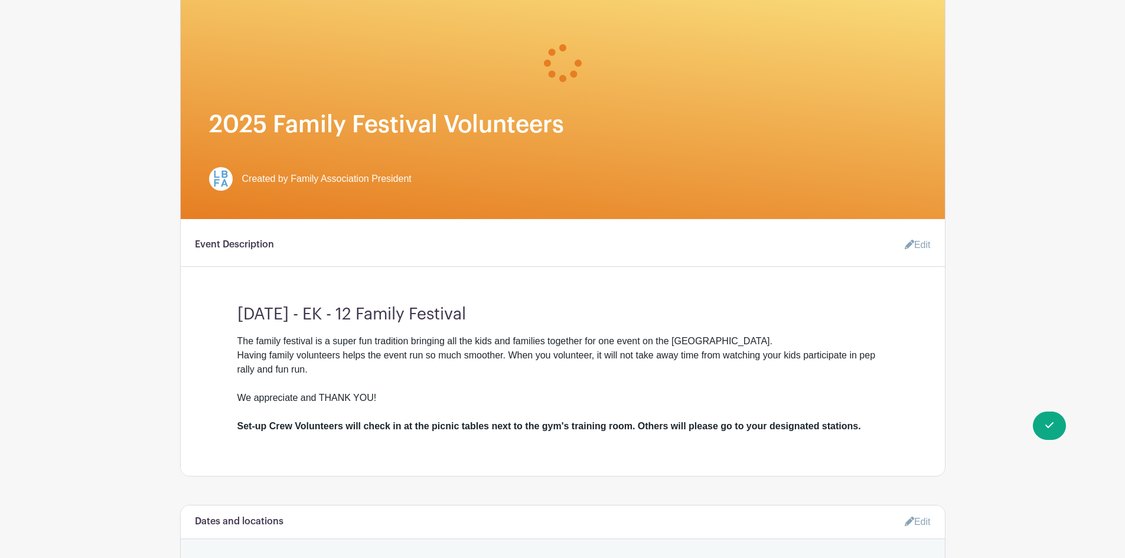
click at [925, 244] on link "Edit" at bounding box center [912, 245] width 35 height 24
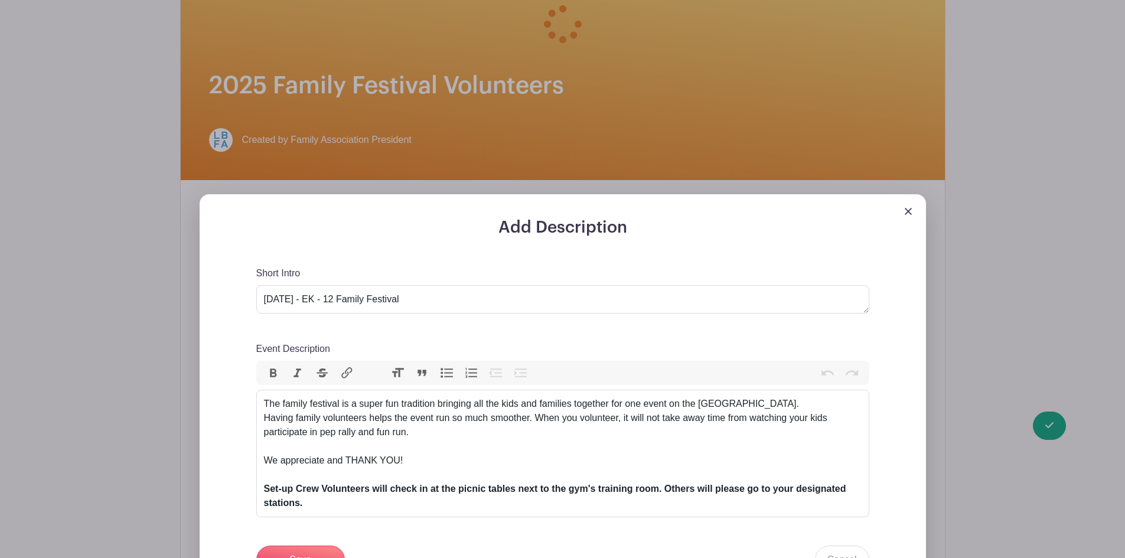
scroll to position [295, 0]
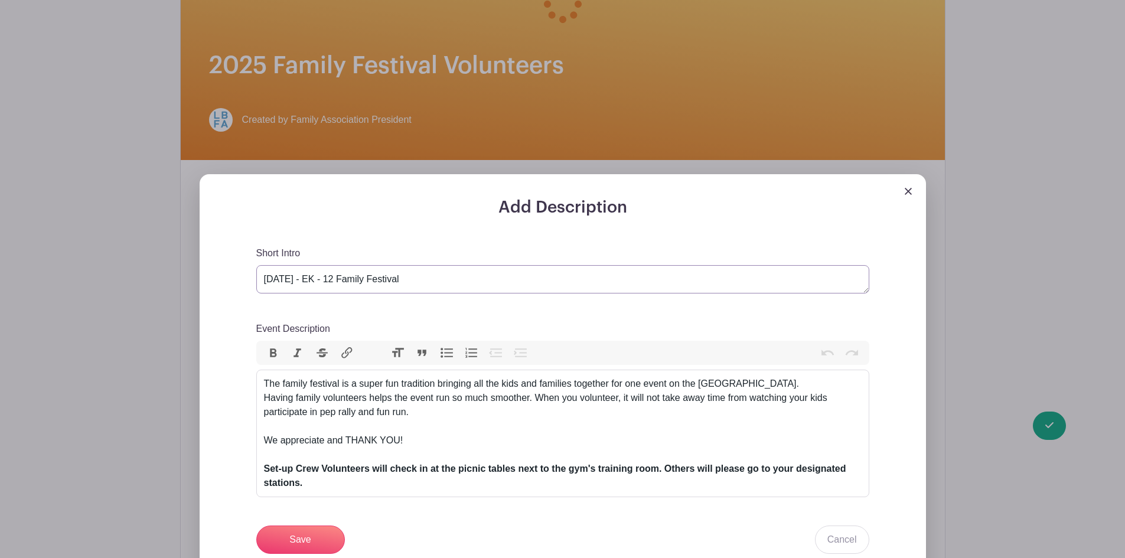
click at [343, 277] on textarea "[DATE] - EK - 12 Family Festival" at bounding box center [562, 279] width 613 height 28
type textarea "[DATE]: EK - 12 Family Festival"
click at [378, 310] on div "Short Intro [DATE] - EK - 12 Family Festival Event Description Bold Italic Stri…" at bounding box center [562, 400] width 613 height 308
click at [303, 548] on input "Save" at bounding box center [300, 540] width 89 height 28
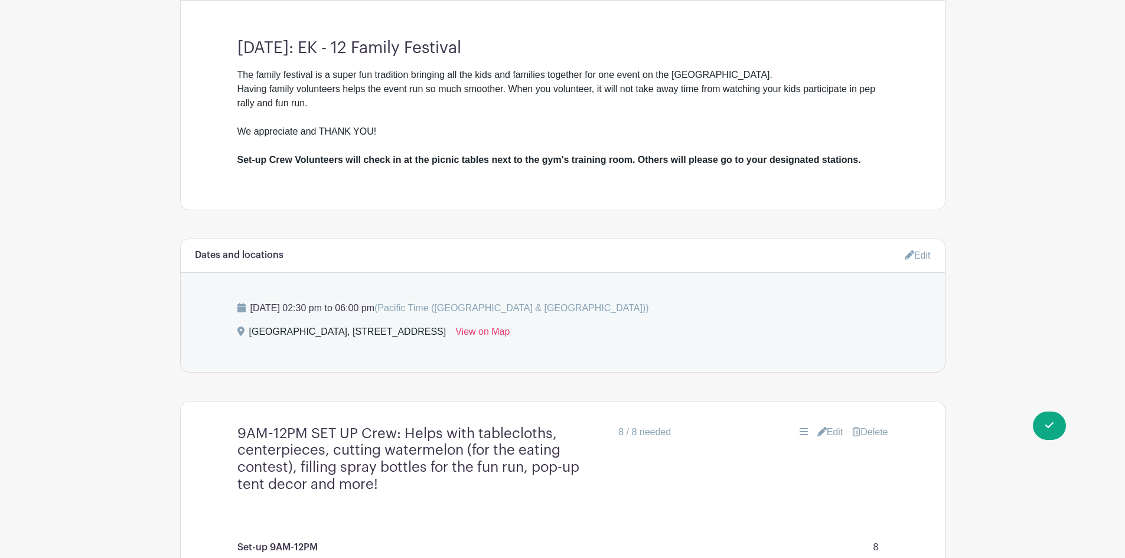
scroll to position [413, 0]
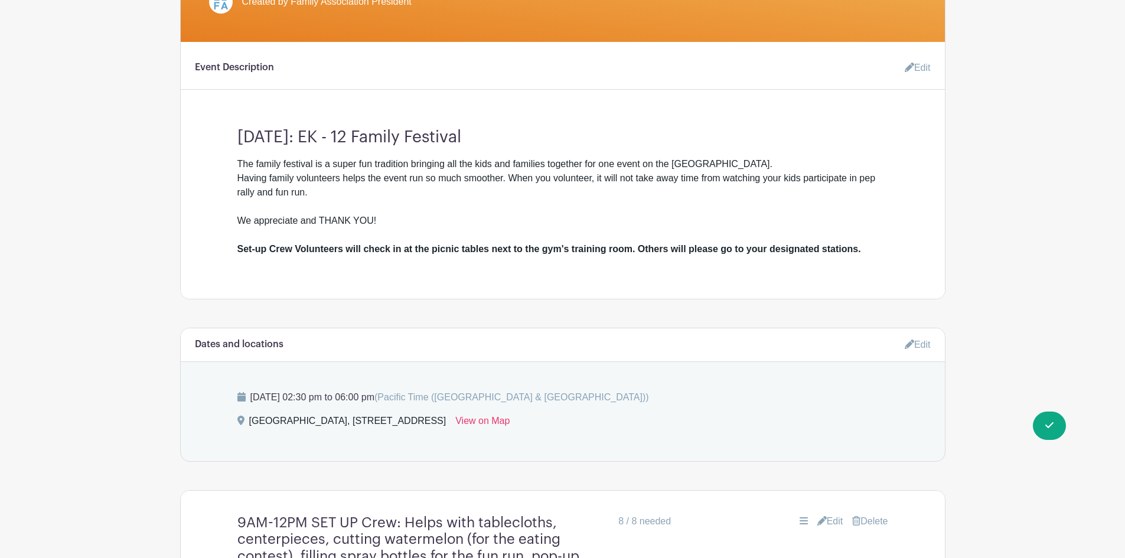
click at [927, 65] on link "Edit" at bounding box center [912, 68] width 35 height 24
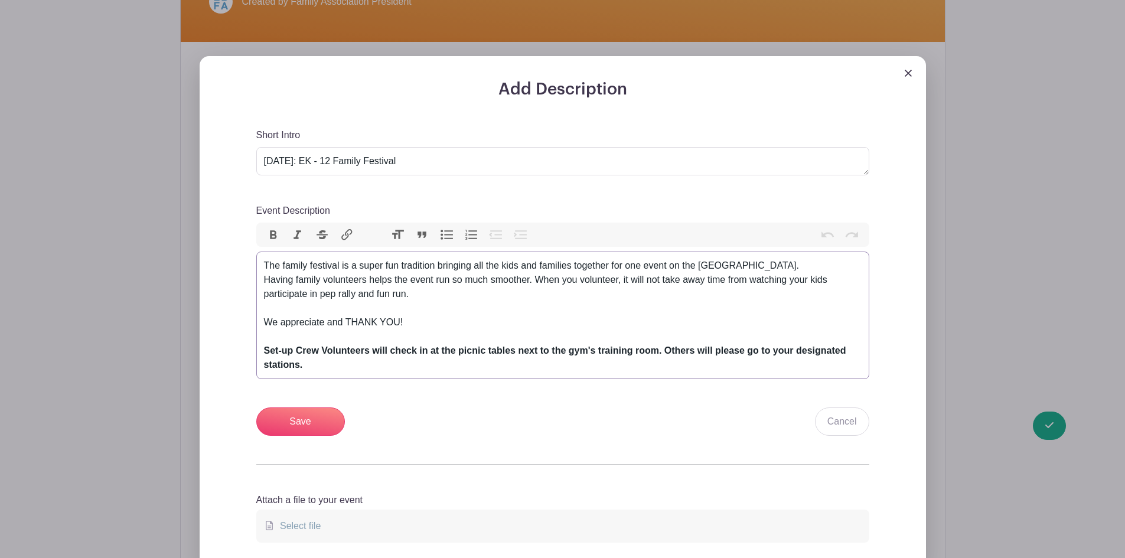
click at [350, 367] on div "The family festival is a super fun tradition bringing all the kids and families…" at bounding box center [563, 315] width 598 height 113
type trix-editor "<div>The family festival is a super fun tradition bringing all the kids and fam…"
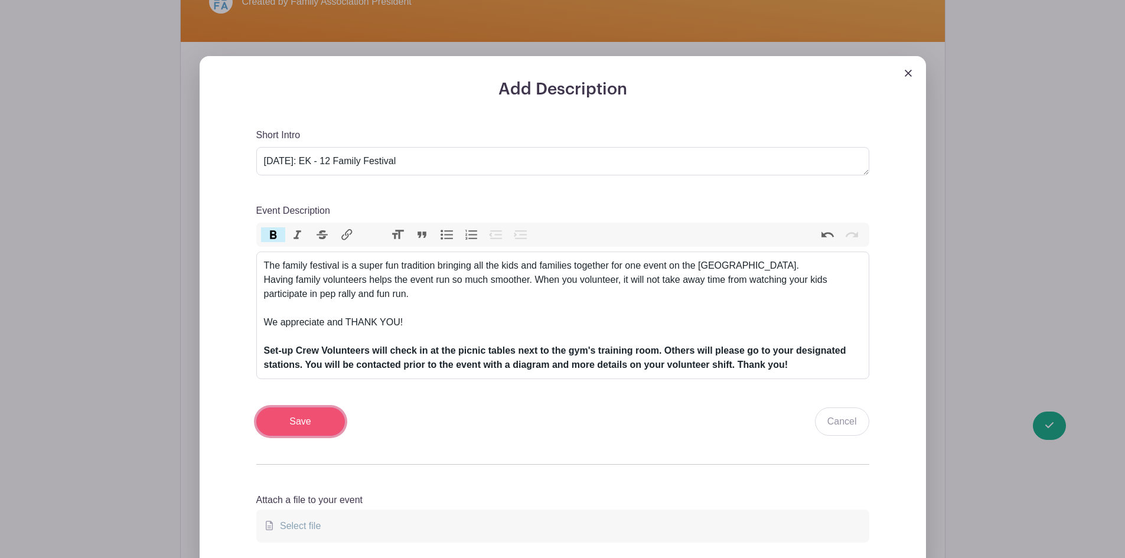
click at [313, 425] on input "Save" at bounding box center [300, 421] width 89 height 28
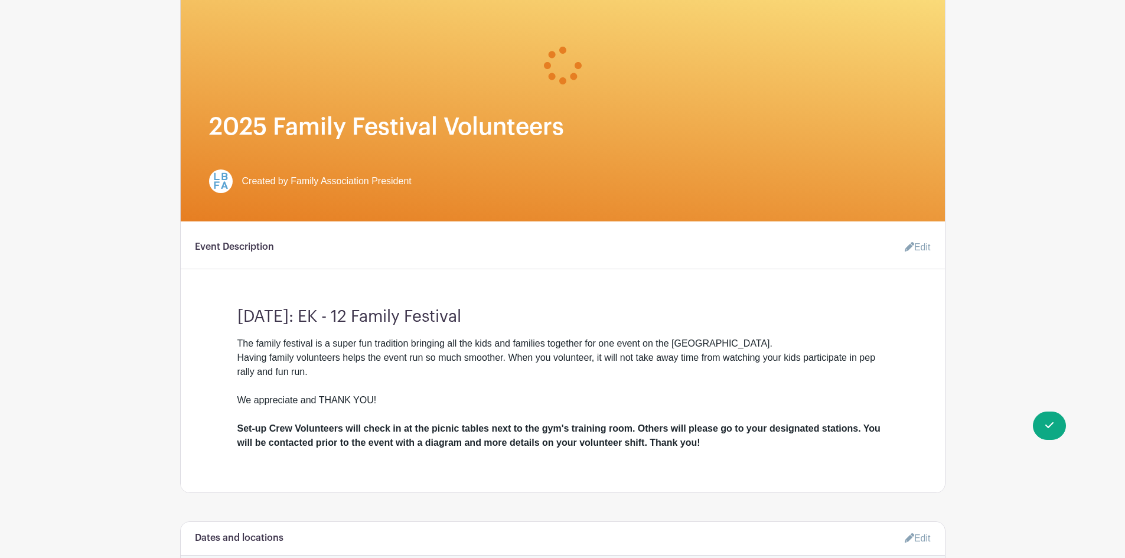
scroll to position [295, 0]
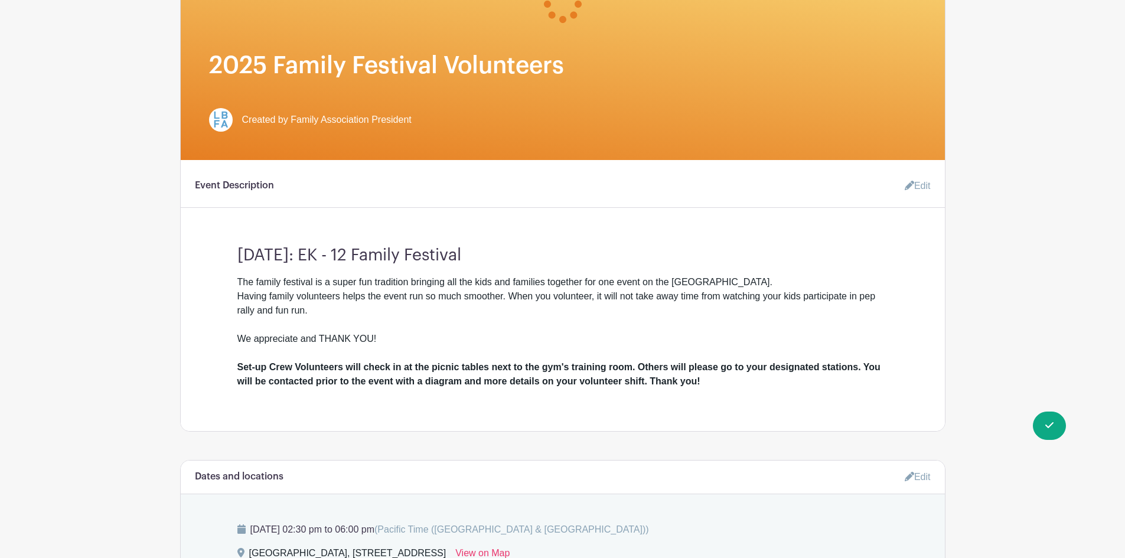
click at [915, 189] on link "Edit" at bounding box center [912, 186] width 35 height 24
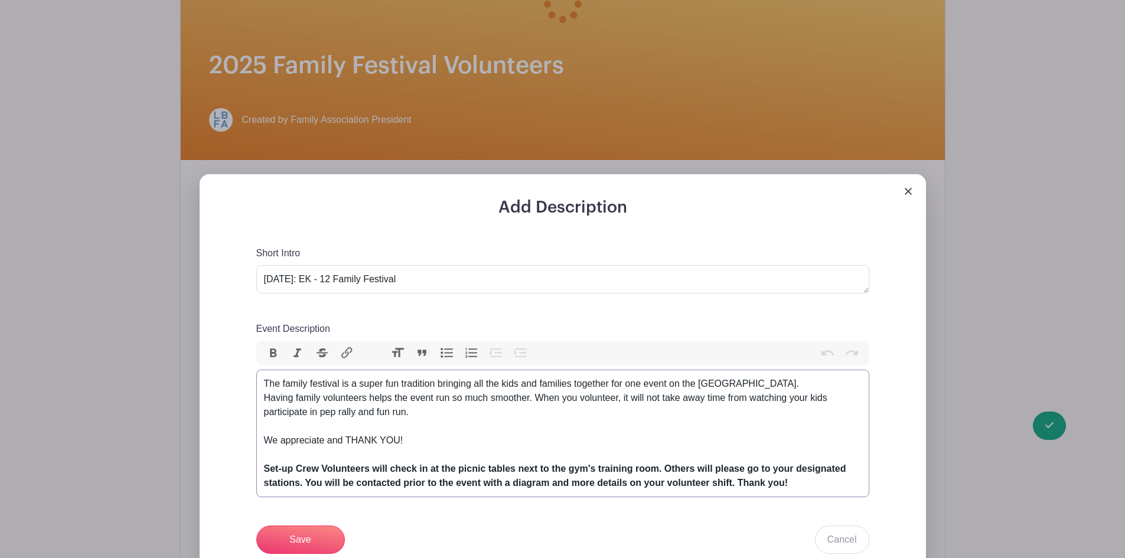
click at [491, 384] on div "The family festival is a super fun tradition bringing all the kids and families…" at bounding box center [563, 433] width 598 height 113
click at [491, 383] on div "The family festival is a super fun tradition bringing all the kids and families…" at bounding box center [563, 433] width 598 height 113
type trix-editor "<div>The family festival is a super fun tradition bringing all kids and familie…"
drag, startPoint x: 540, startPoint y: 414, endPoint x: 547, endPoint y: 415, distance: 7.1
click at [546, 415] on div "The family festival is a super fun tradition bringing all kids and families tog…" at bounding box center [563, 433] width 598 height 113
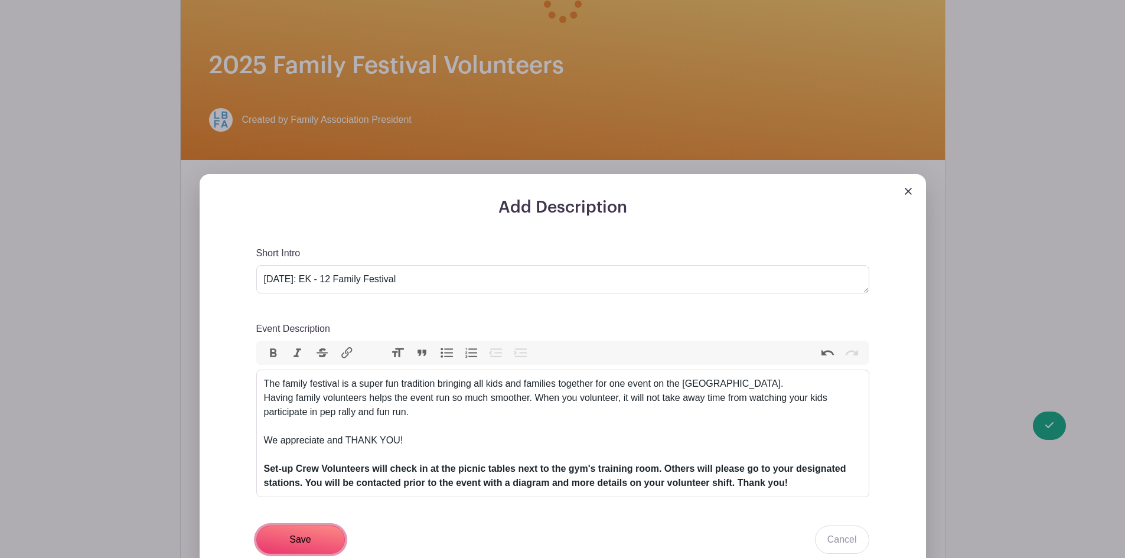
drag, startPoint x: 309, startPoint y: 540, endPoint x: 250, endPoint y: 473, distance: 89.2
click at [308, 540] on input "Save" at bounding box center [300, 540] width 89 height 28
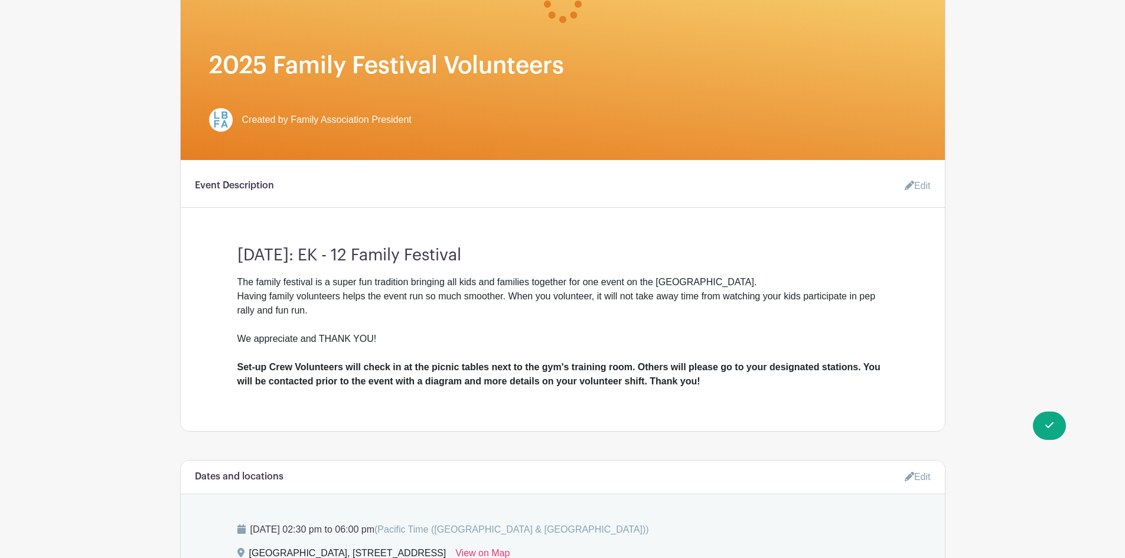
scroll to position [354, 0]
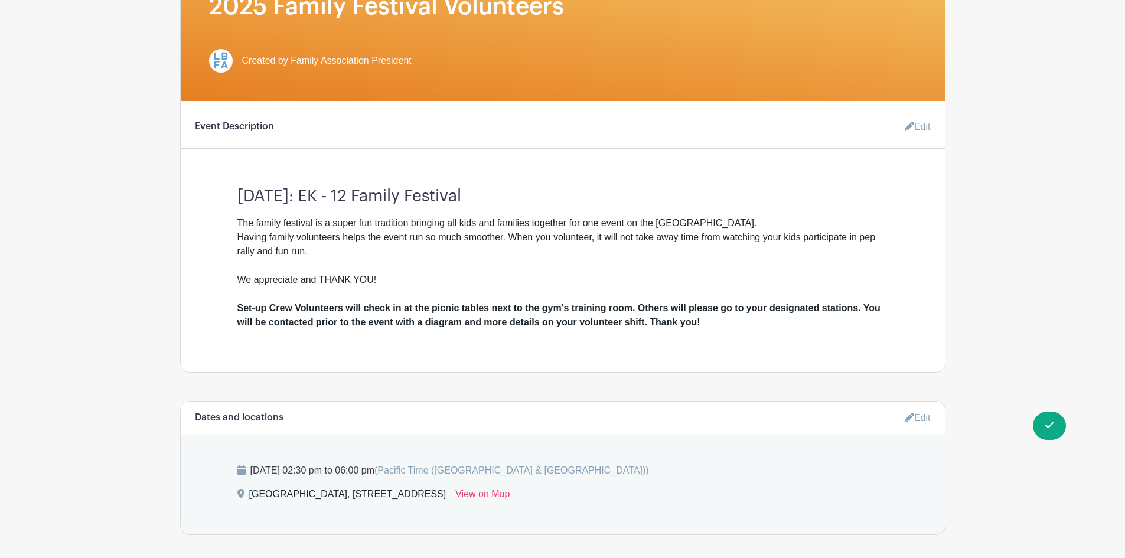
click at [913, 120] on link "Edit" at bounding box center [912, 127] width 35 height 24
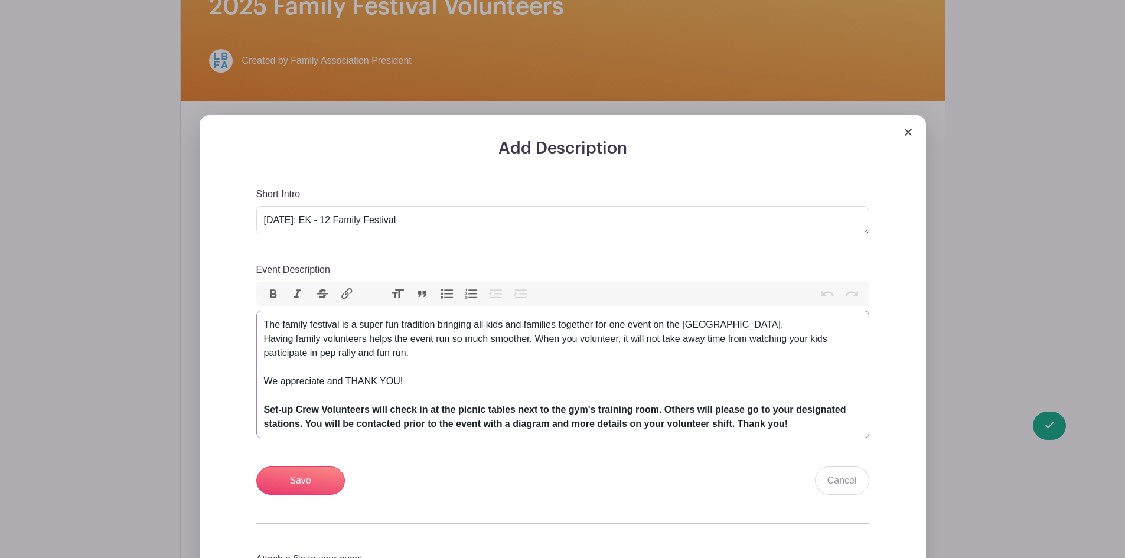
click at [321, 353] on div "The family festival is a super fun tradition bringing all kids and families tog…" at bounding box center [563, 374] width 598 height 113
type trix-editor "<div>The family festival is a super fun tradition bringing all kids and familie…"
drag, startPoint x: 304, startPoint y: 489, endPoint x: 224, endPoint y: 246, distance: 255.9
click at [304, 485] on input "Save" at bounding box center [300, 481] width 89 height 28
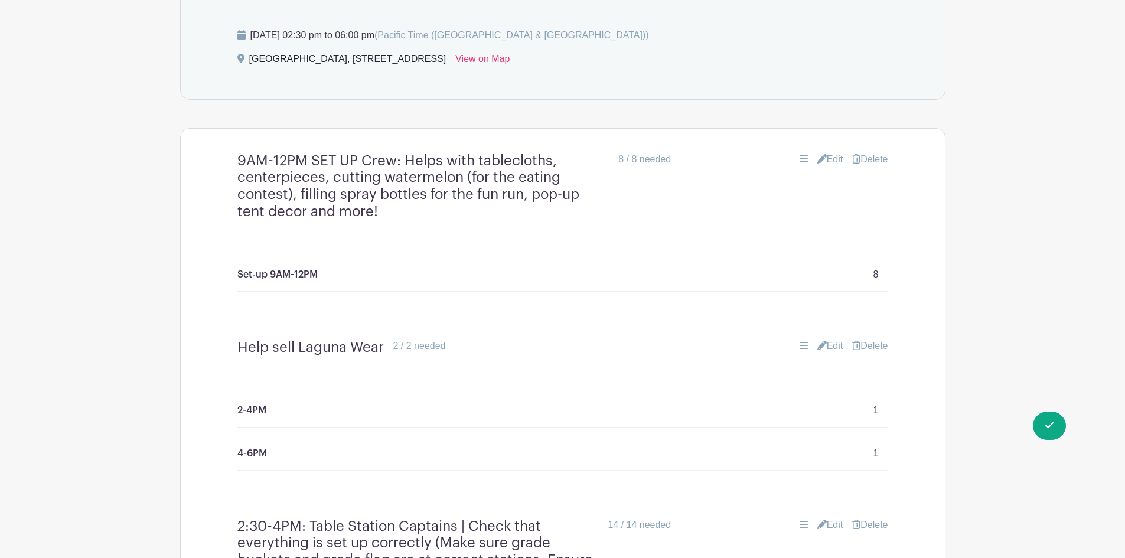
scroll to position [827, 0]
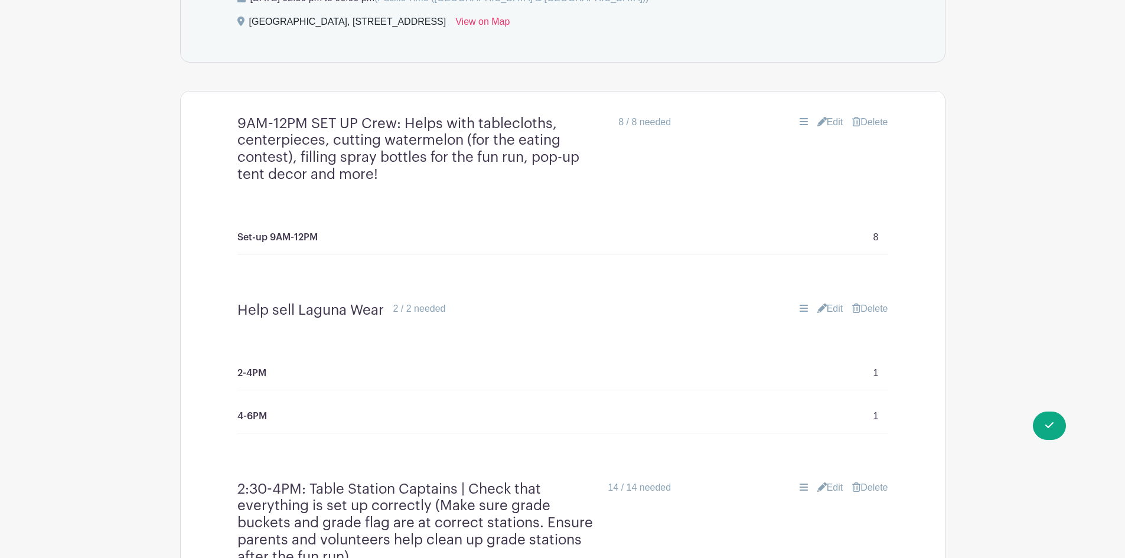
click at [827, 305] on link "Edit" at bounding box center [830, 309] width 26 height 14
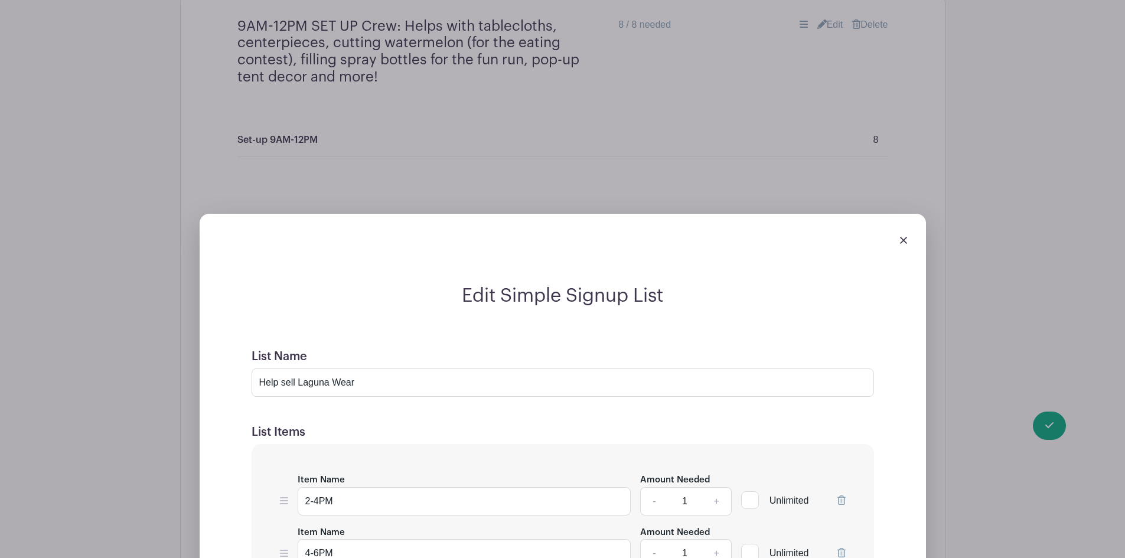
scroll to position [1063, 0]
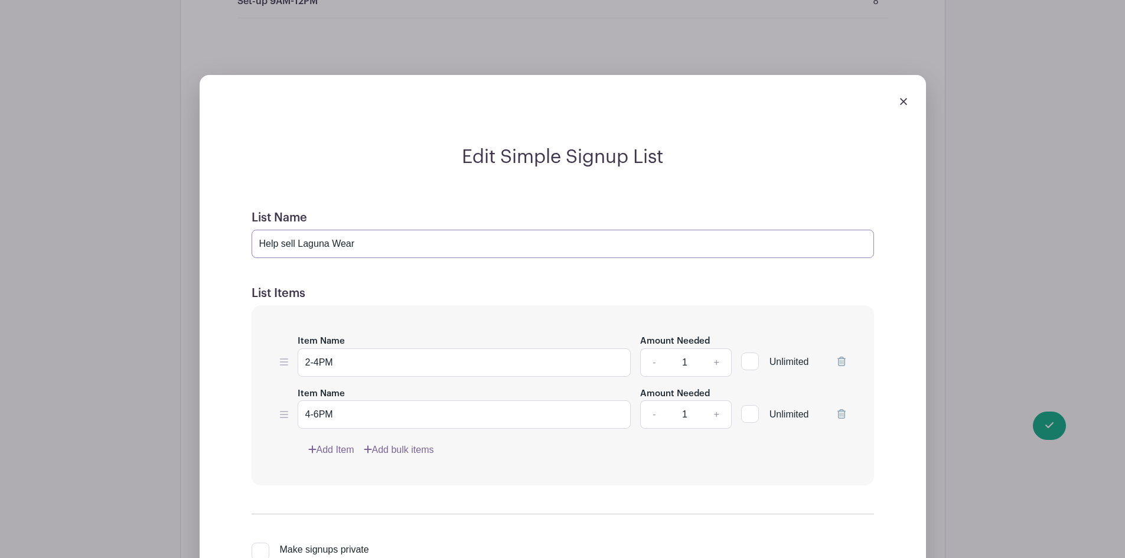
click at [419, 251] on input "Help sell Laguna Wear" at bounding box center [563, 244] width 622 height 28
click at [416, 239] on input "Help sell Laguna Wear" at bounding box center [563, 244] width 622 height 28
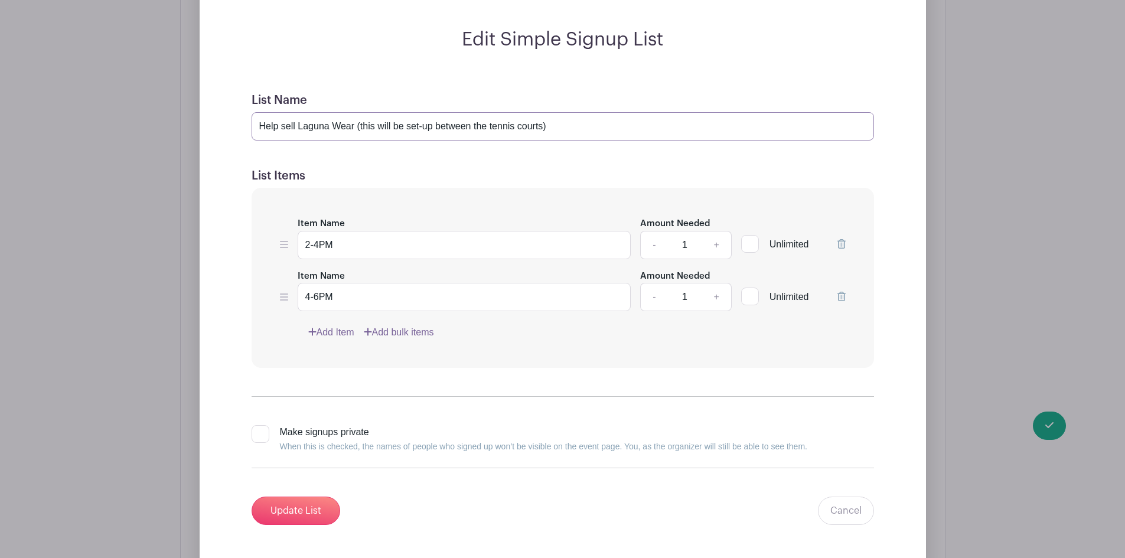
scroll to position [1181, 0]
type input "Help sell Laguna Wear (this will be set-up between the tennis courts)"
click at [299, 511] on input "Update List" at bounding box center [296, 510] width 89 height 28
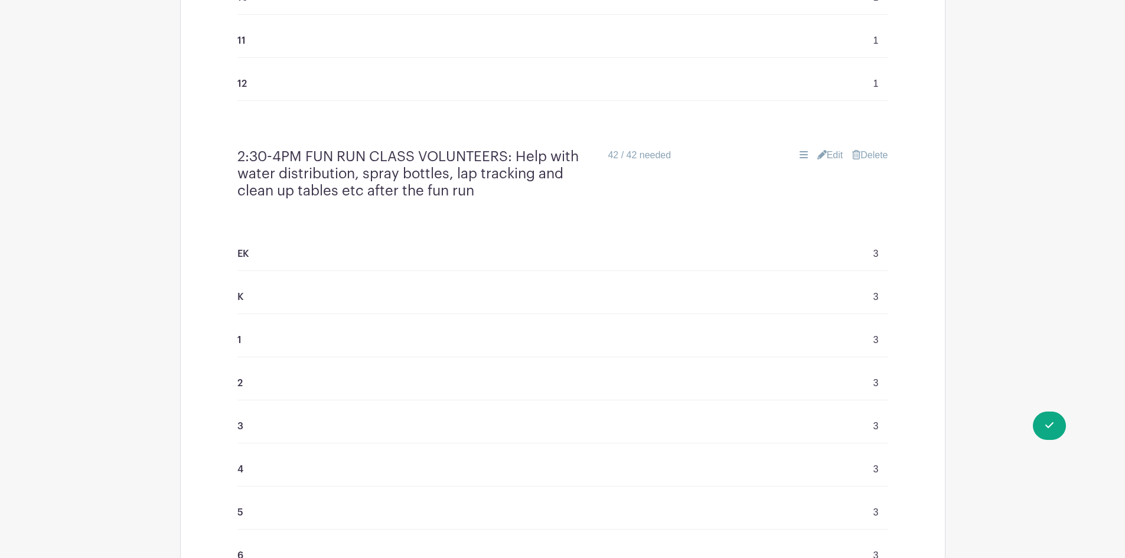
scroll to position [1854, 0]
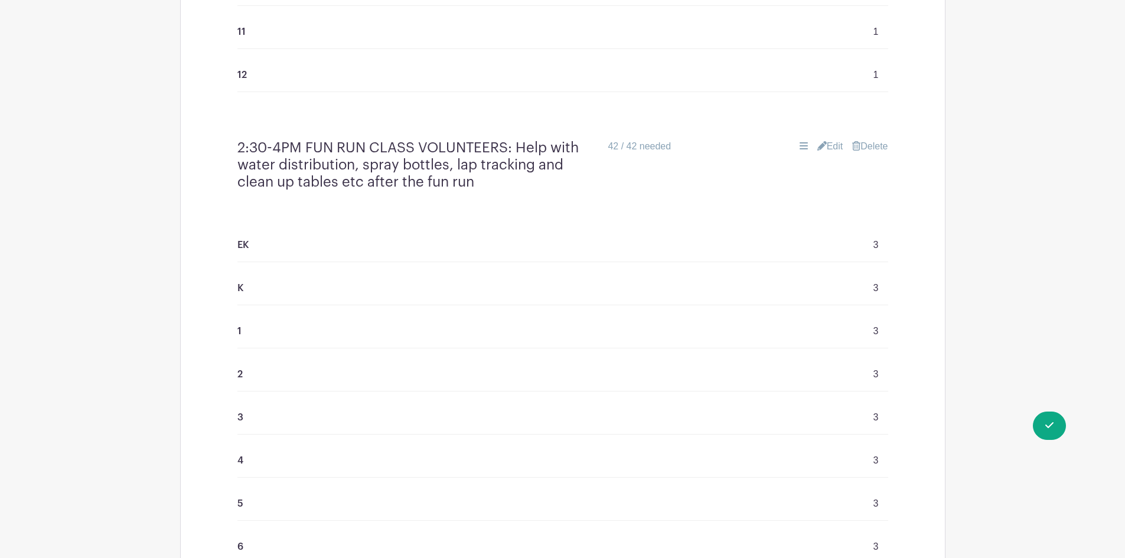
click at [830, 149] on link "Edit" at bounding box center [830, 146] width 26 height 14
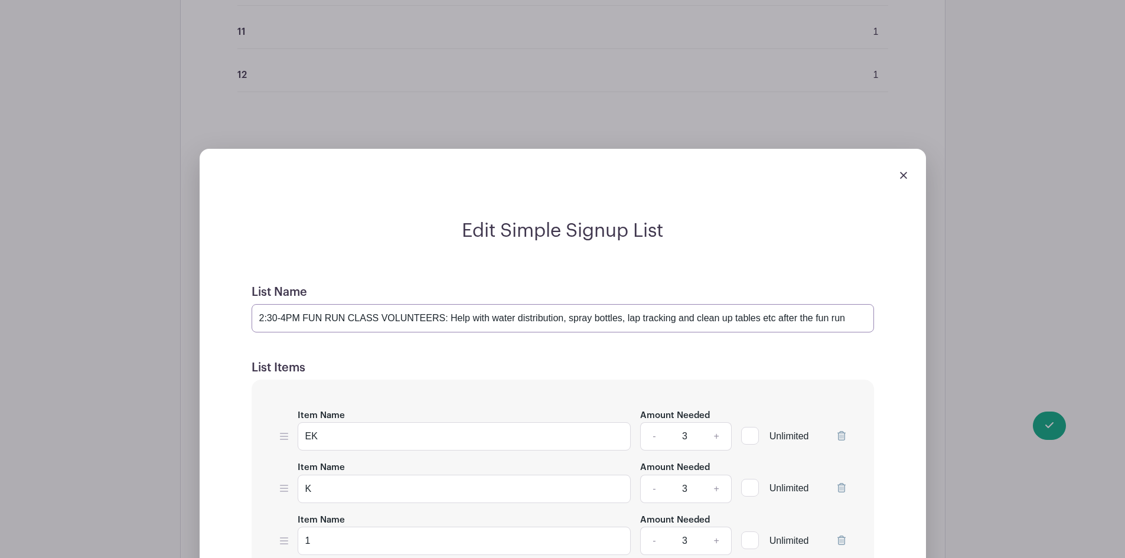
click at [769, 314] on input "2:30-4PM FUN RUN CLASS VOLUNTEERS: Help with water distribution, spray bottles,…" at bounding box center [563, 318] width 622 height 28
type input "2:30-4PM FUN RUN CLASS VOLUNTEERS: Help with water distribution, spray bottles,…"
click at [383, 240] on h2 "Edit Simple Signup List" at bounding box center [562, 231] width 651 height 22
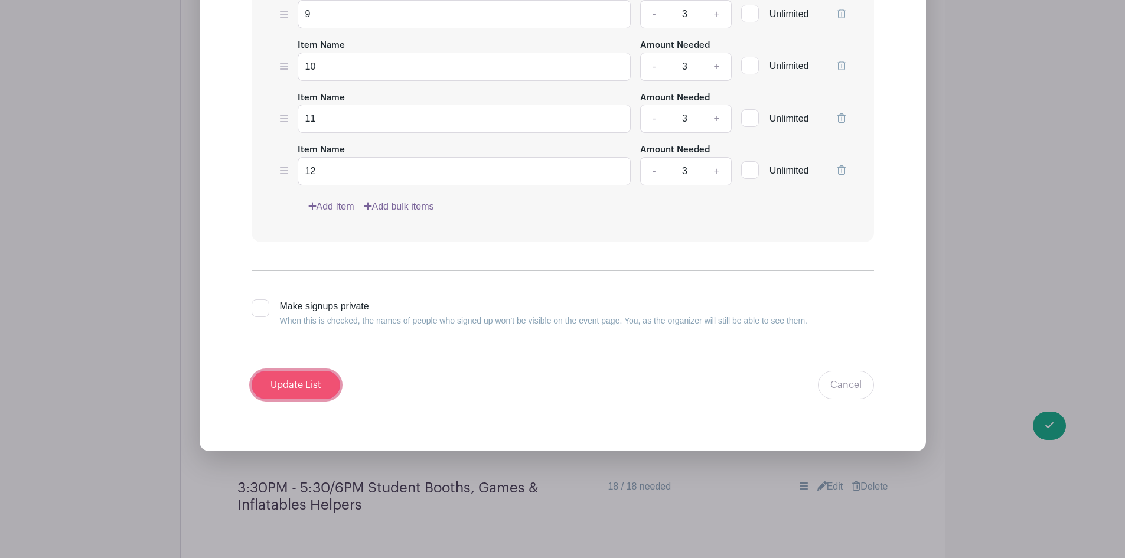
click at [302, 387] on input "Update List" at bounding box center [296, 385] width 89 height 28
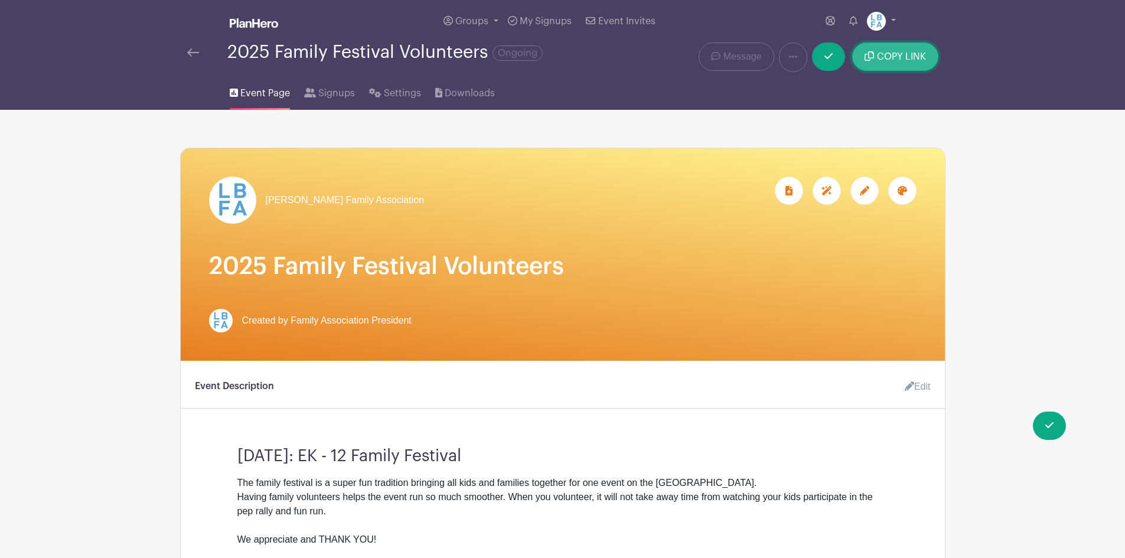
click at [893, 47] on button "COPY LINK" at bounding box center [895, 57] width 86 height 28
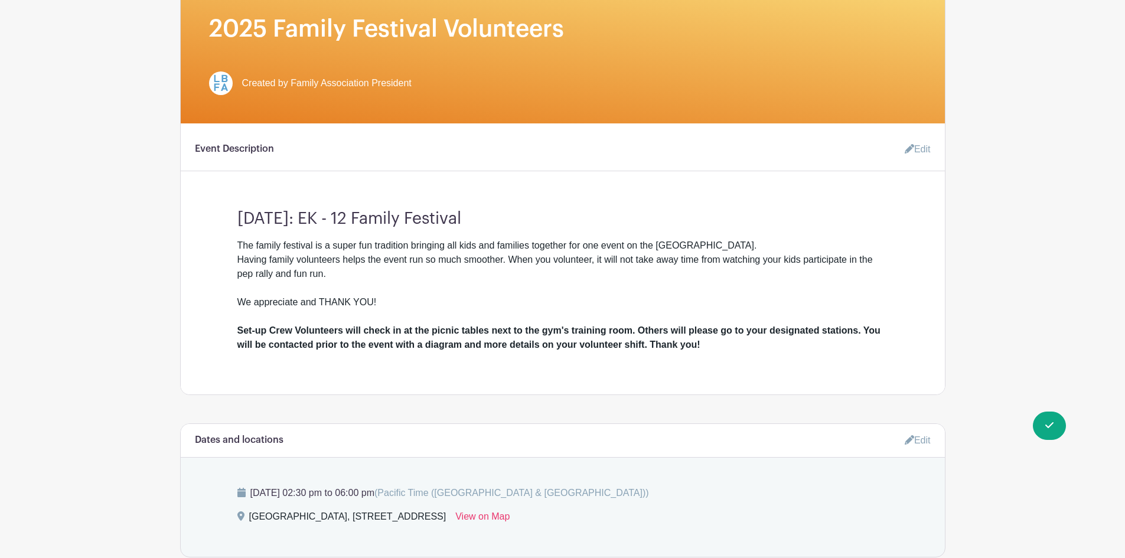
scroll to position [354, 0]
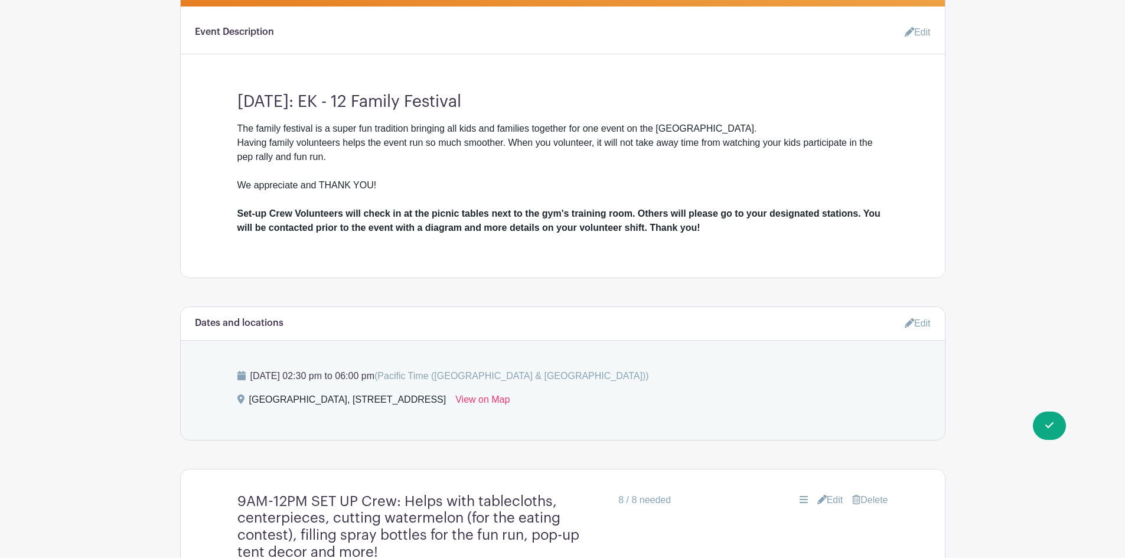
click at [907, 29] on icon at bounding box center [909, 31] width 9 height 9
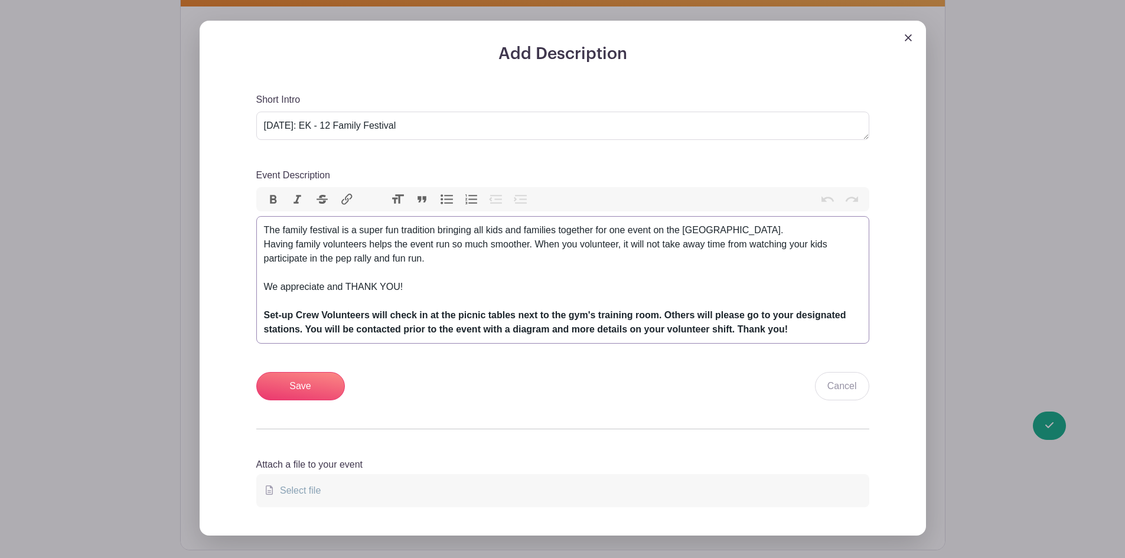
click at [703, 314] on strong "Set-up Crew Volunteers will check in at the picnic tables next to the gym's tra…" at bounding box center [555, 322] width 582 height 24
click at [703, 312] on strong "Set-up Crew Volunteers will check in at the picnic tables next to the gym's tra…" at bounding box center [555, 322] width 582 height 24
click at [394, 328] on strong "Set-up Crew Volunteers will check in at the picnic tables next to the gym's tra…" at bounding box center [546, 322] width 565 height 24
click at [403, 325] on strong "Set-up Crew Volunteers will check in at the picnic tables next to the gym's tra…" at bounding box center [546, 322] width 565 height 24
type trix-editor "<div>The family festival is a super fun tradition bringing all kids and familie…"
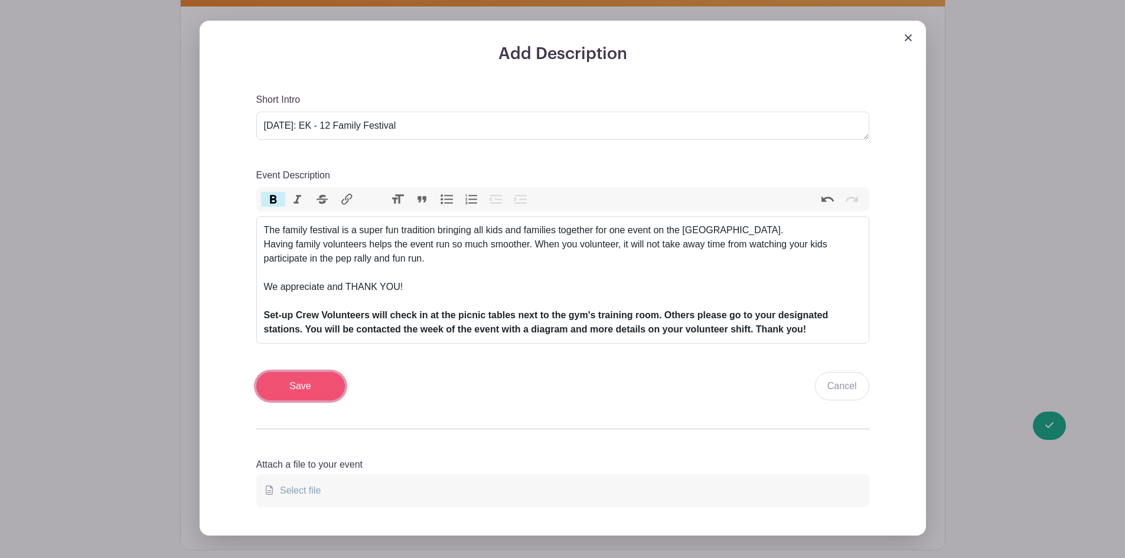
click at [310, 382] on input "Save" at bounding box center [300, 386] width 89 height 28
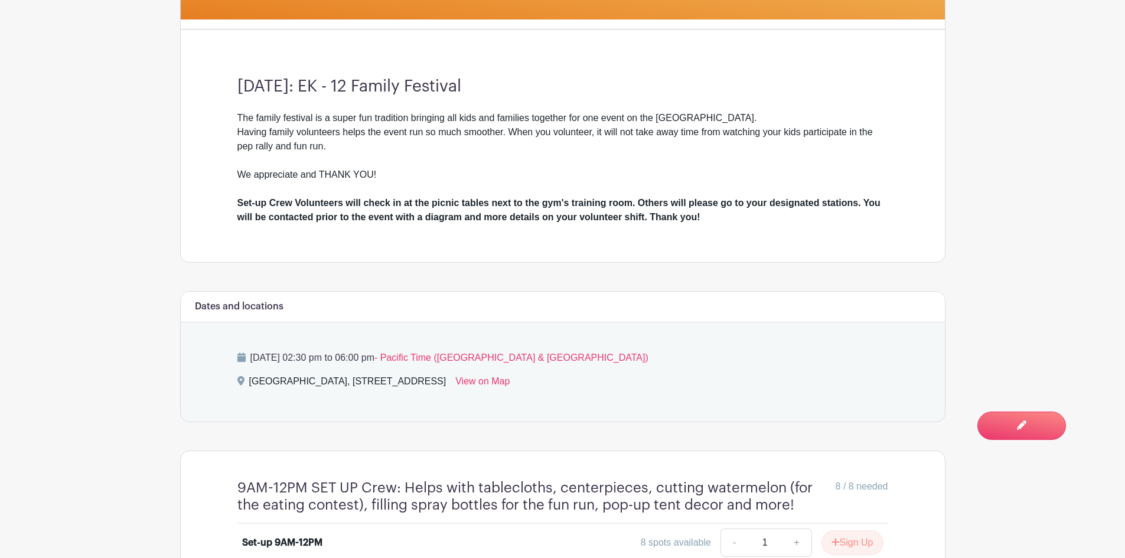
scroll to position [354, 0]
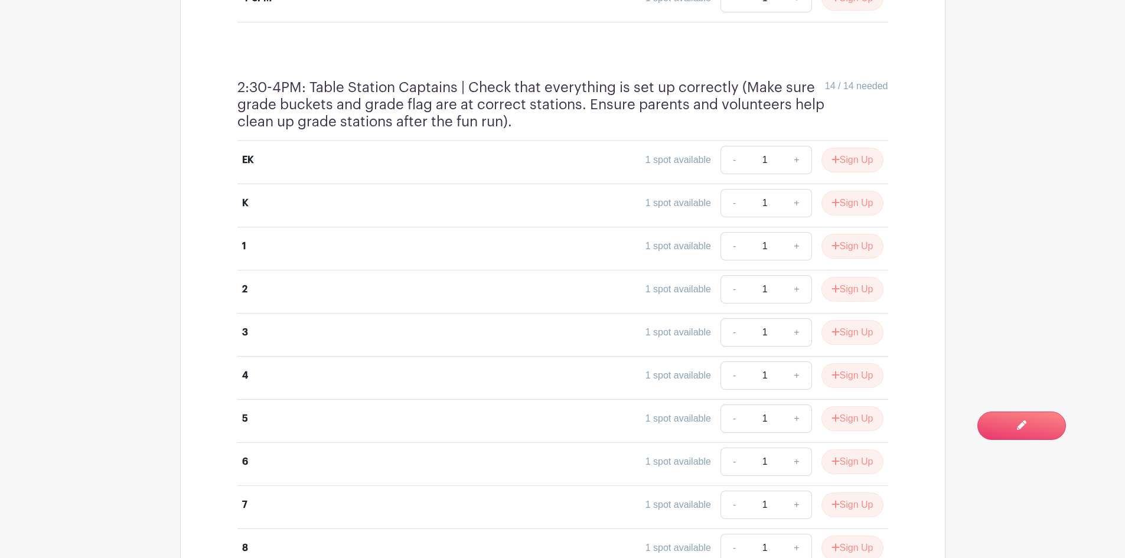
scroll to position [993, 0]
